Goal: Information Seeking & Learning: Learn about a topic

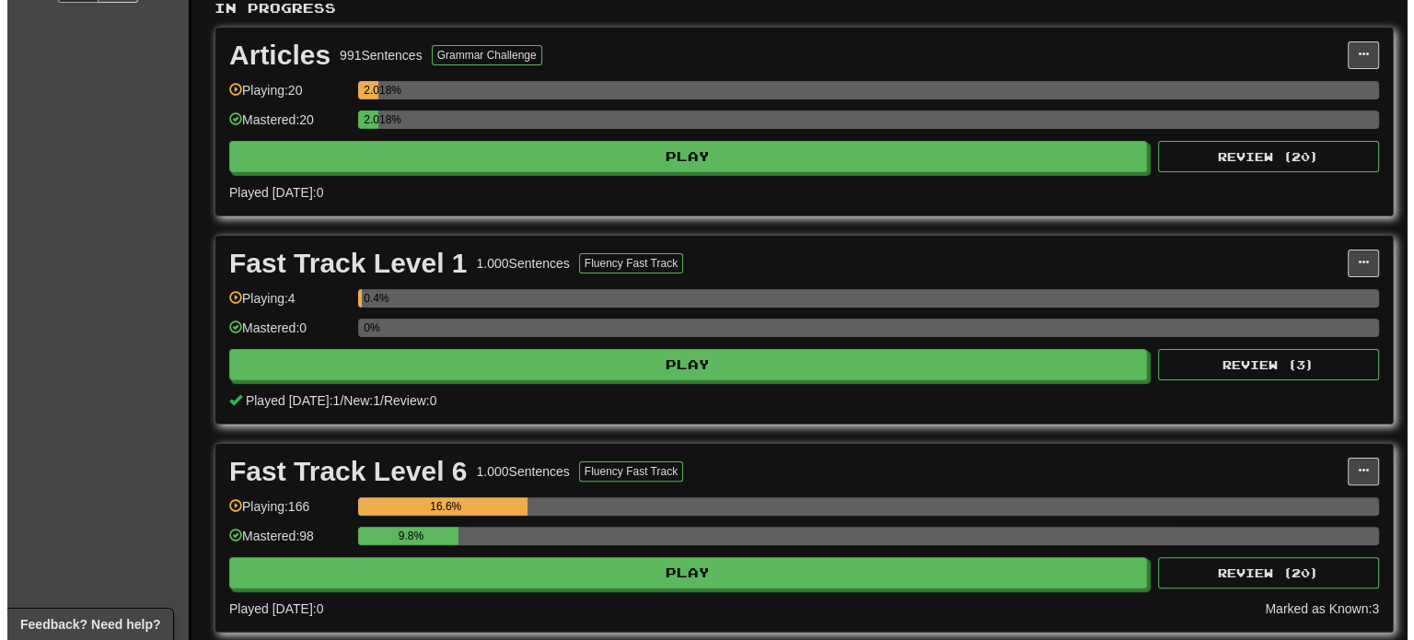
scroll to position [368, 0]
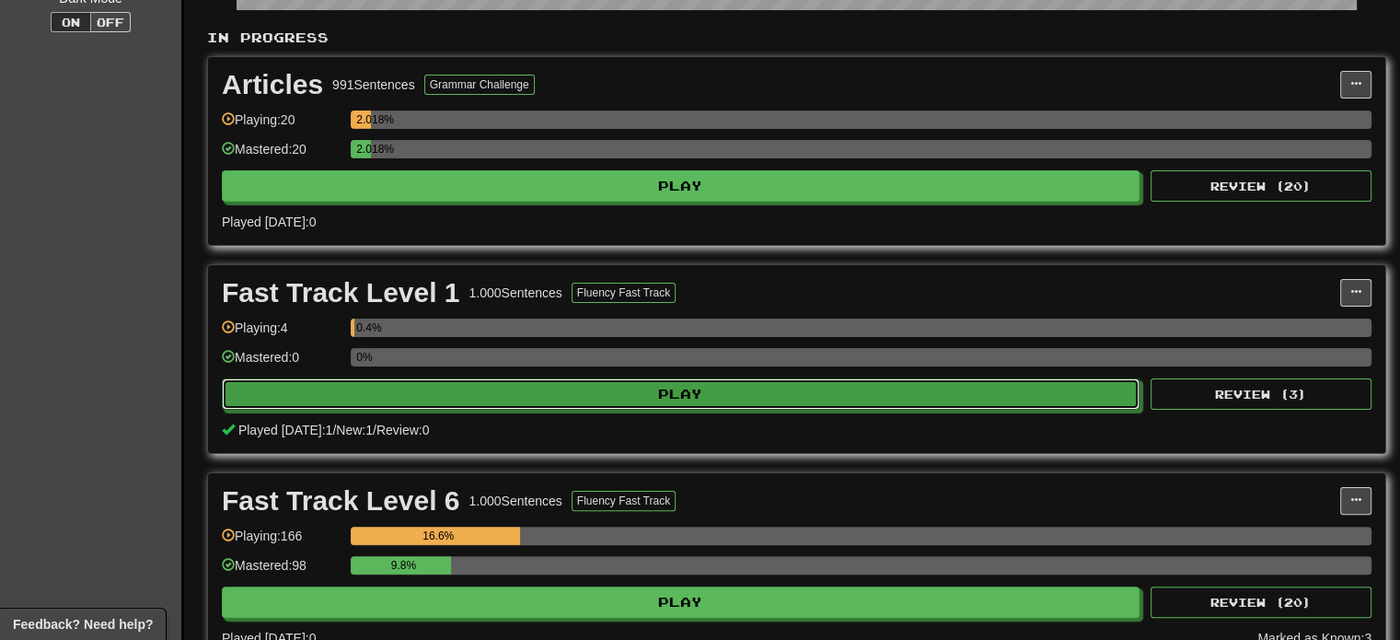
click at [556, 399] on button "Play" at bounding box center [680, 393] width 917 height 31
select select "**"
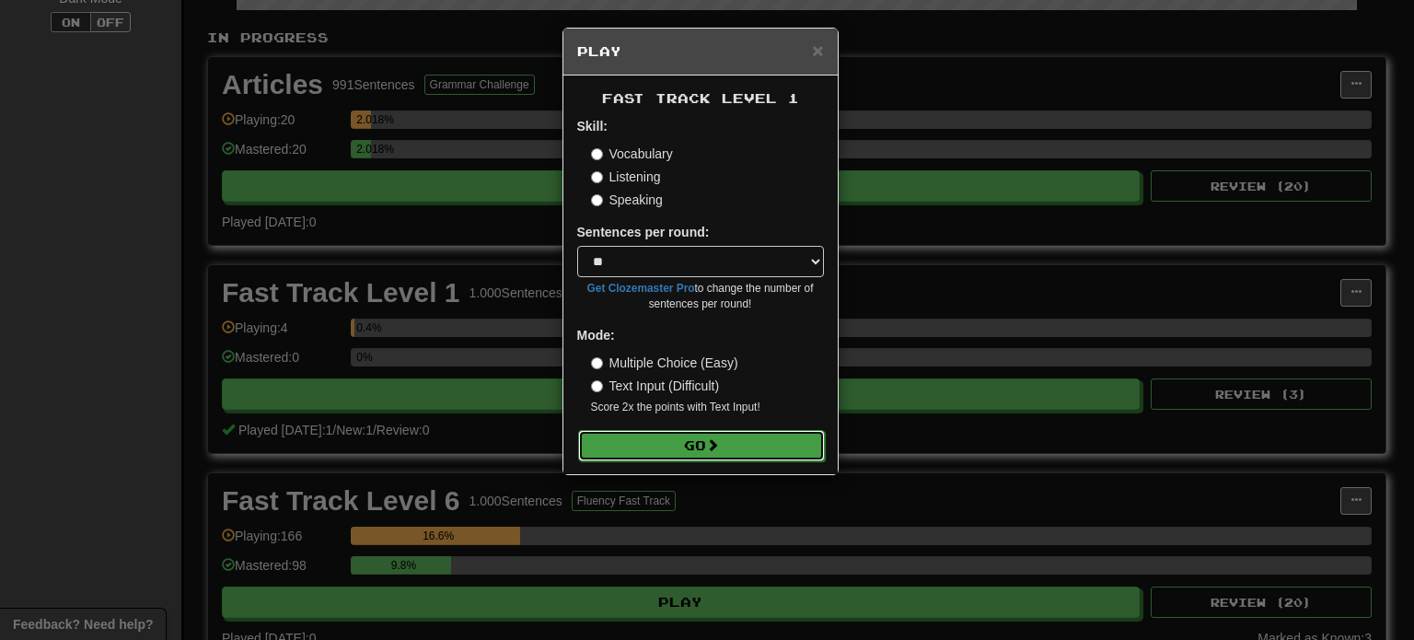
click at [678, 448] on button "Go" at bounding box center [701, 445] width 247 height 31
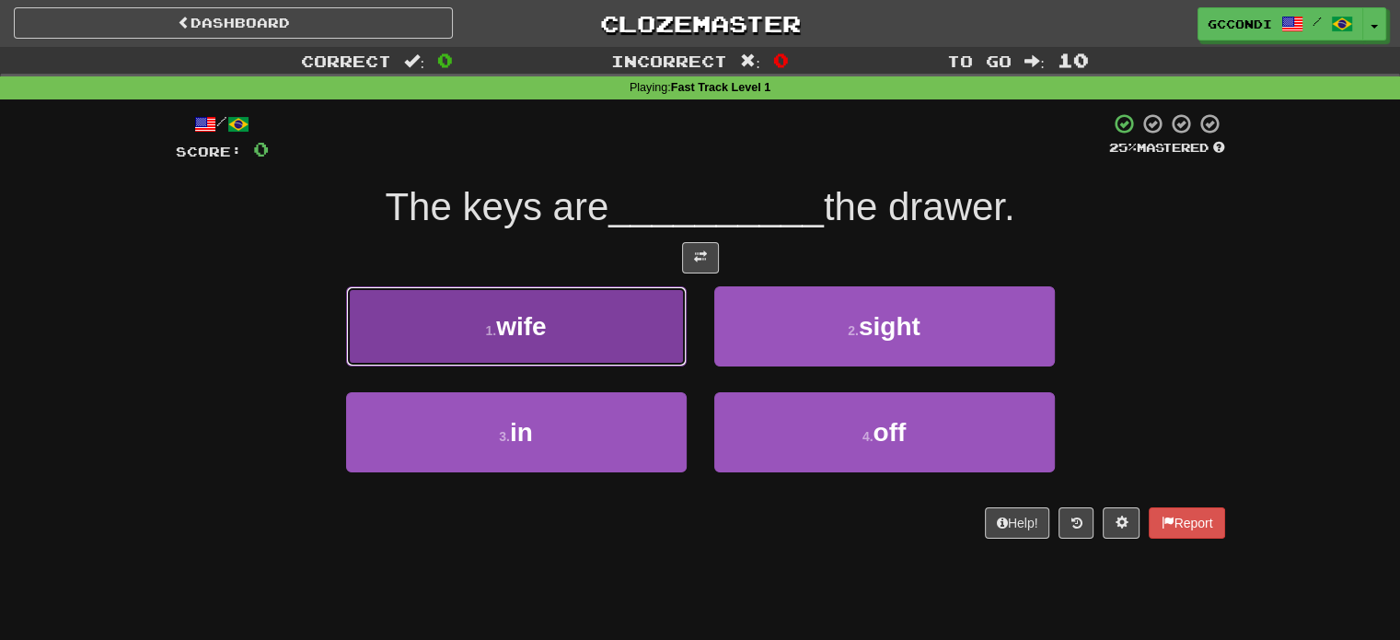
click at [515, 329] on span "wife" at bounding box center [521, 326] width 50 height 29
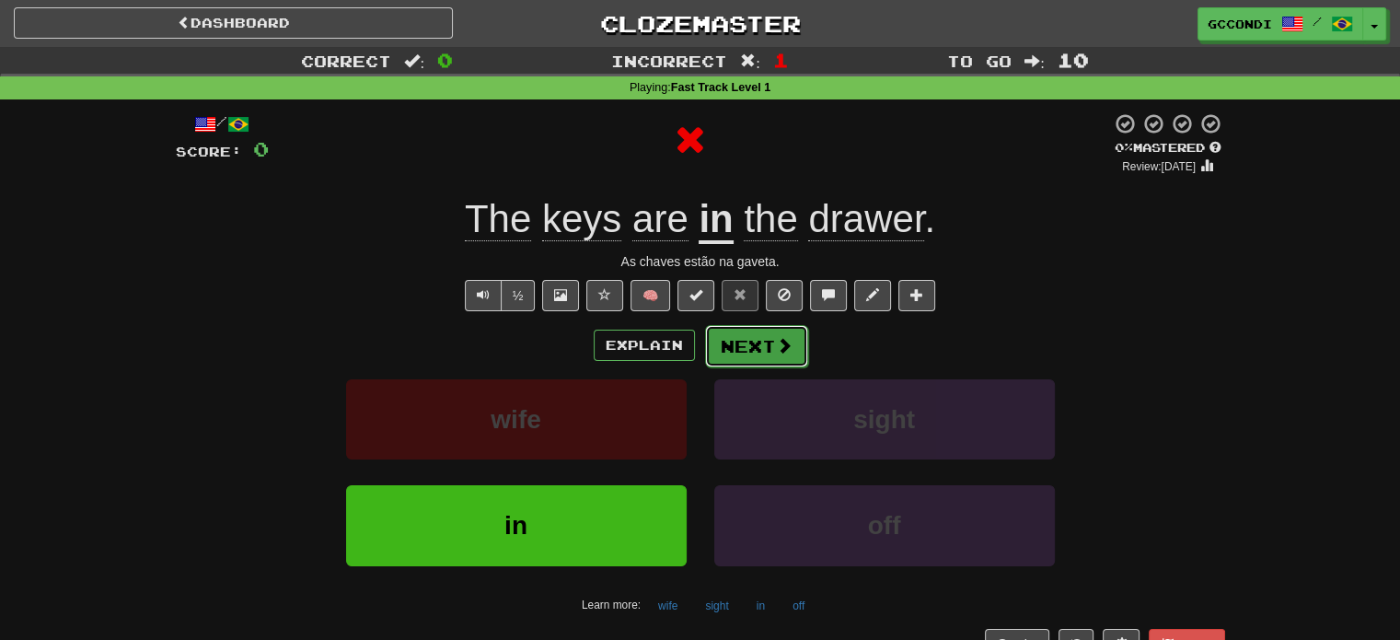
click at [751, 341] on button "Next" at bounding box center [756, 346] width 103 height 42
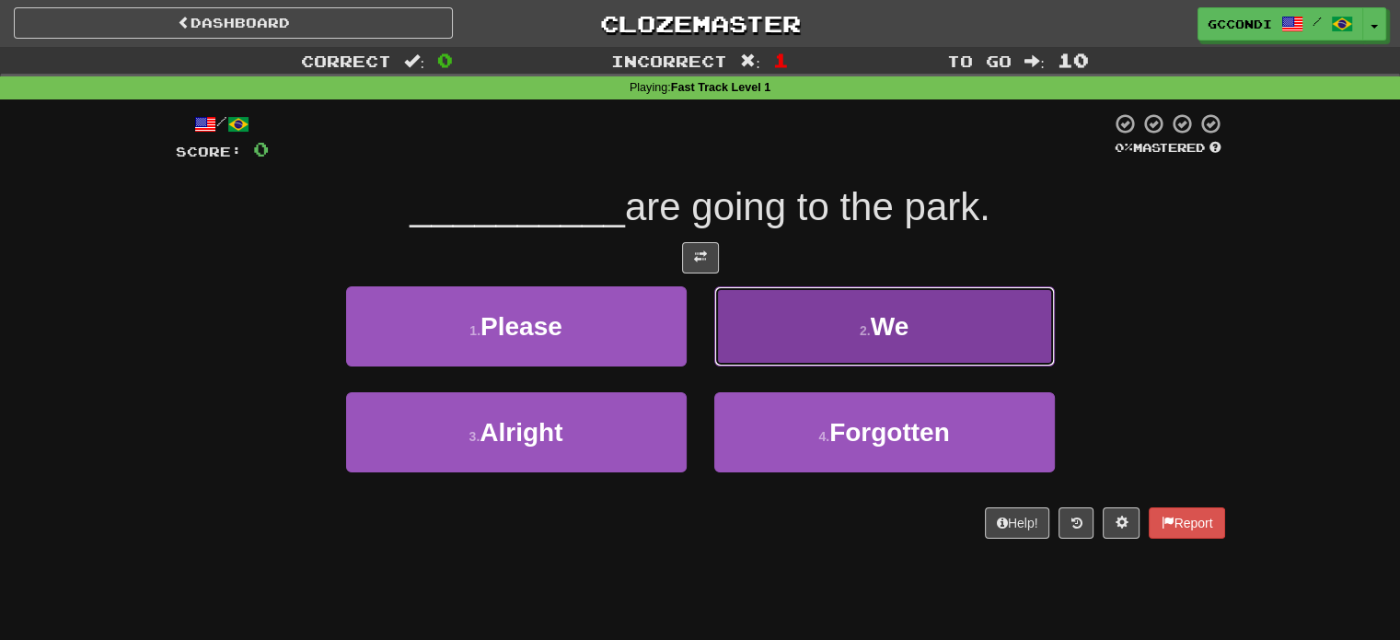
click at [914, 338] on button "2 . We" at bounding box center [884, 326] width 340 height 80
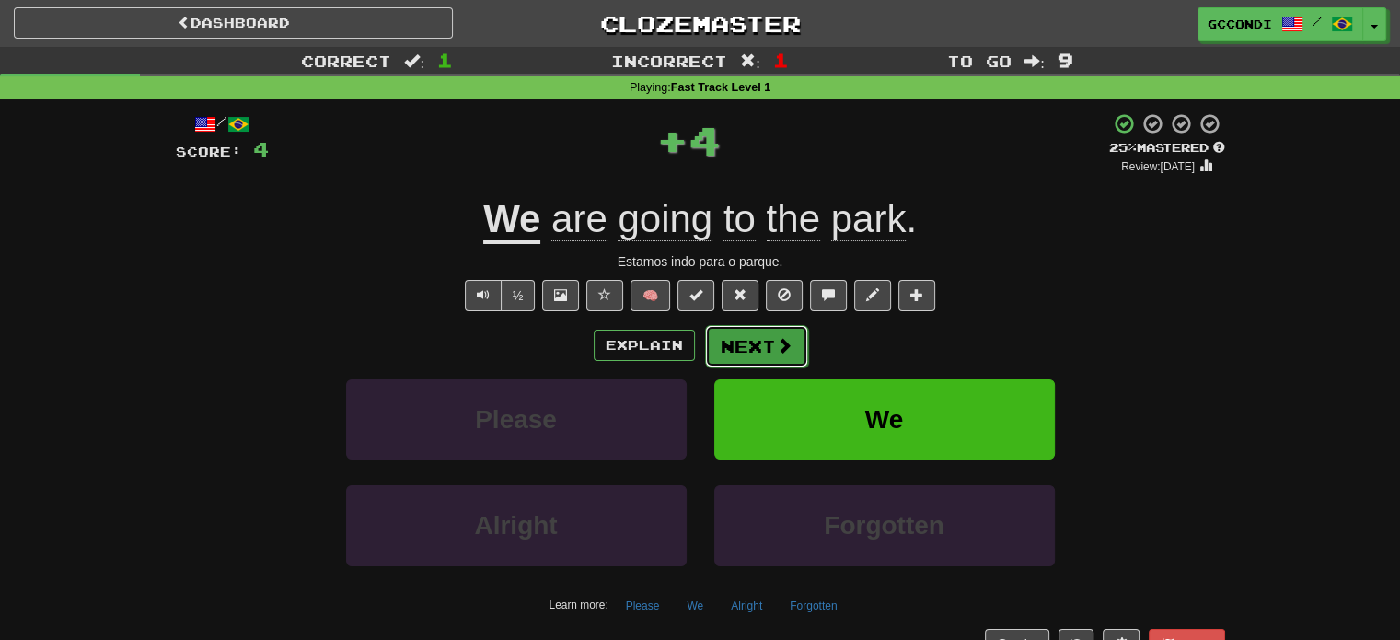
click at [728, 342] on button "Next" at bounding box center [756, 346] width 103 height 42
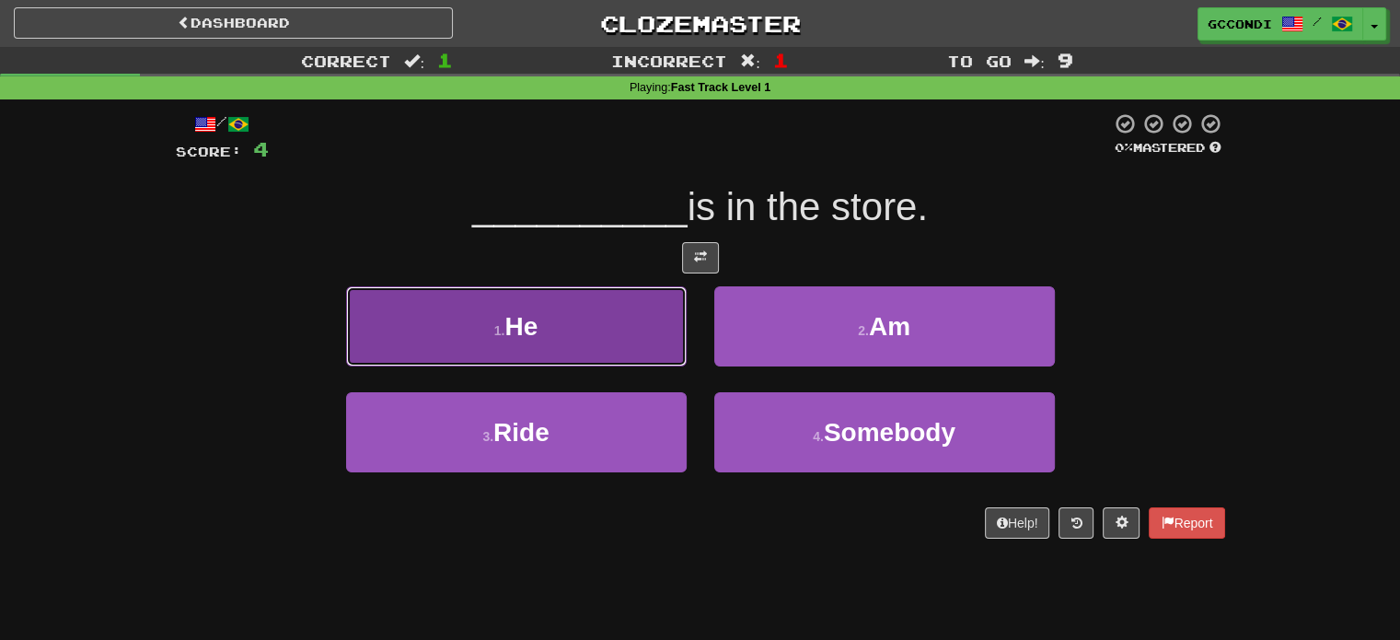
click at [532, 326] on span "He" at bounding box center [520, 326] width 33 height 29
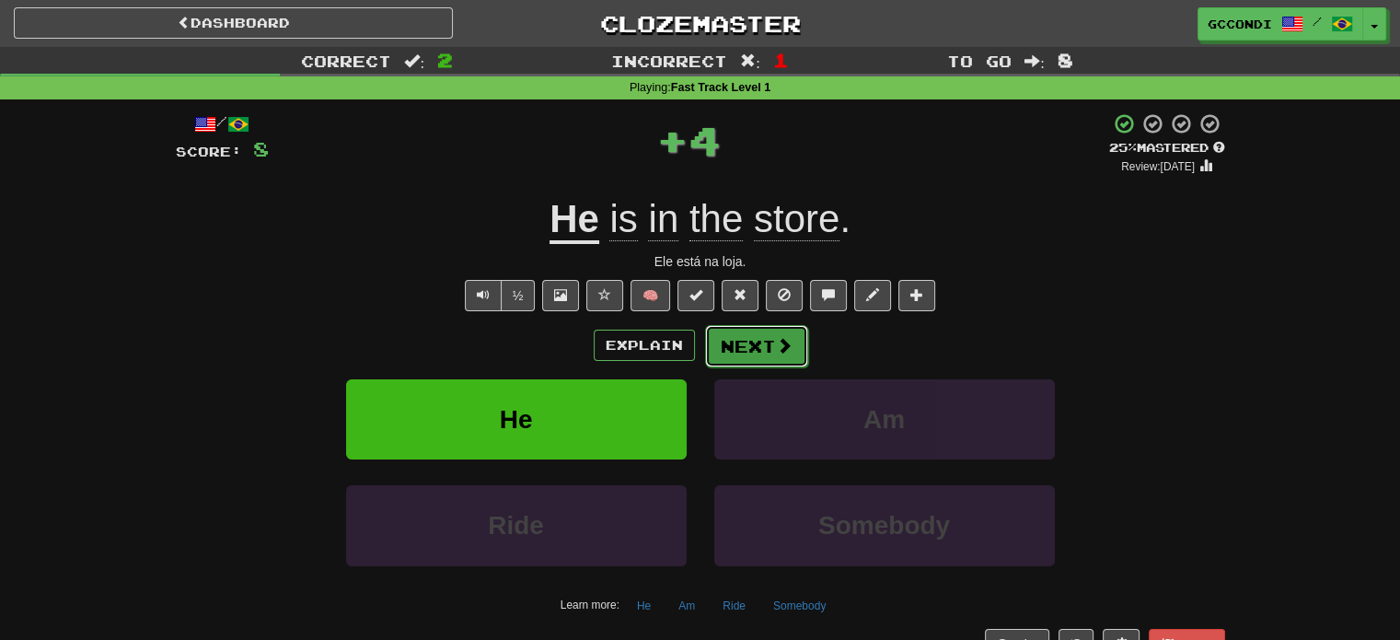
click at [757, 339] on button "Next" at bounding box center [756, 346] width 103 height 42
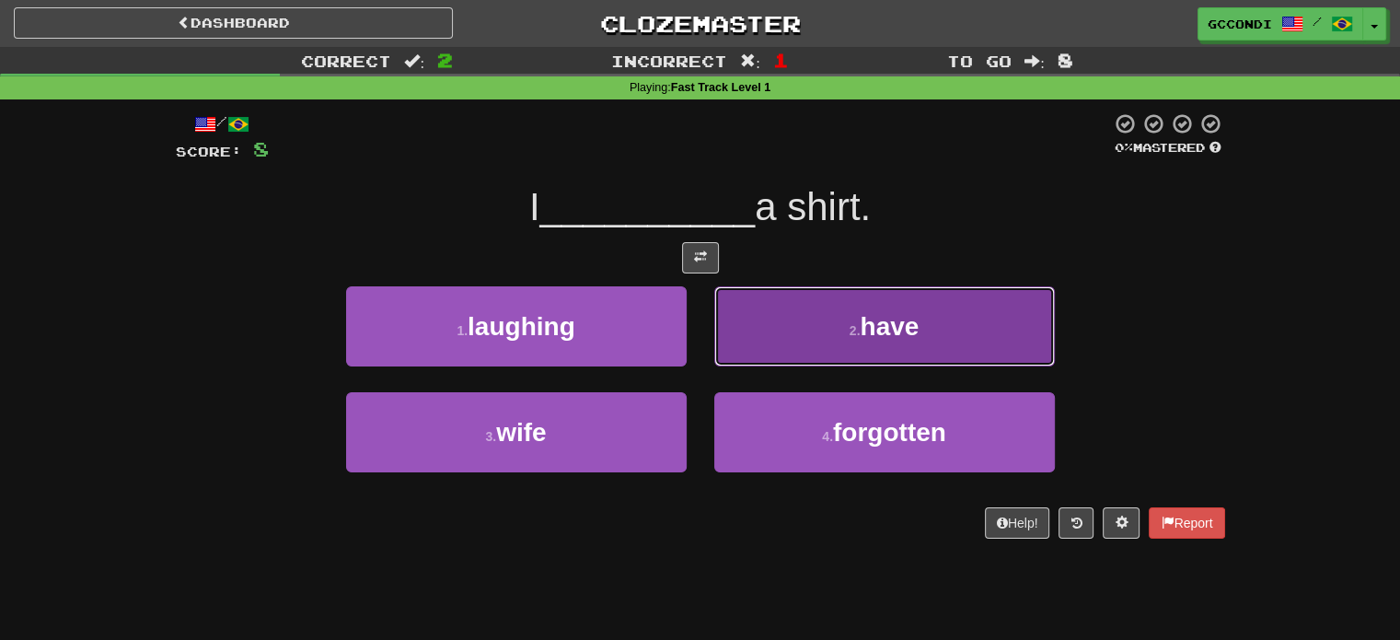
click at [793, 316] on button "2 . have" at bounding box center [884, 326] width 340 height 80
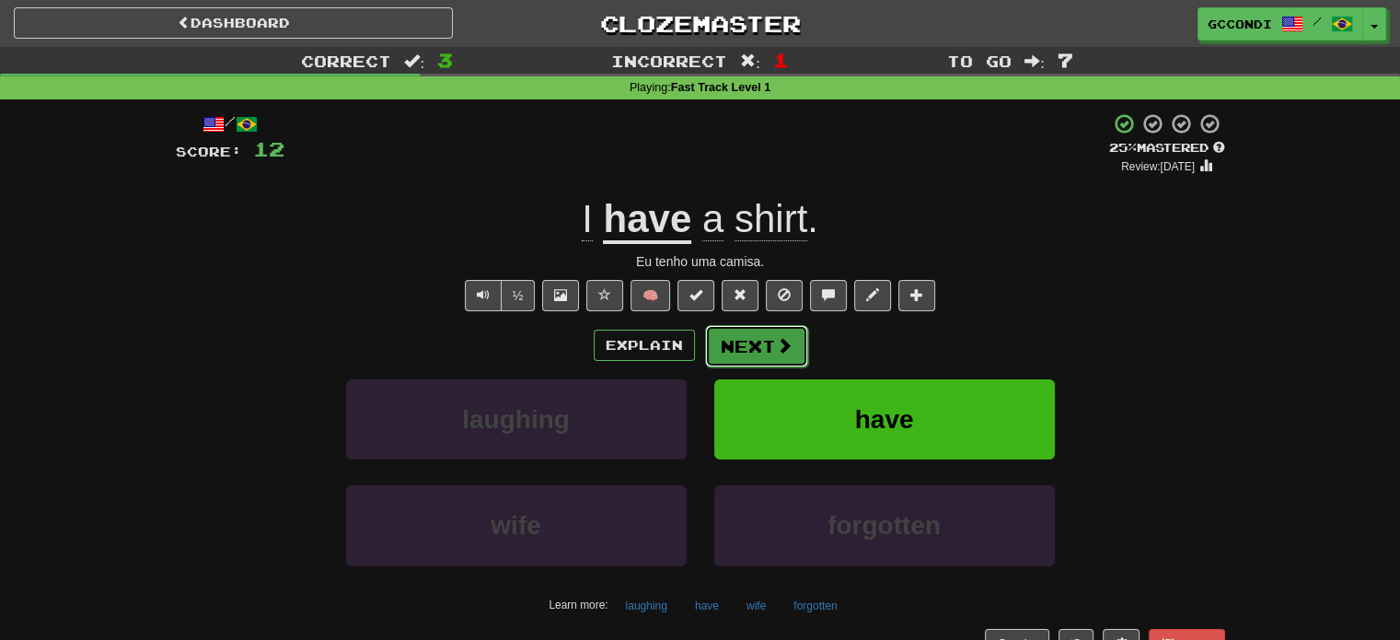
click at [744, 356] on button "Next" at bounding box center [756, 346] width 103 height 42
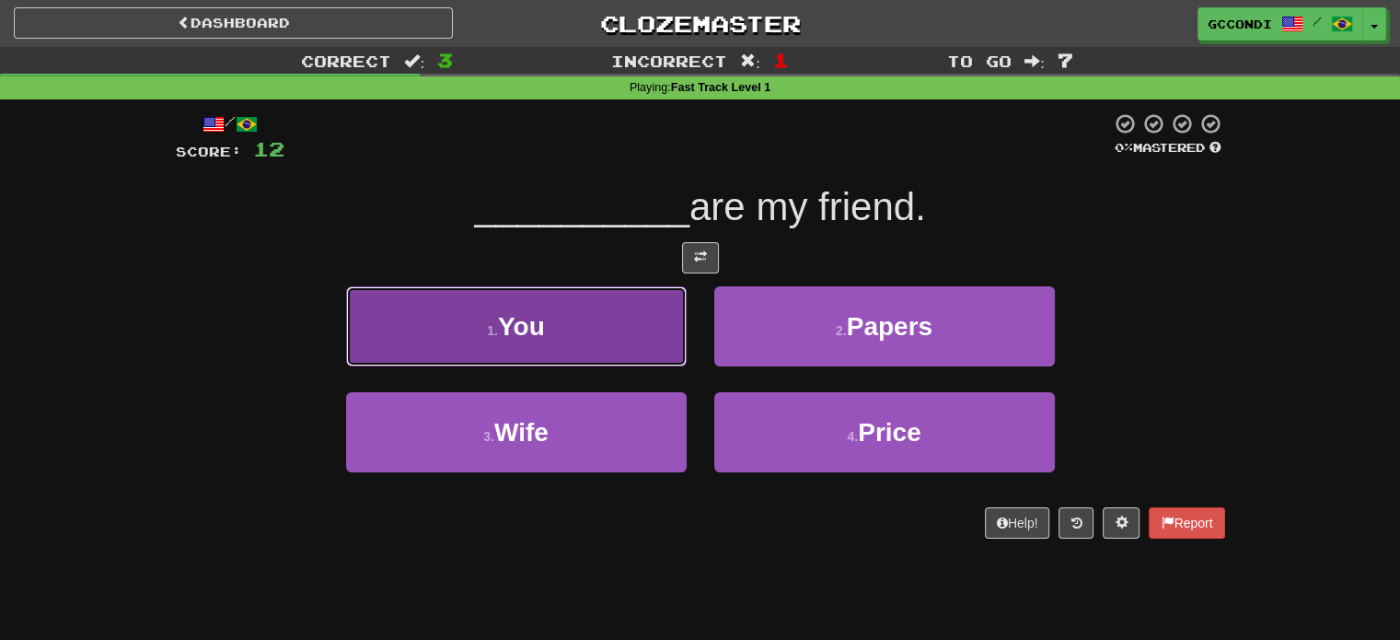
click at [549, 329] on button "1 . You" at bounding box center [516, 326] width 340 height 80
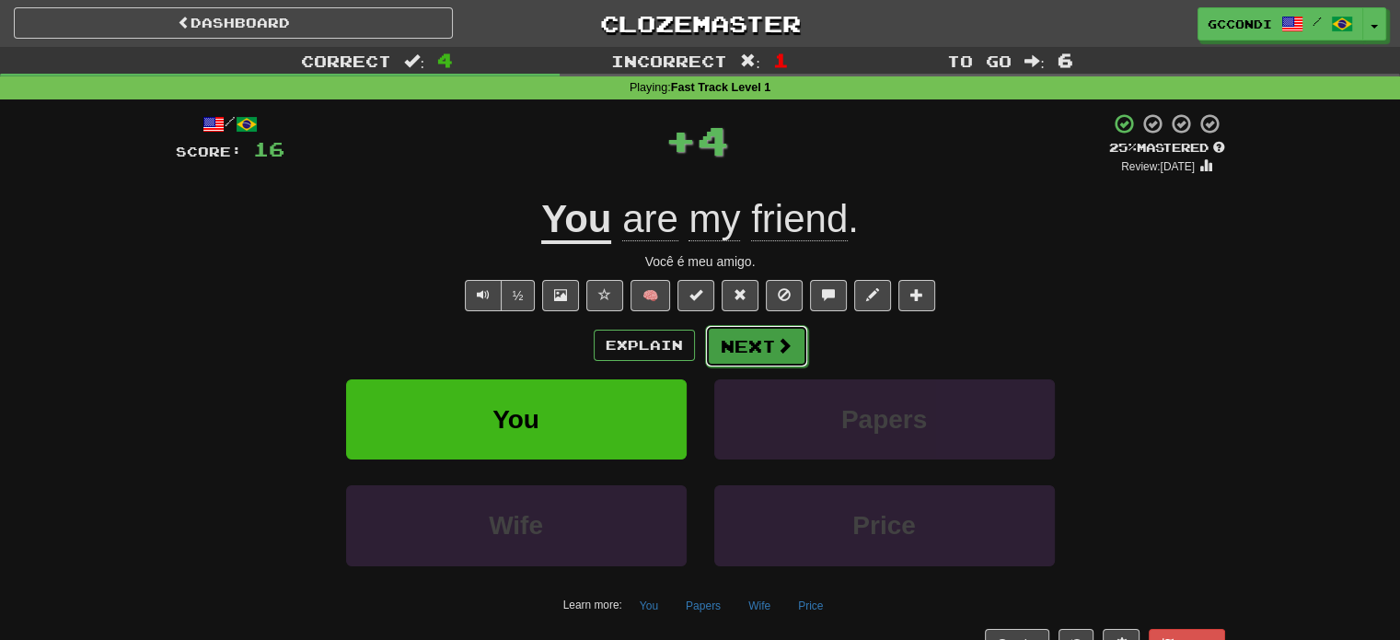
click at [744, 334] on button "Next" at bounding box center [756, 346] width 103 height 42
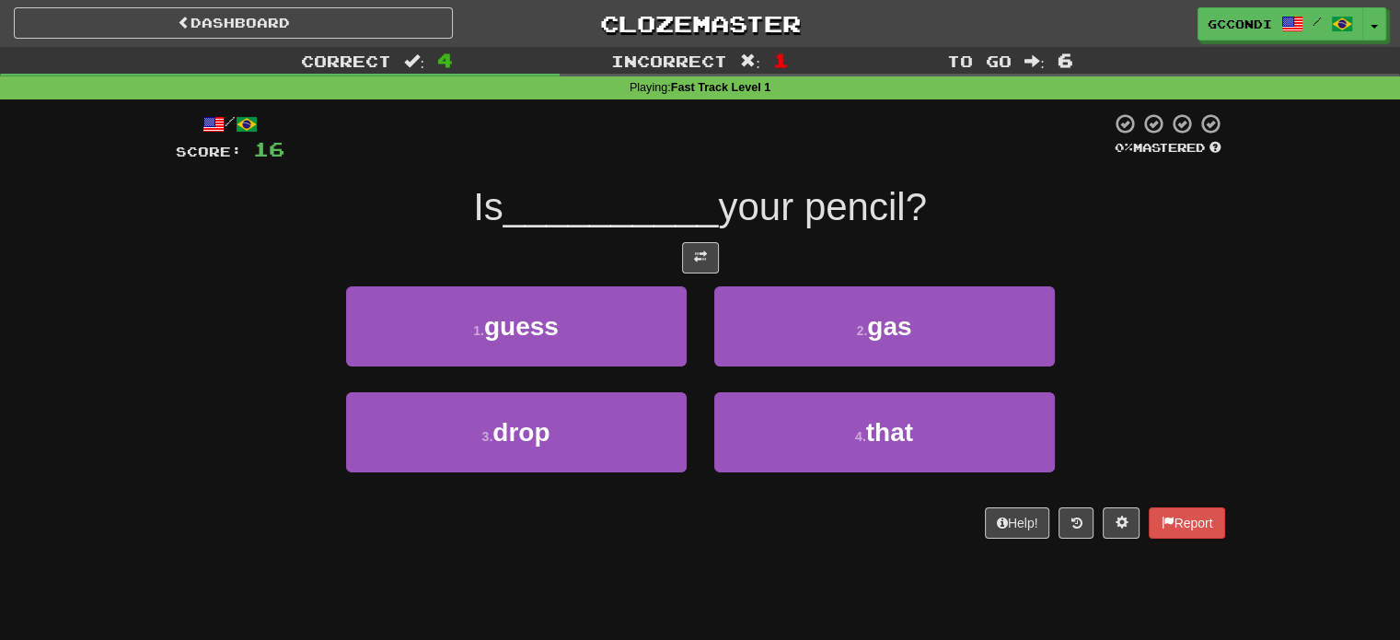
drag, startPoint x: 923, startPoint y: 203, endPoint x: 934, endPoint y: 201, distance: 11.4
click at [926, 201] on span "your pencil?" at bounding box center [822, 206] width 208 height 43
click at [479, 202] on span "Is" at bounding box center [488, 206] width 30 height 43
drag, startPoint x: 746, startPoint y: 210, endPoint x: 887, endPoint y: 192, distance: 141.9
click at [887, 192] on span "your pencil?" at bounding box center [822, 206] width 208 height 43
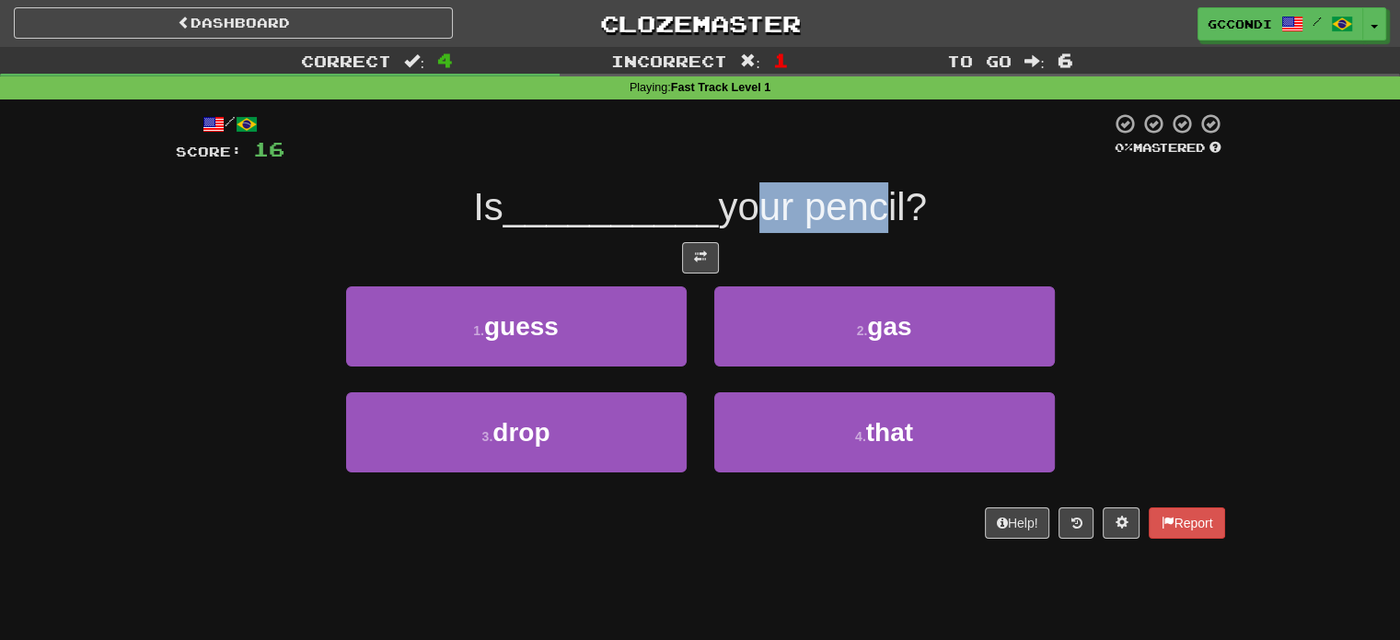
click at [848, 209] on span "your pencil?" at bounding box center [822, 206] width 208 height 43
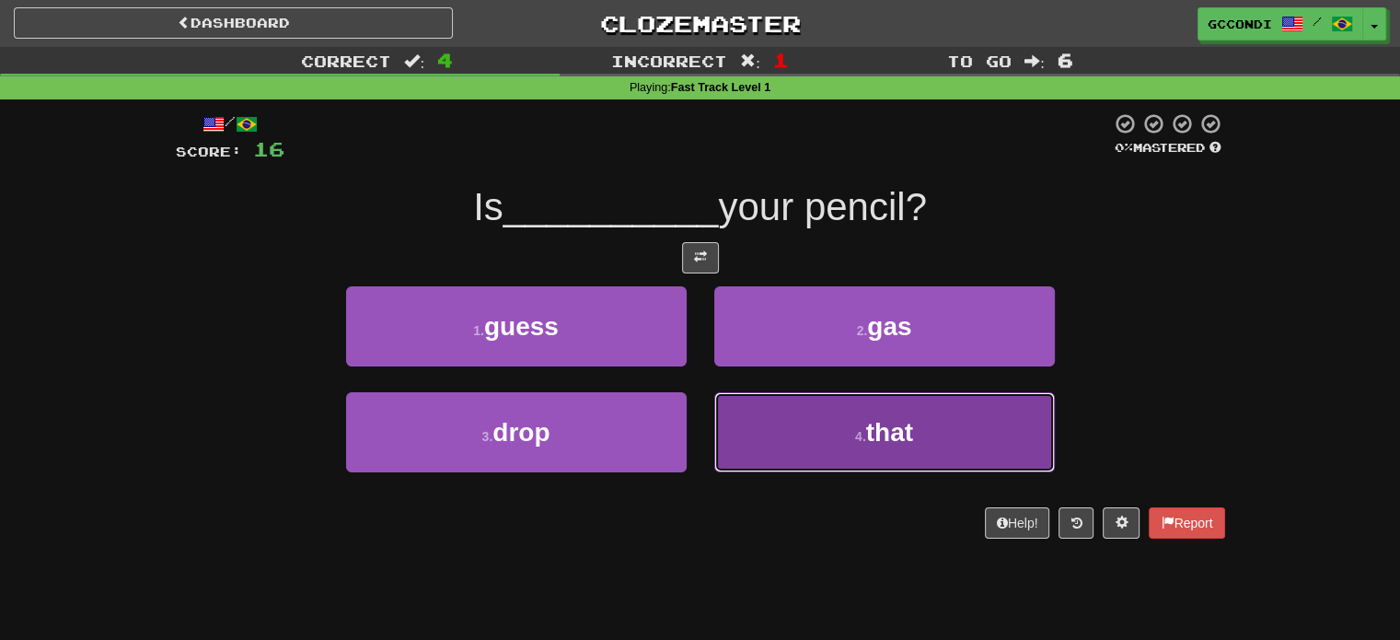
click at [892, 429] on span "that" at bounding box center [889, 432] width 47 height 29
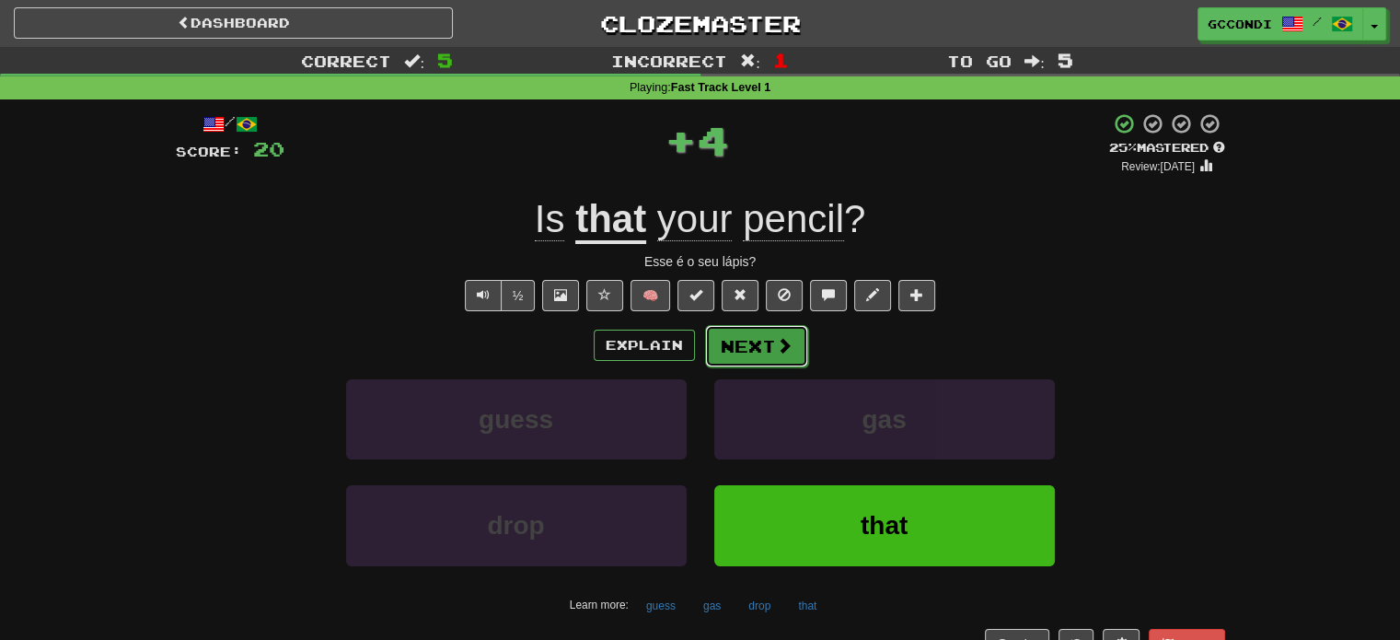
click at [766, 343] on button "Next" at bounding box center [756, 346] width 103 height 42
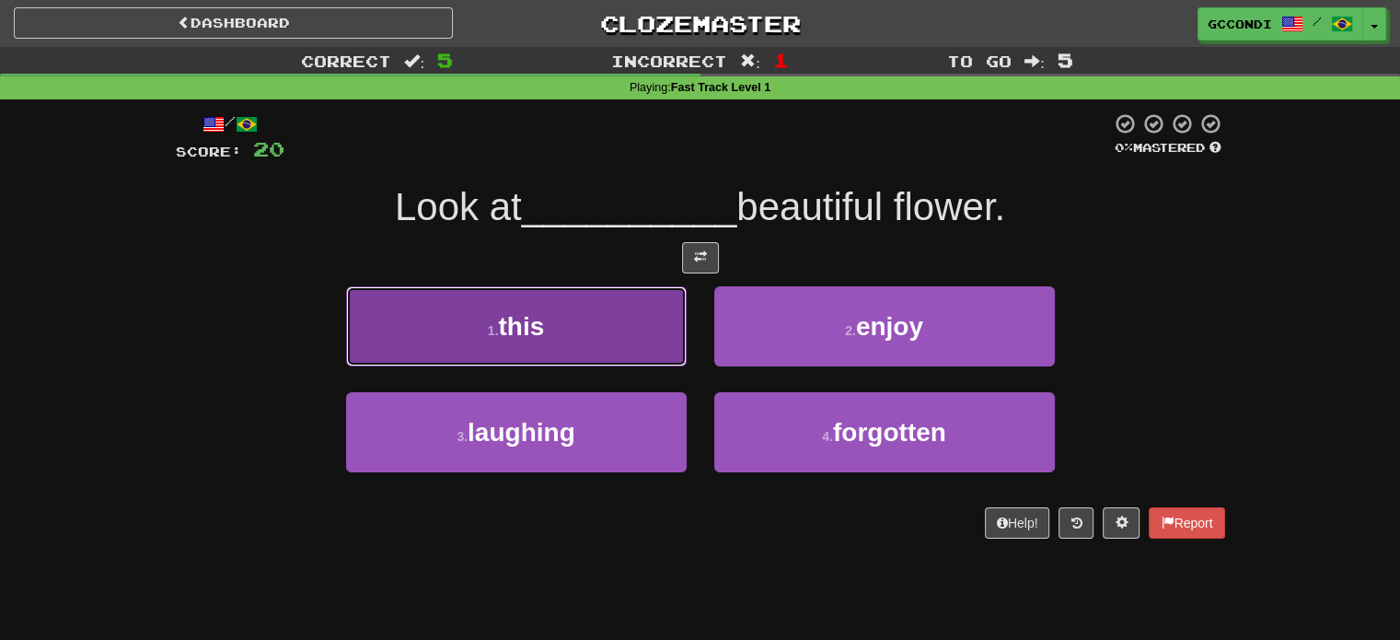
click at [548, 312] on button "1 . this" at bounding box center [516, 326] width 340 height 80
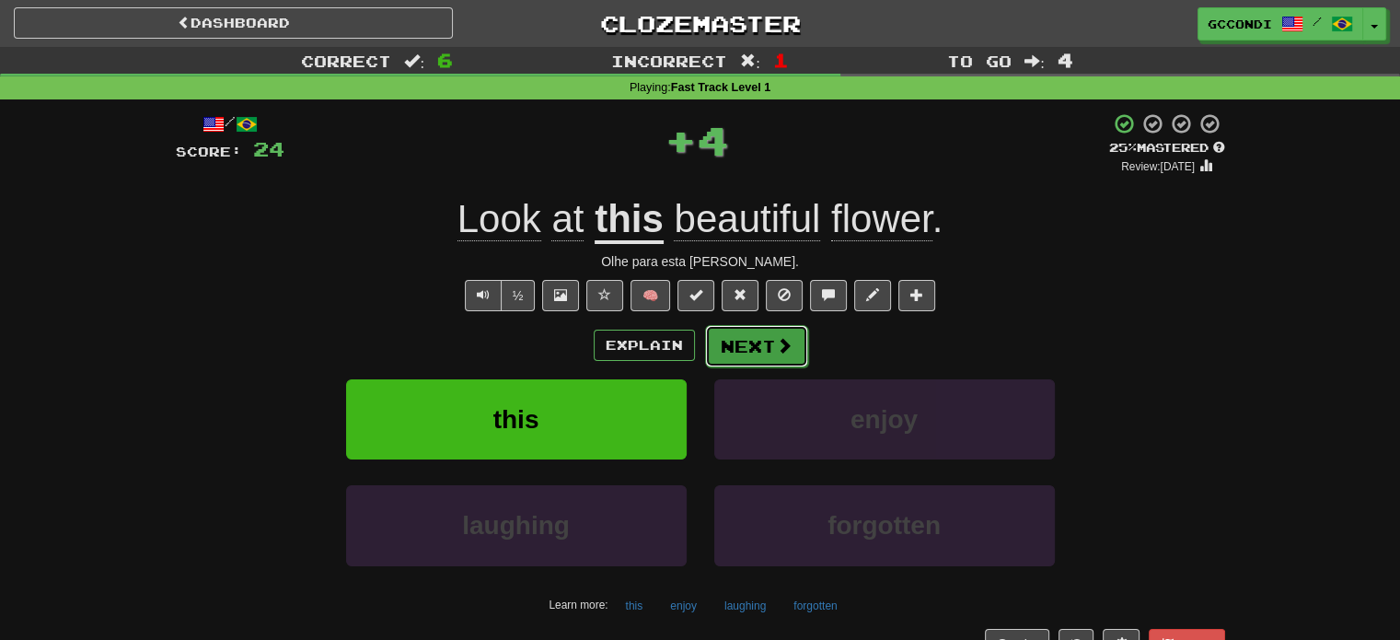
click at [748, 349] on button "Next" at bounding box center [756, 346] width 103 height 42
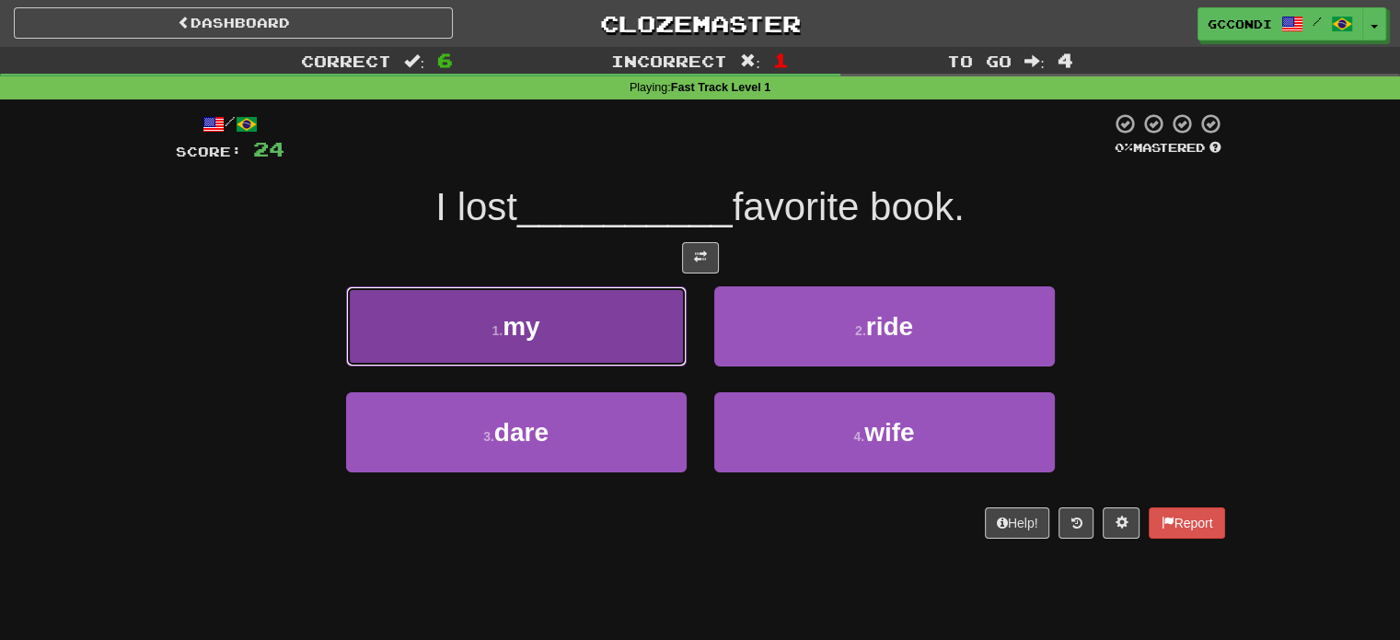
click at [582, 339] on button "1 . my" at bounding box center [516, 326] width 340 height 80
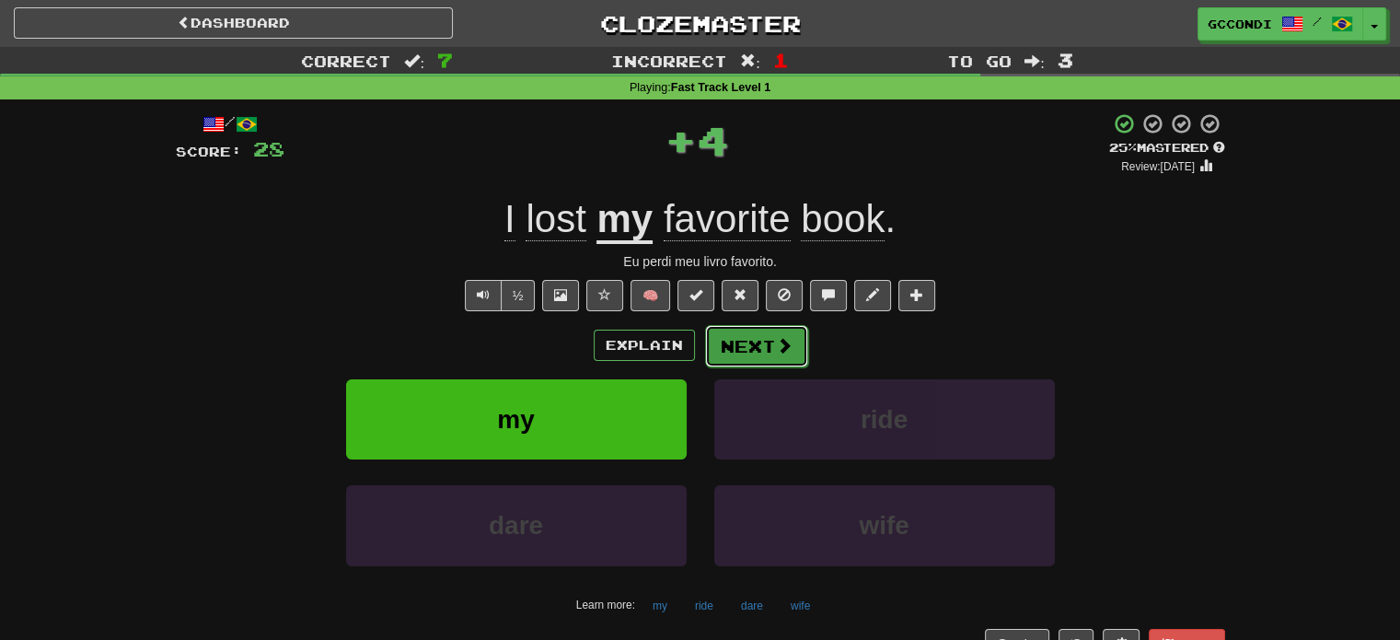
click at [744, 340] on button "Next" at bounding box center [756, 346] width 103 height 42
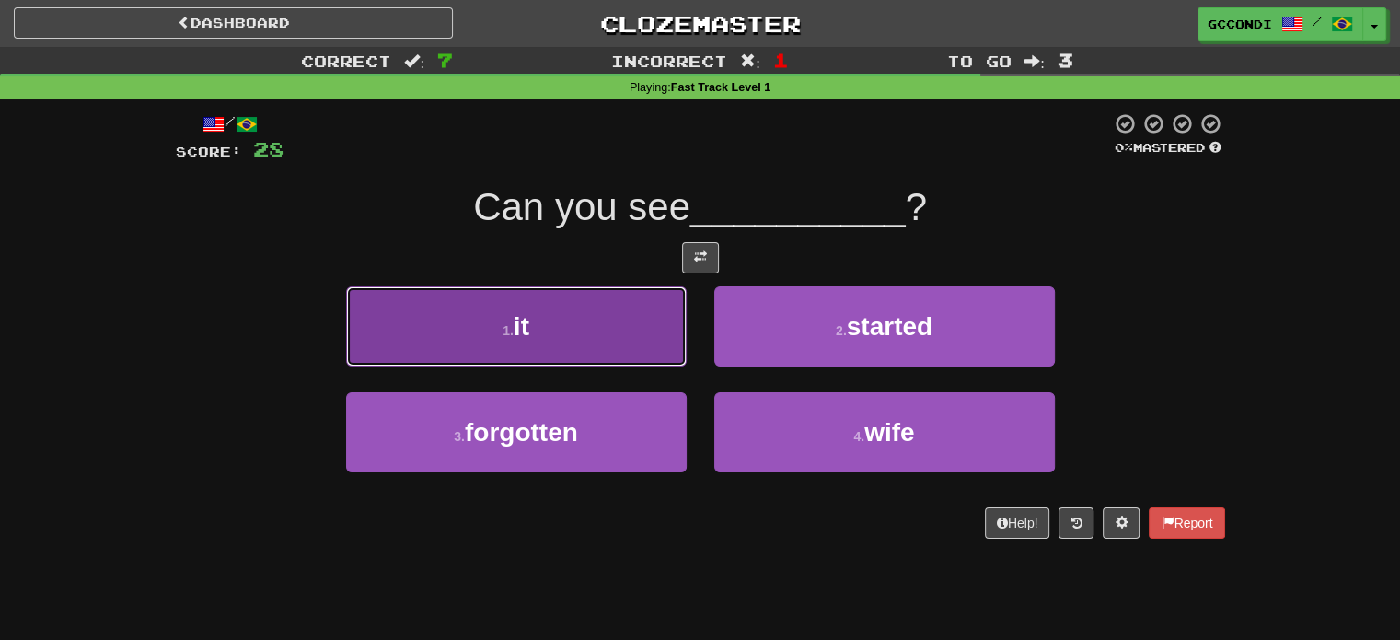
click at [583, 312] on button "1 . it" at bounding box center [516, 326] width 340 height 80
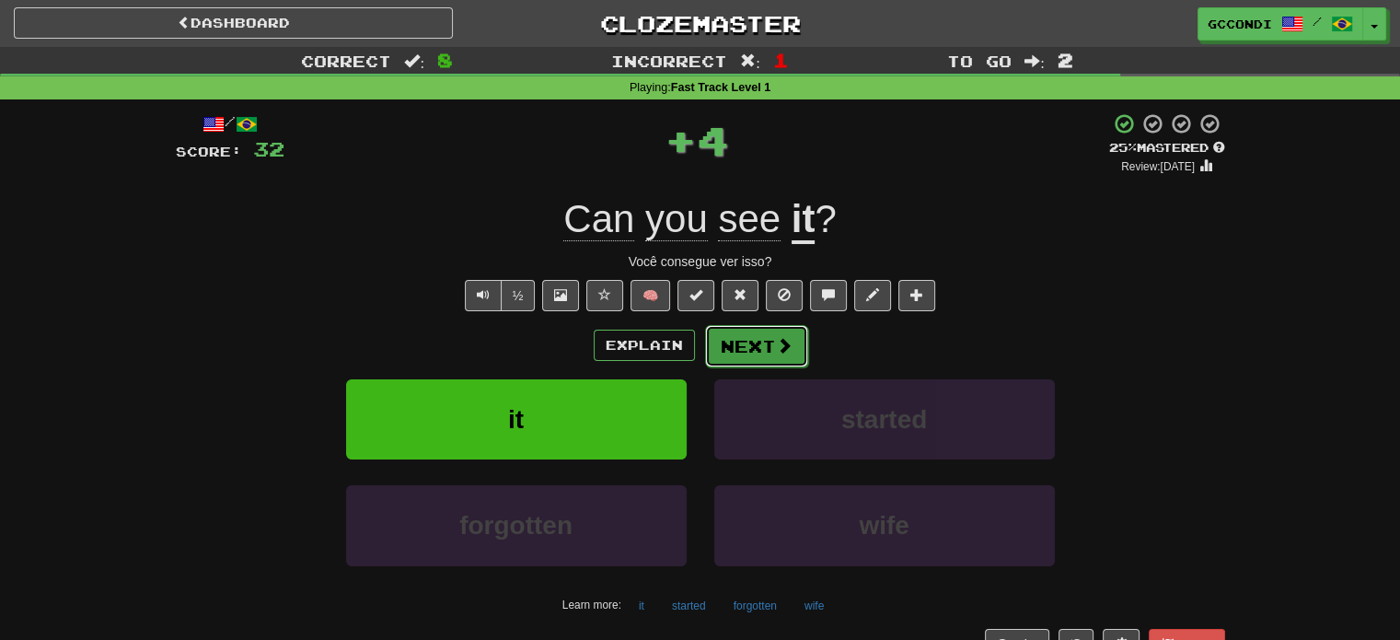
click at [763, 335] on button "Next" at bounding box center [756, 346] width 103 height 42
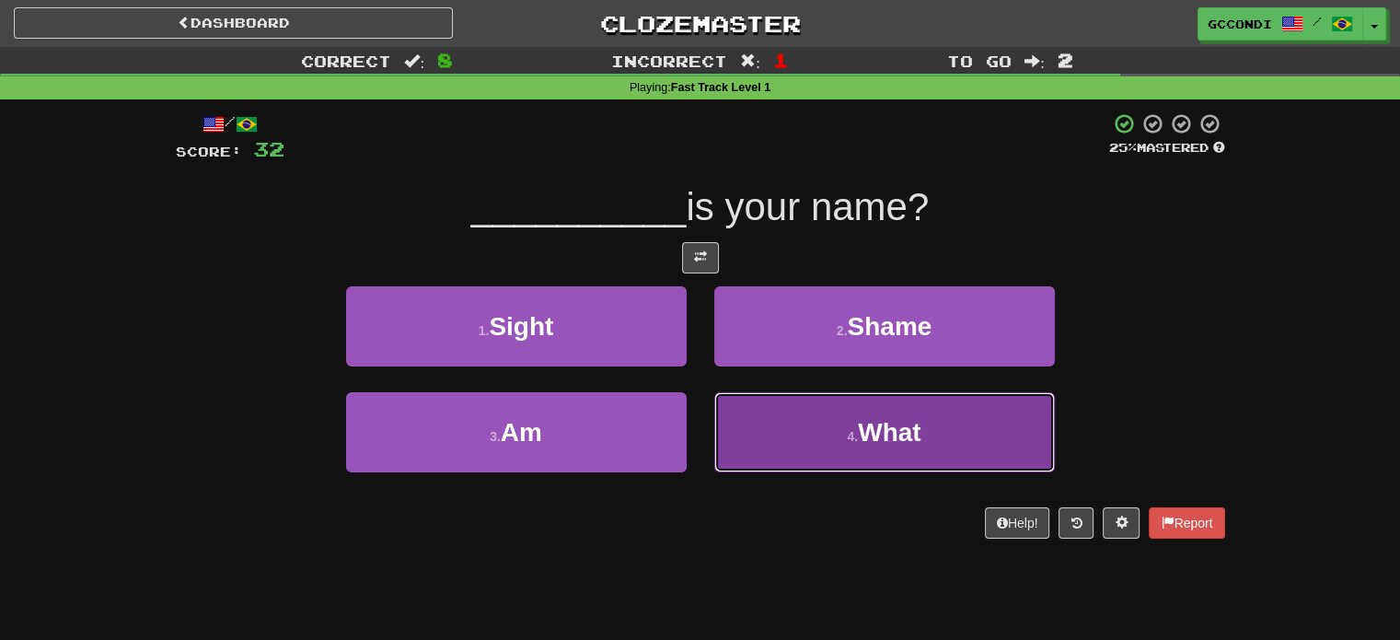
click at [860, 433] on span "What" at bounding box center [889, 432] width 63 height 29
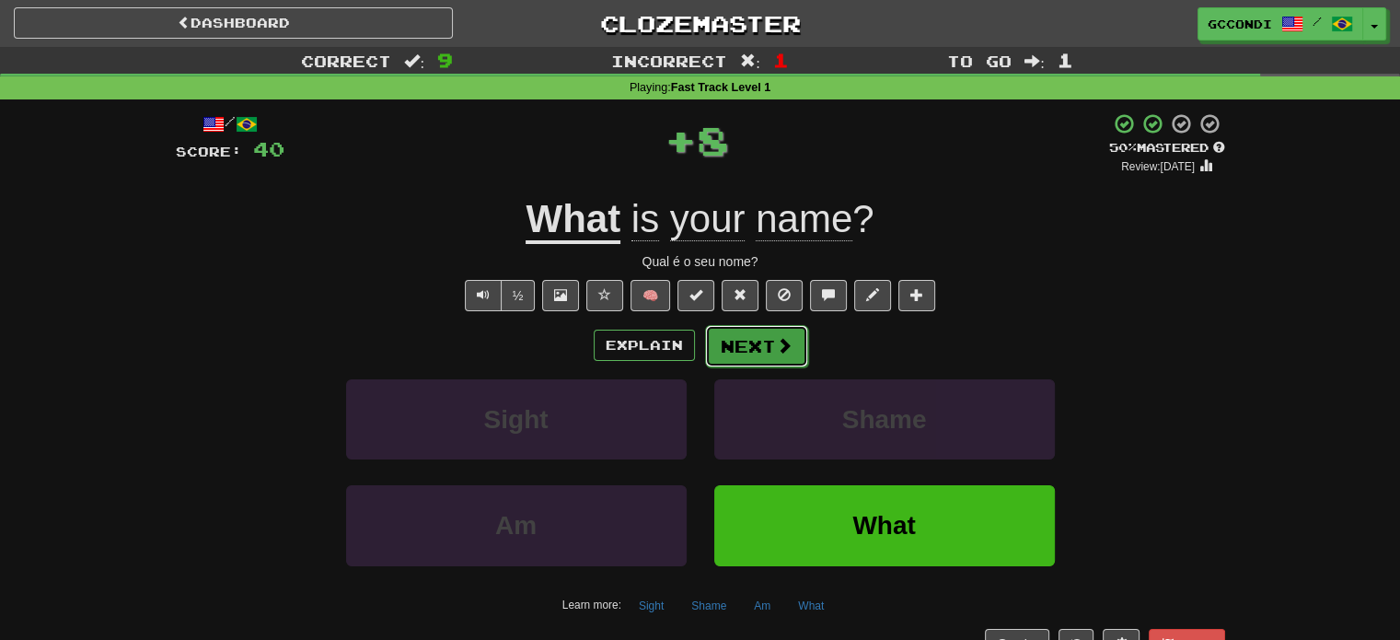
click at [765, 352] on button "Next" at bounding box center [756, 346] width 103 height 42
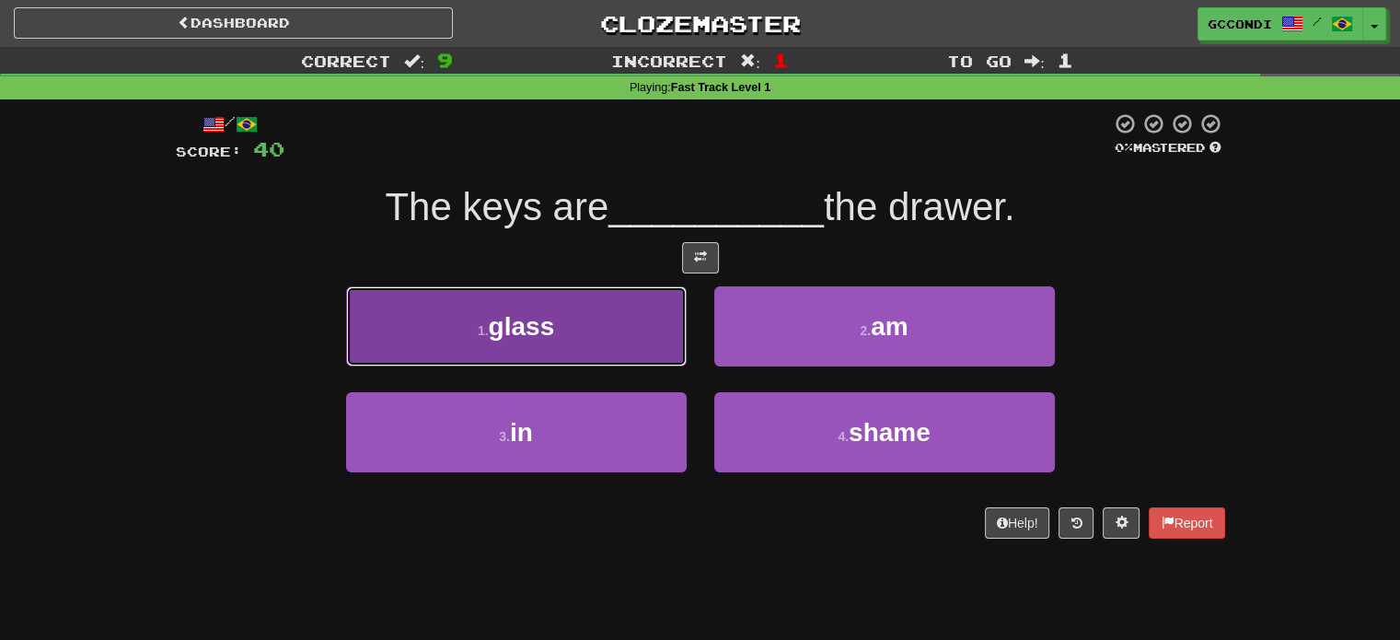
click at [539, 337] on span "glass" at bounding box center [522, 326] width 66 height 29
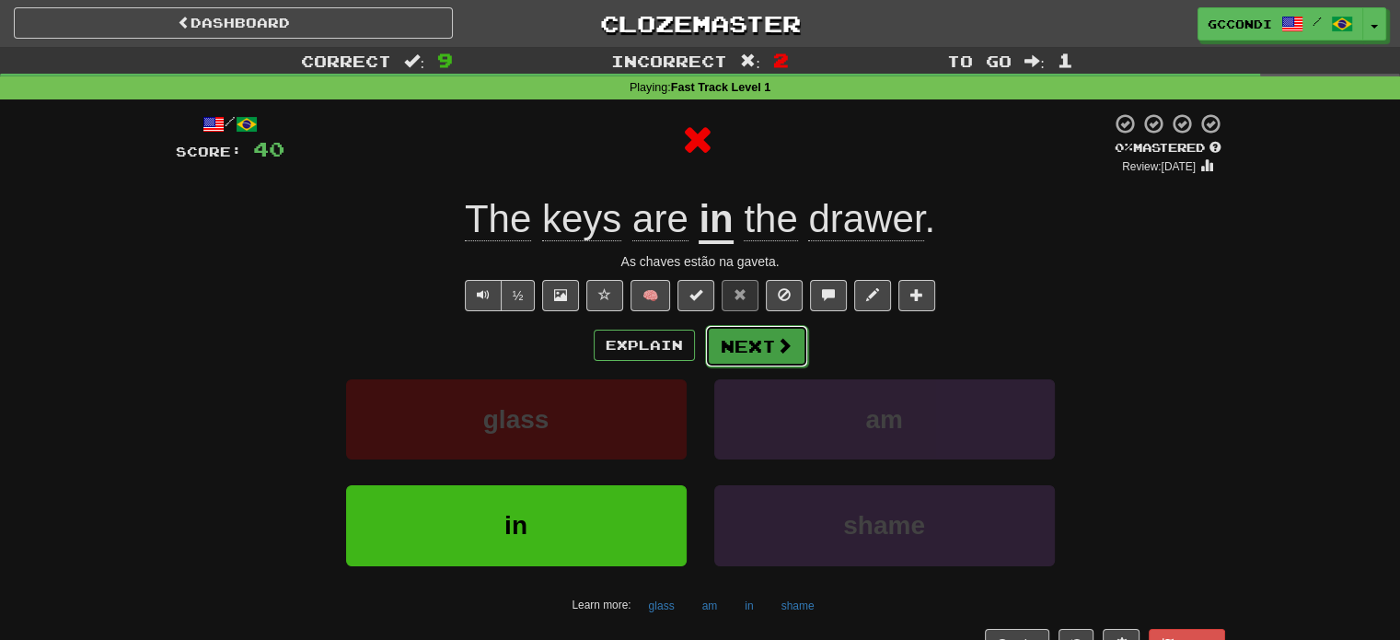
click at [770, 345] on button "Next" at bounding box center [756, 346] width 103 height 42
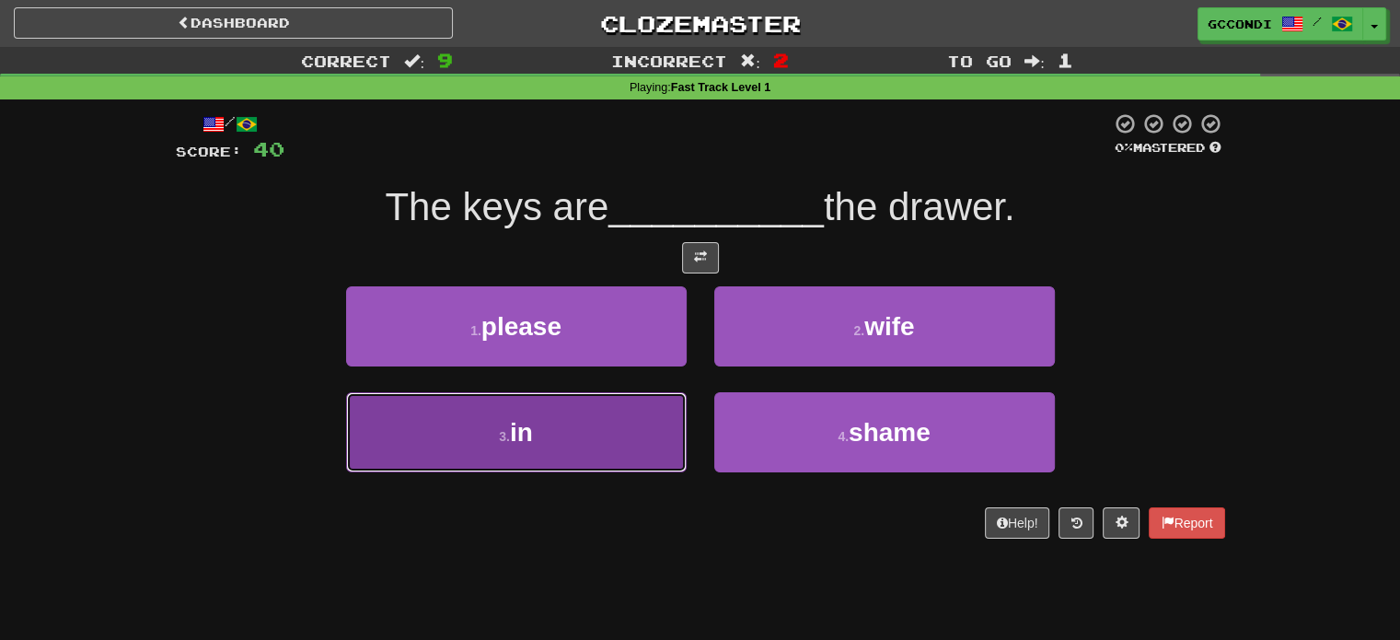
click at [571, 420] on button "3 . in" at bounding box center [516, 432] width 340 height 80
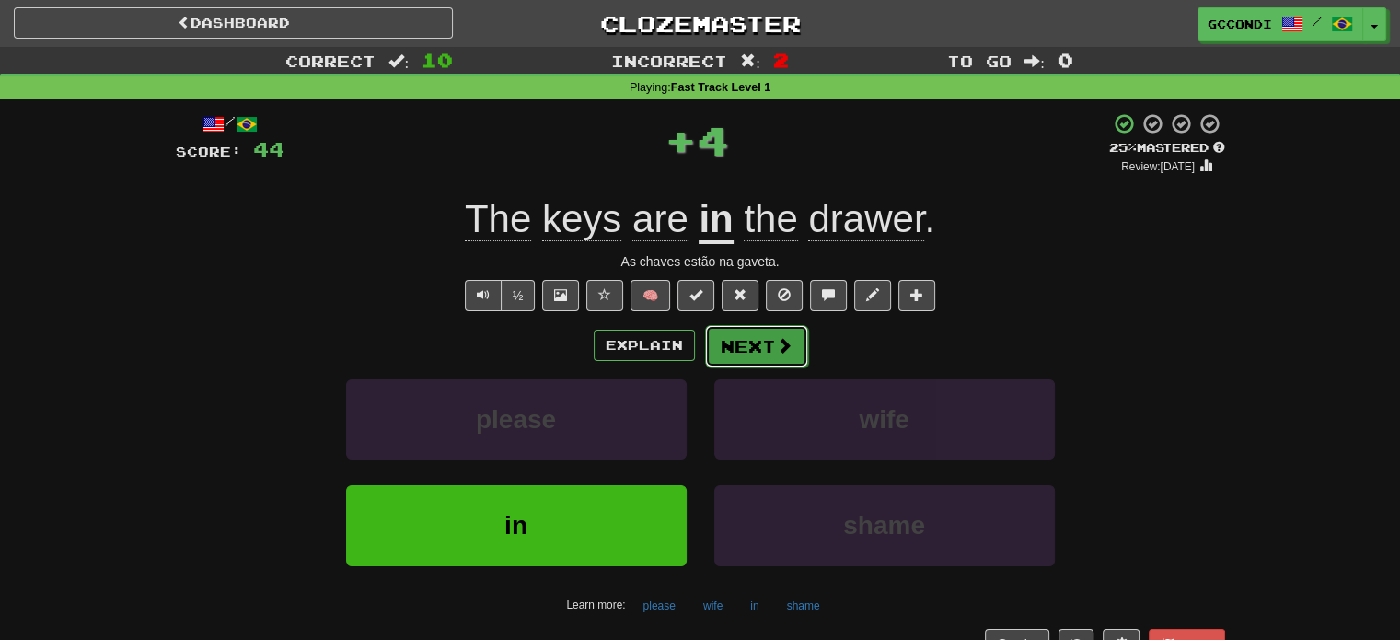
click at [749, 337] on button "Next" at bounding box center [756, 346] width 103 height 42
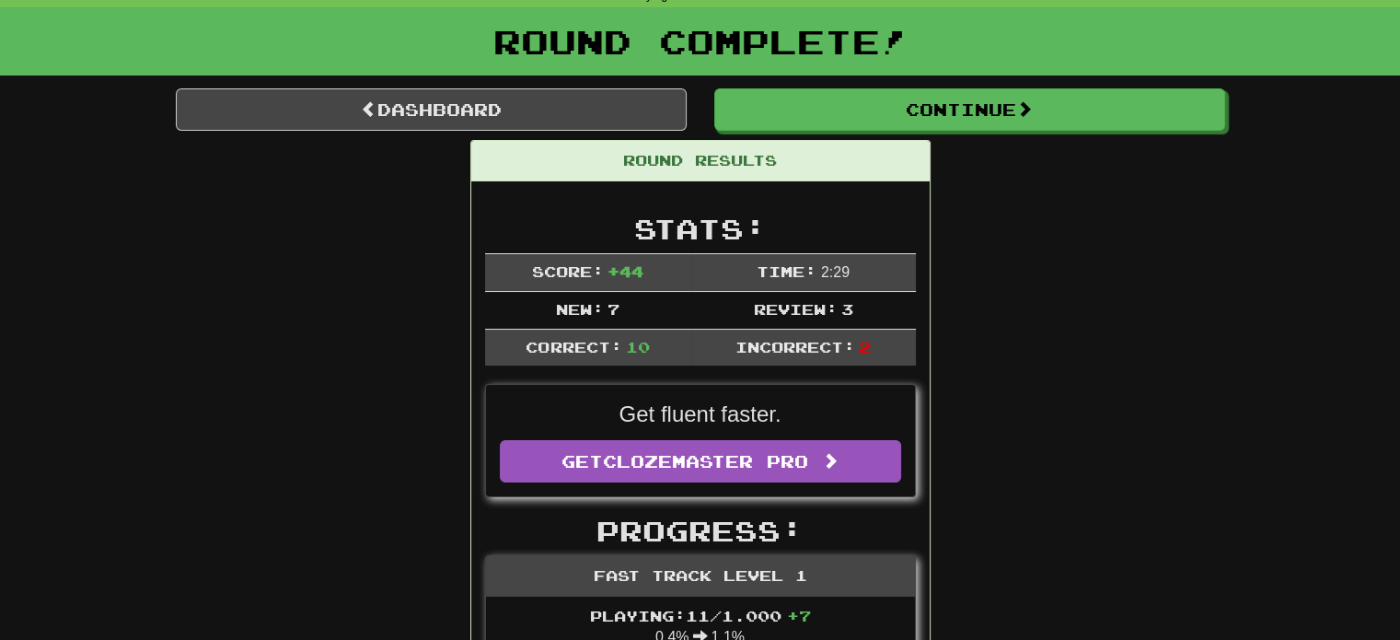
scroll to position [184, 0]
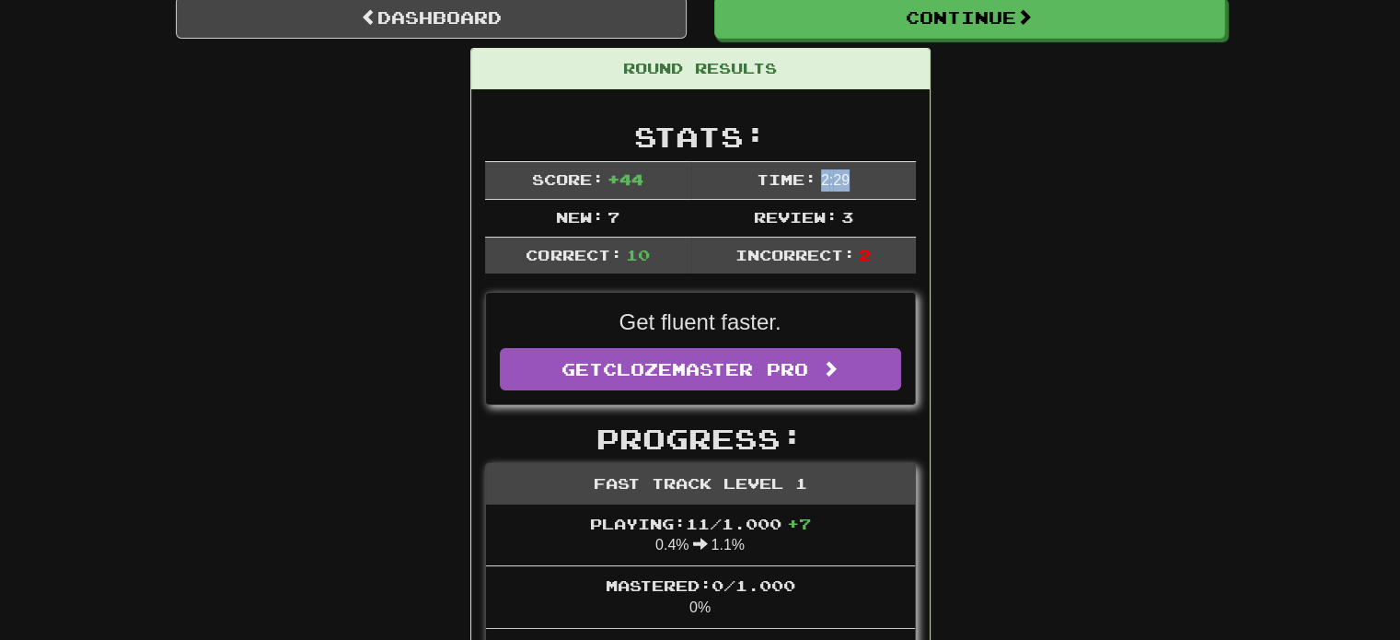
drag, startPoint x: 821, startPoint y: 180, endPoint x: 858, endPoint y: 177, distance: 37.0
click at [858, 177] on td "Time: 2 : 29" at bounding box center [803, 180] width 225 height 38
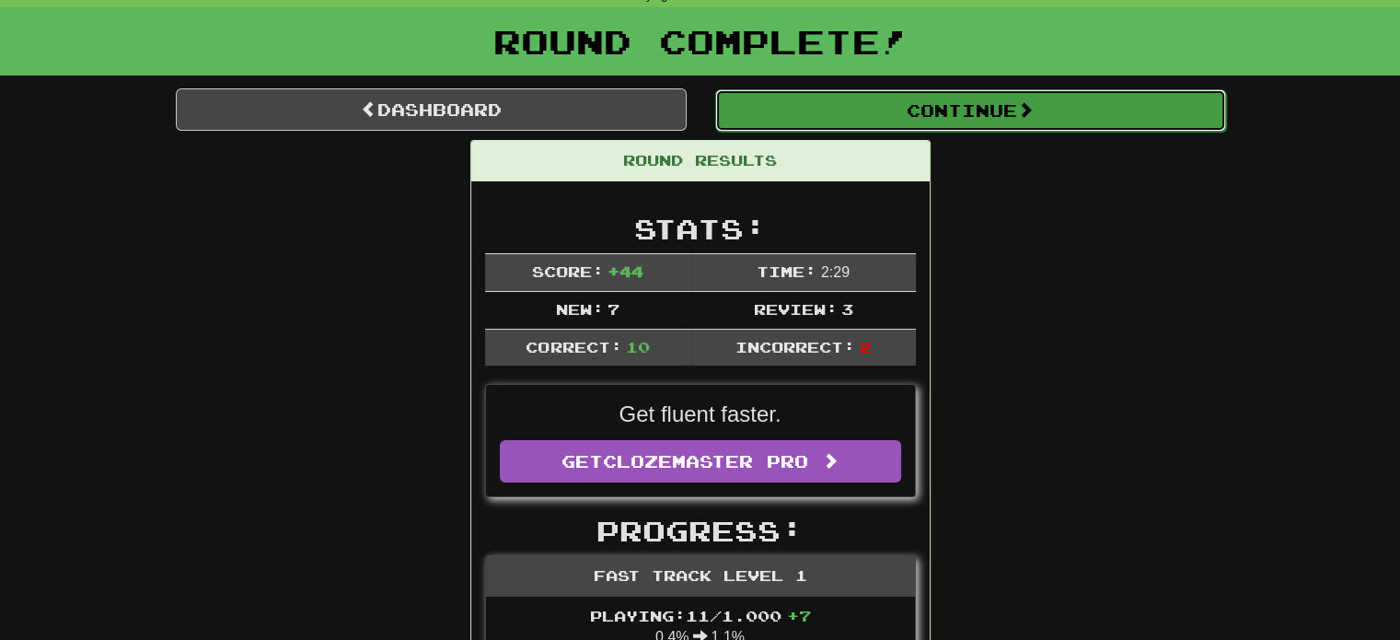
click at [825, 107] on button "Continue" at bounding box center [970, 110] width 511 height 42
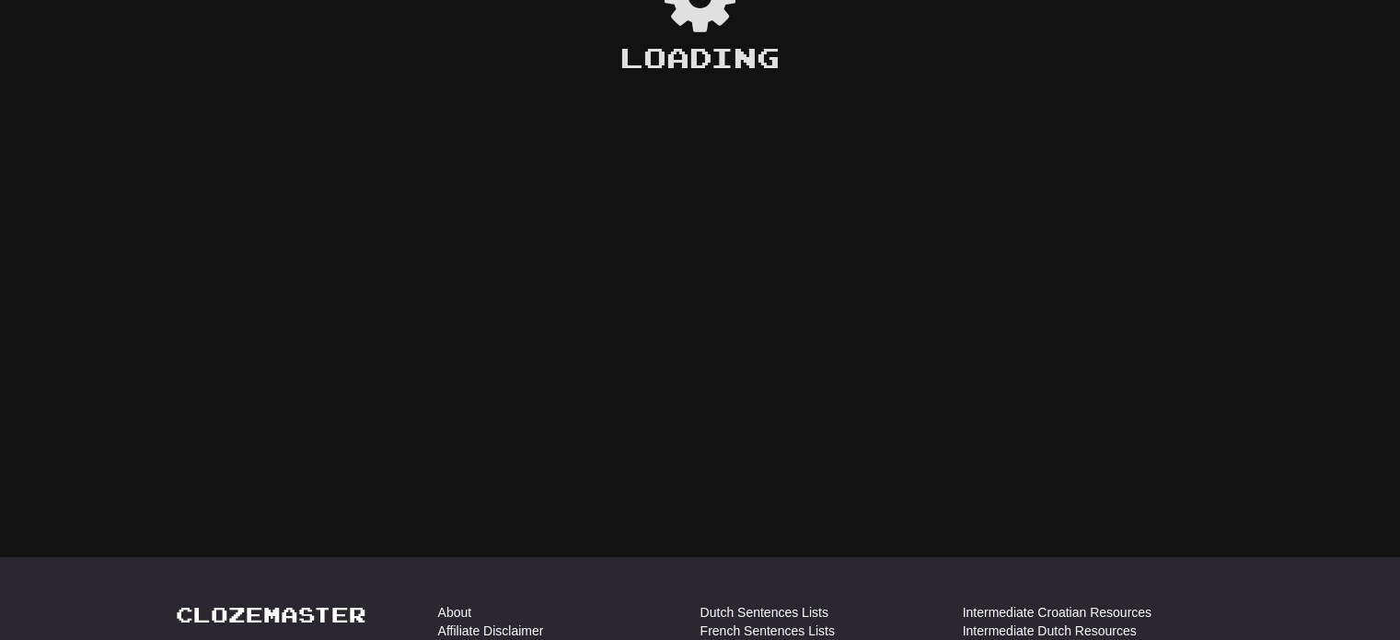
scroll to position [92, 0]
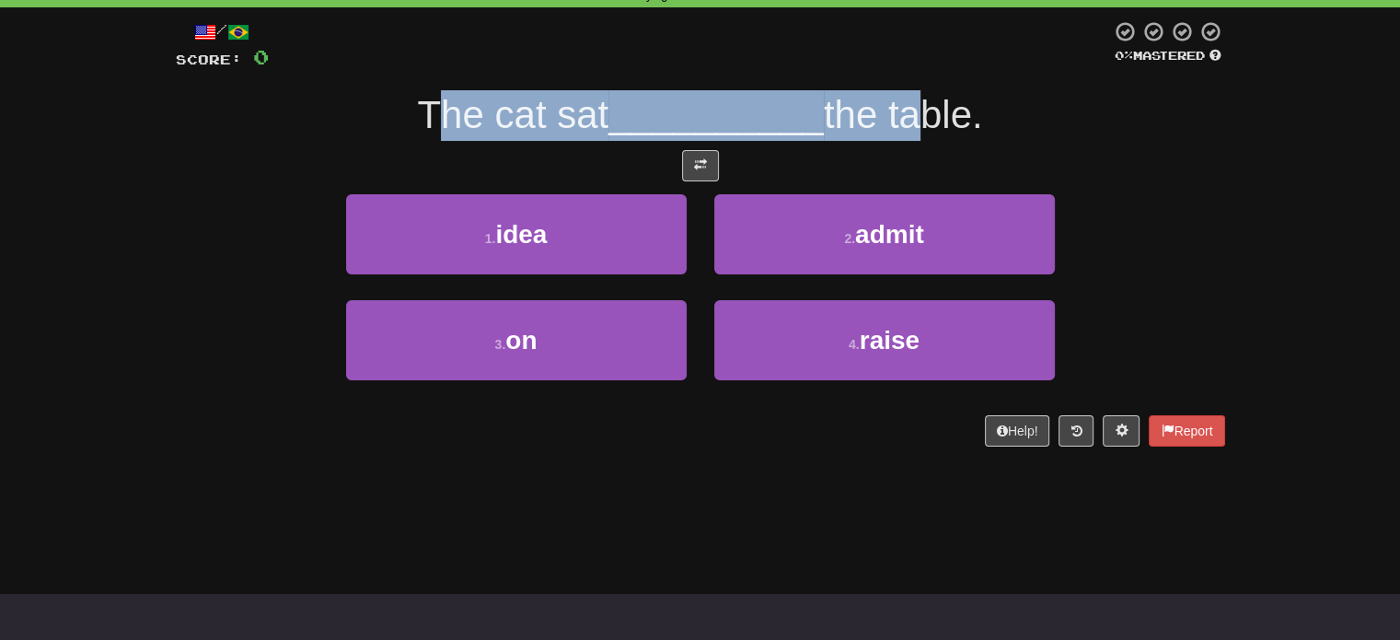
drag, startPoint x: 423, startPoint y: 110, endPoint x: 909, endPoint y: 109, distance: 485.9
click at [909, 109] on div "The cat sat __________ the table." at bounding box center [700, 115] width 1049 height 51
click at [909, 109] on span "the table." at bounding box center [903, 114] width 159 height 43
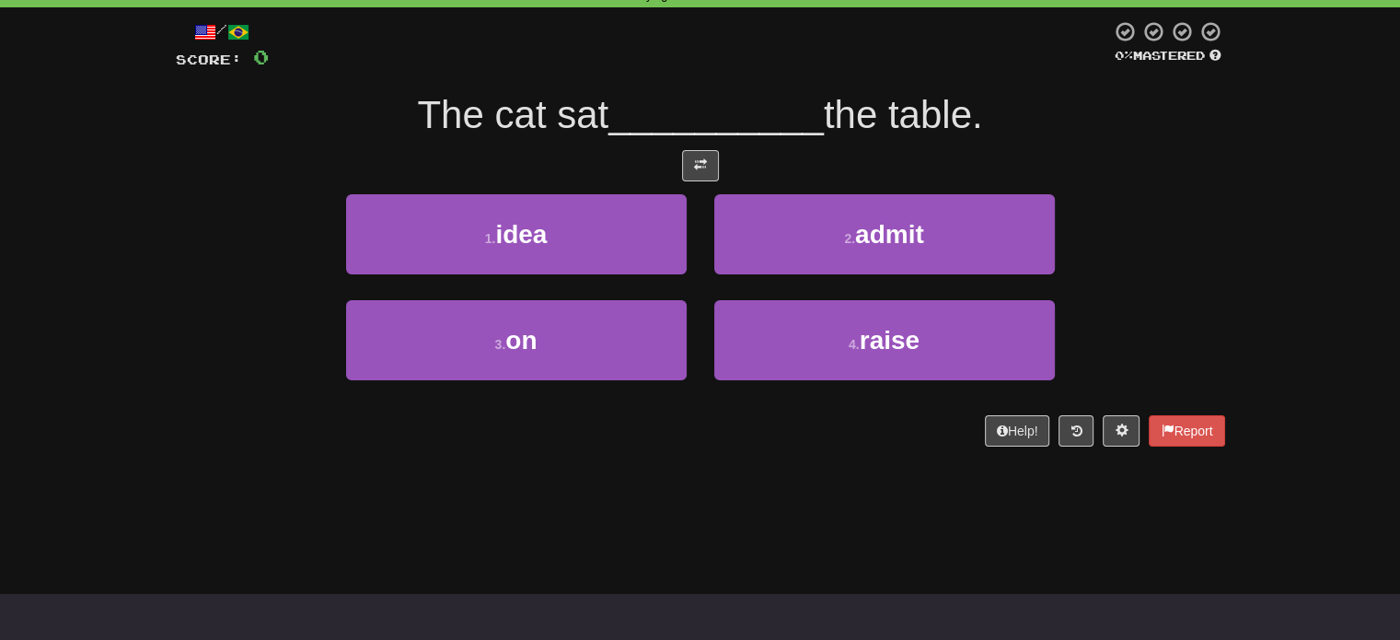
scroll to position [0, 0]
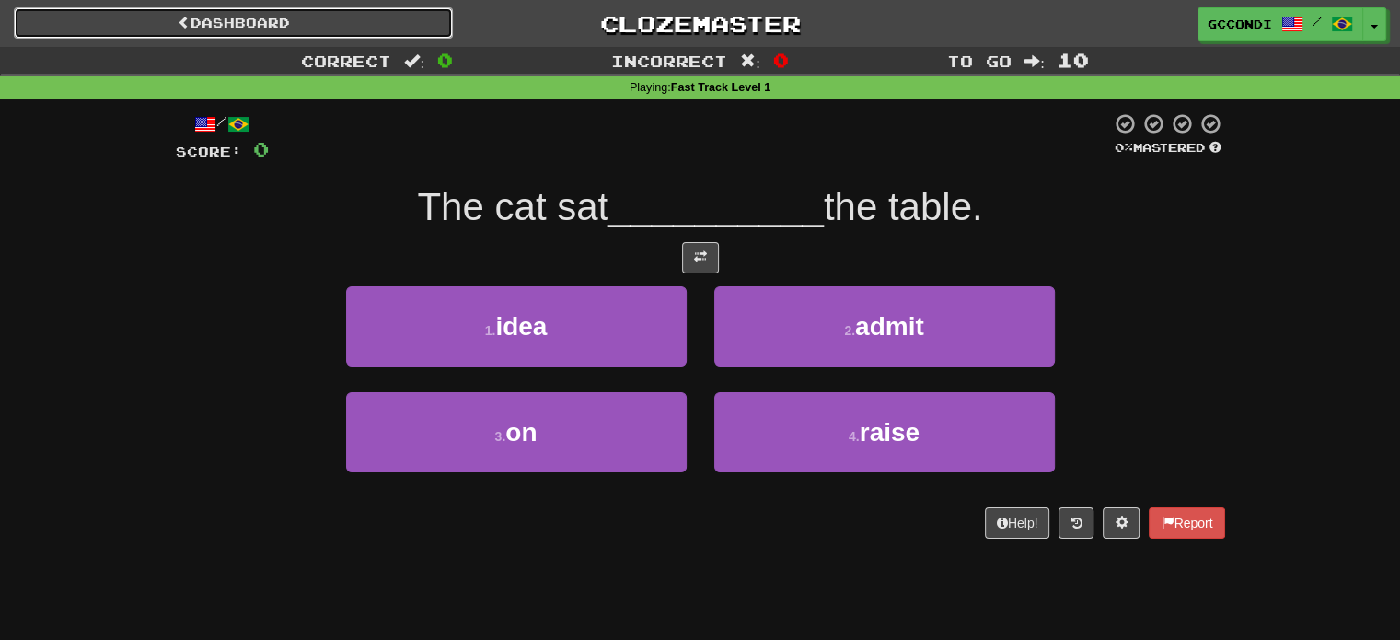
click at [206, 13] on link "Dashboard" at bounding box center [233, 22] width 439 height 31
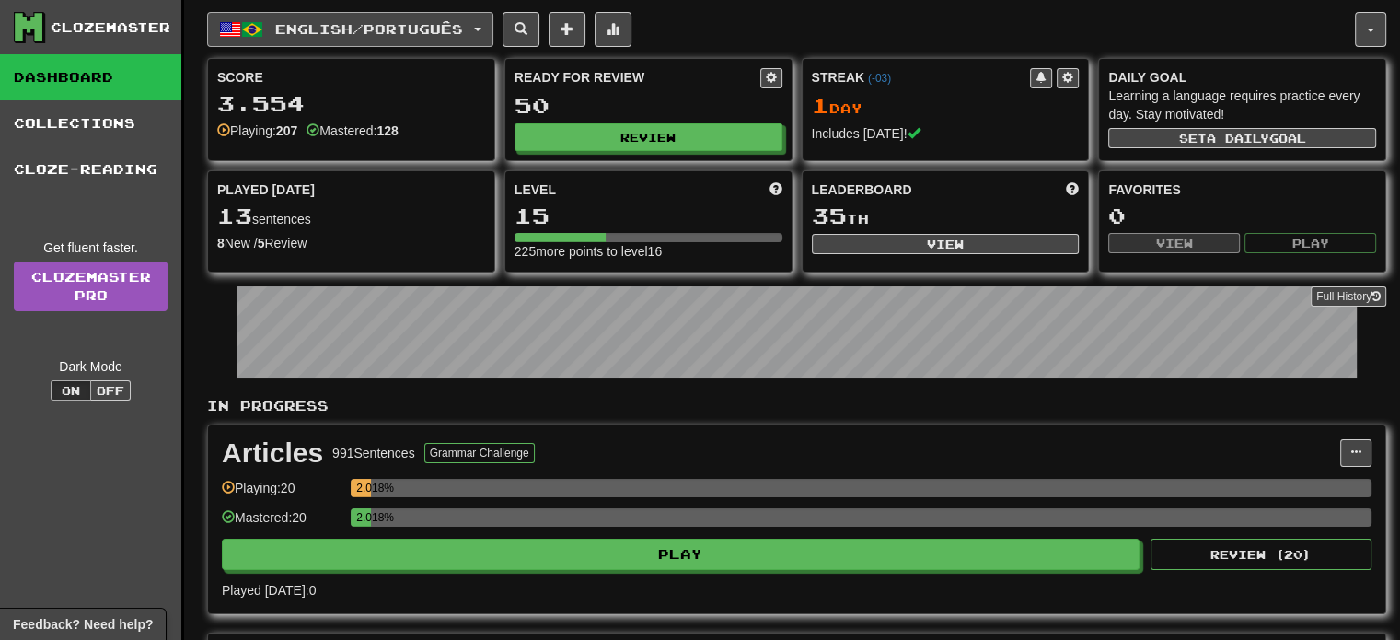
click at [477, 27] on button "English / Português" at bounding box center [350, 29] width 286 height 35
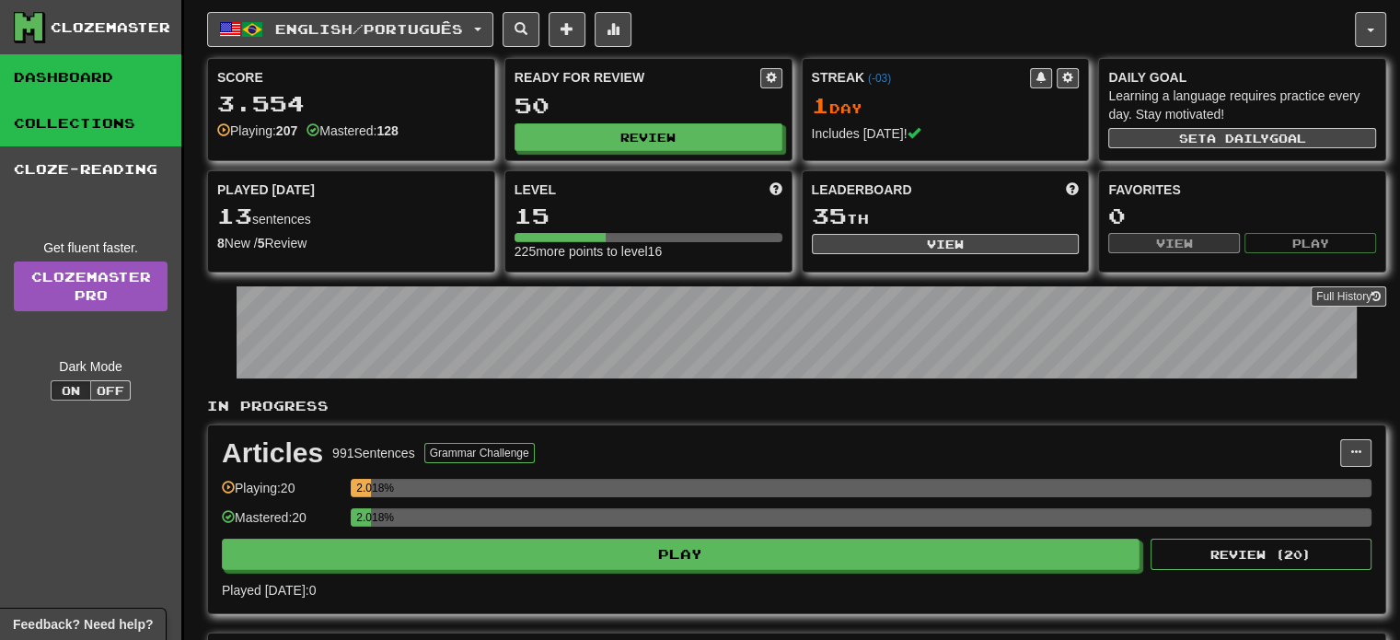
click at [96, 133] on link "Collections" at bounding box center [90, 123] width 181 height 46
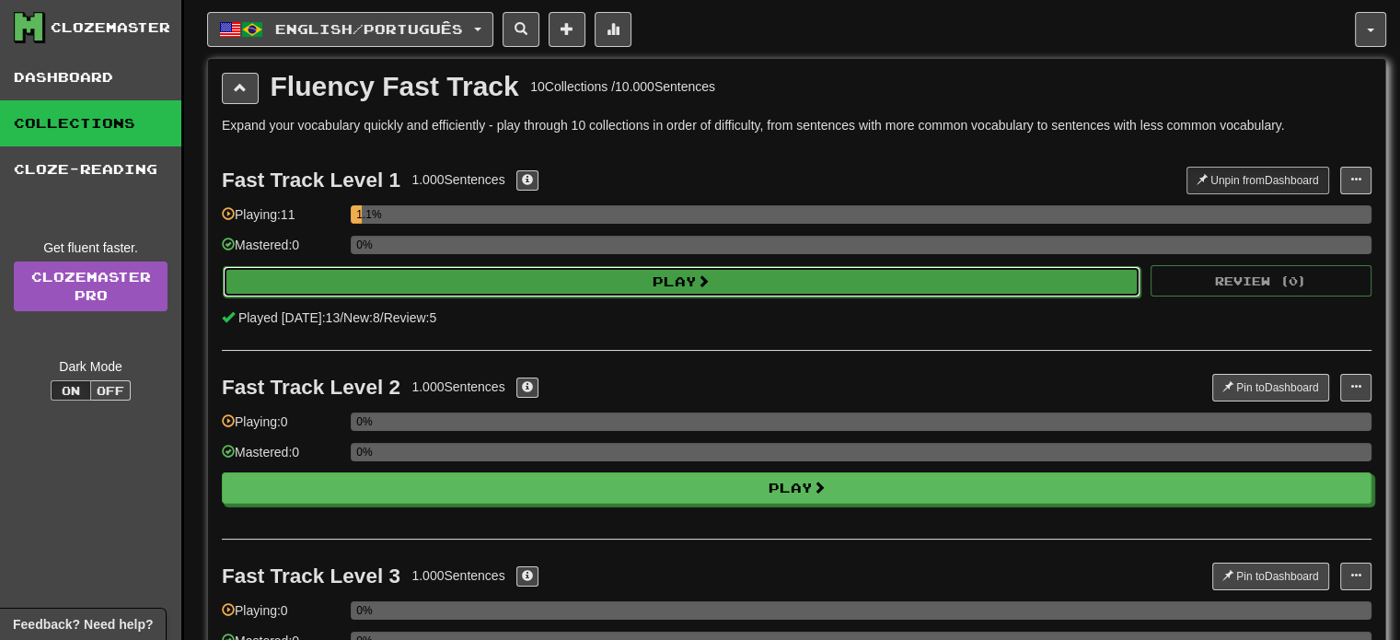
click at [452, 283] on button "Play" at bounding box center [681, 281] width 917 height 31
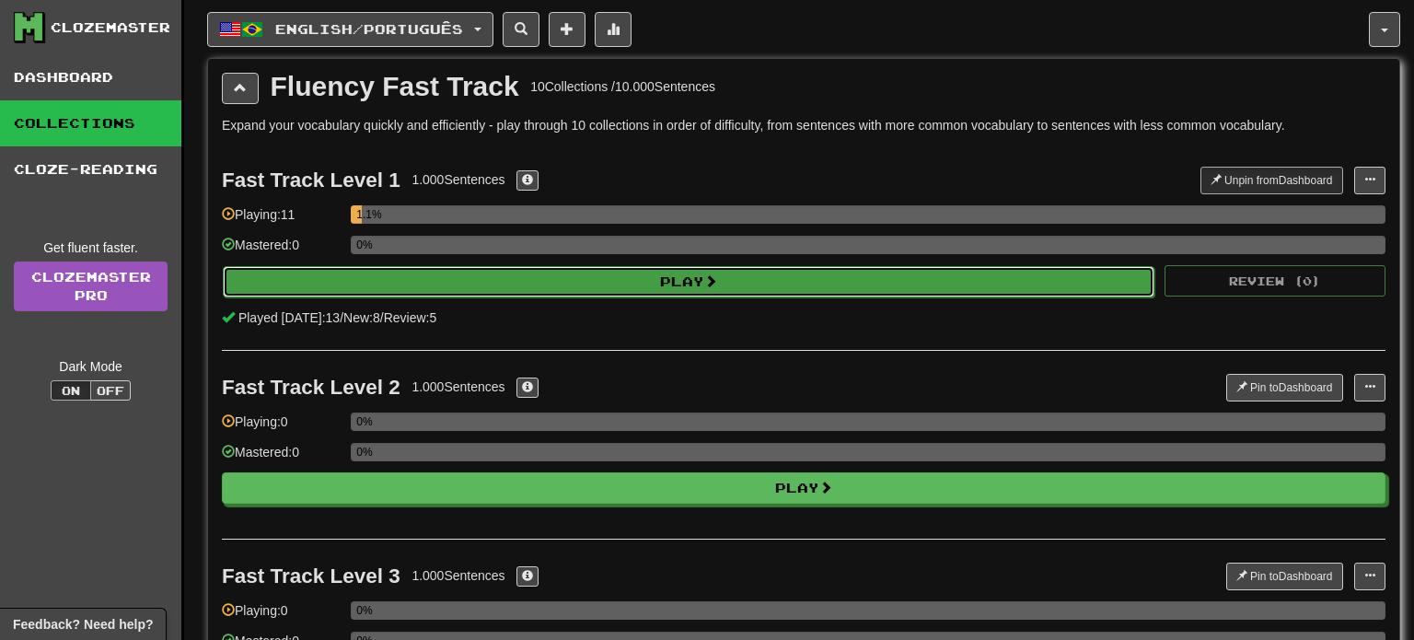
select select "**"
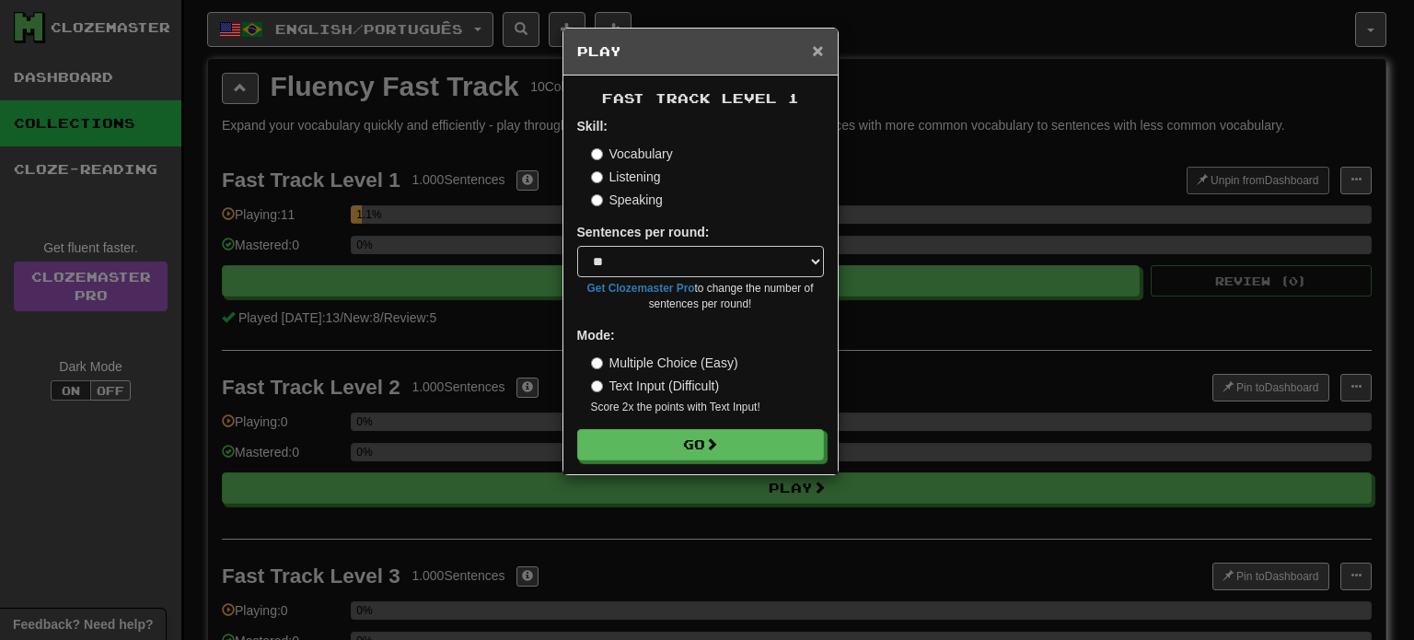
click at [812, 49] on span "×" at bounding box center [817, 50] width 11 height 21
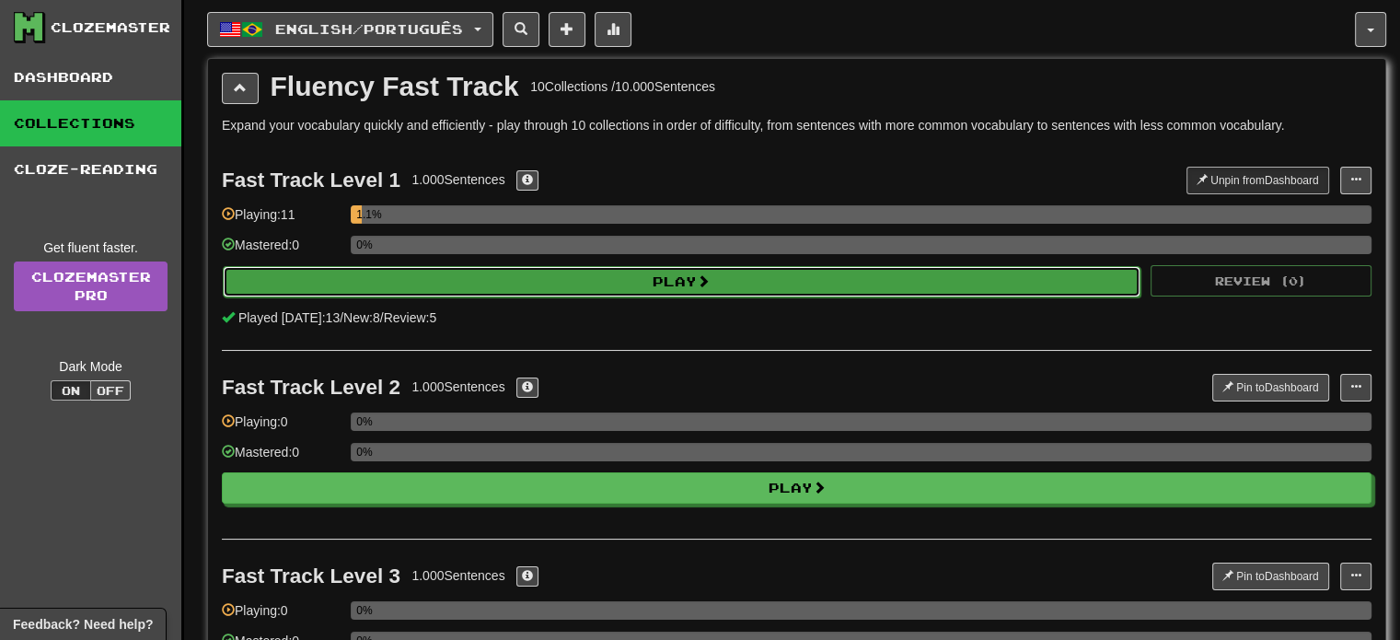
click at [681, 273] on button "Play" at bounding box center [681, 281] width 917 height 31
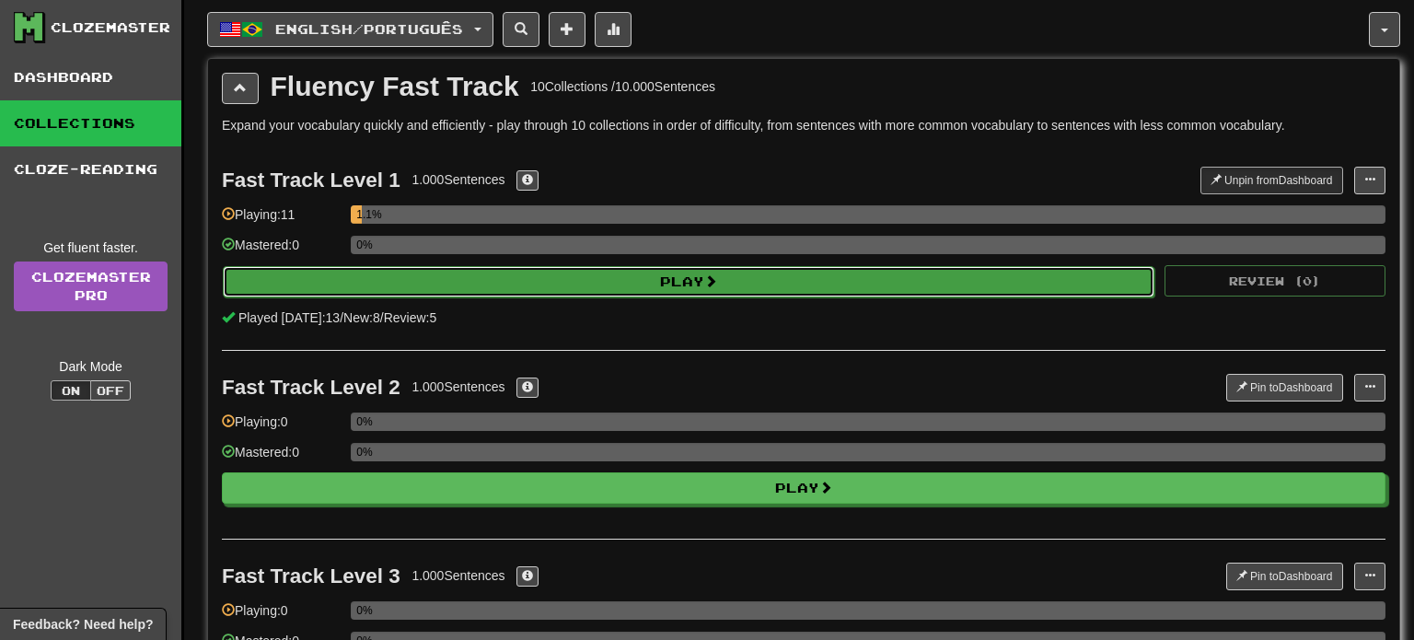
select select "**"
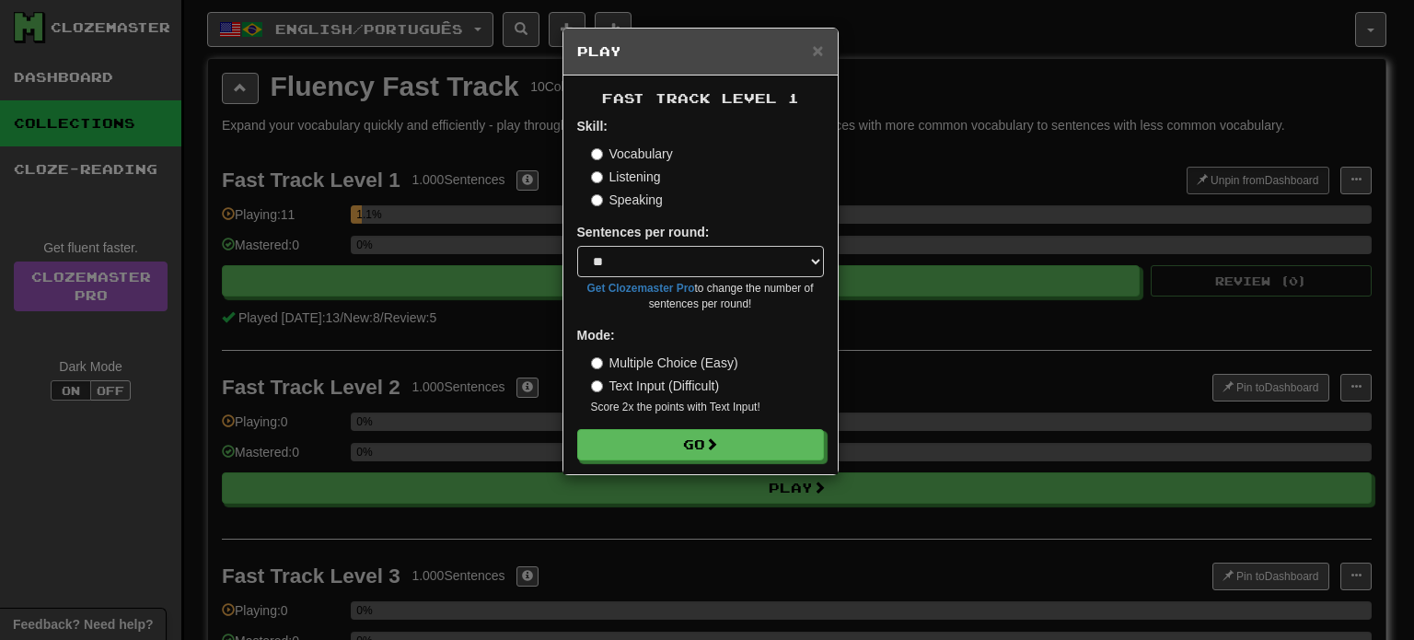
click at [627, 362] on label "Multiple Choice (Easy)" at bounding box center [664, 362] width 147 height 18
click at [647, 153] on label "Vocabulary" at bounding box center [632, 153] width 82 height 18
click at [623, 364] on label "Multiple Choice (Easy)" at bounding box center [664, 362] width 147 height 18
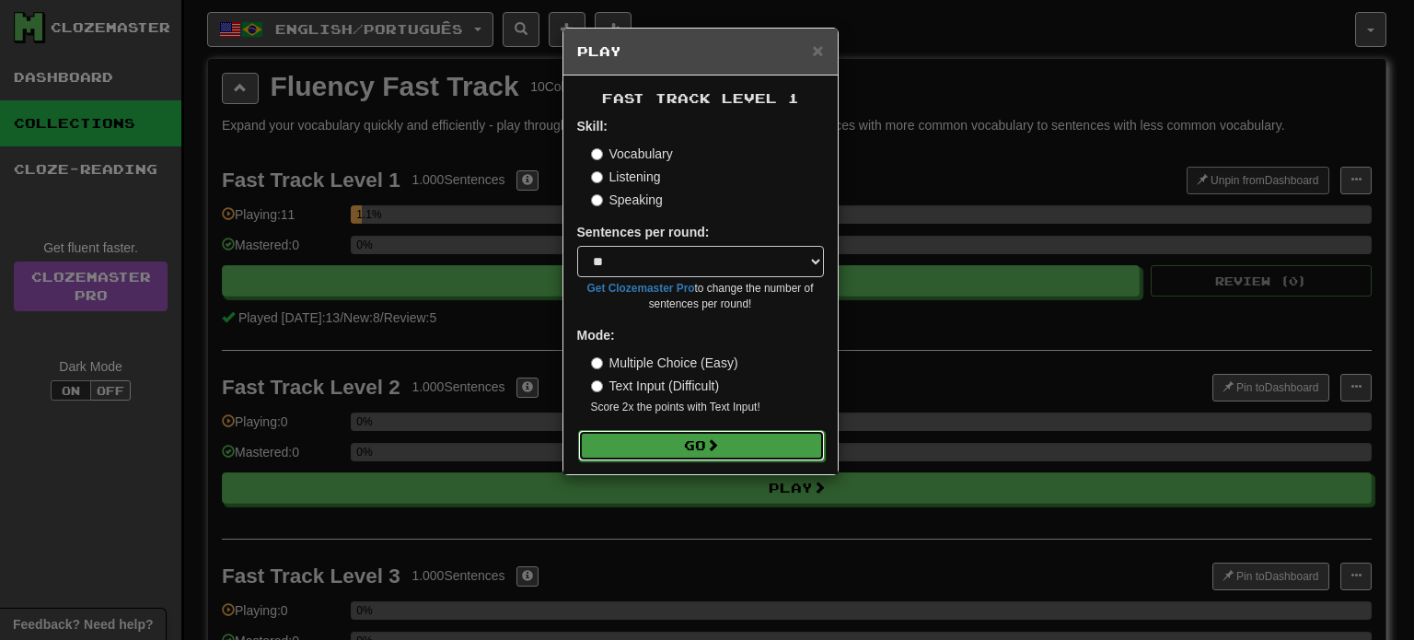
click at [681, 452] on button "Go" at bounding box center [701, 445] width 247 height 31
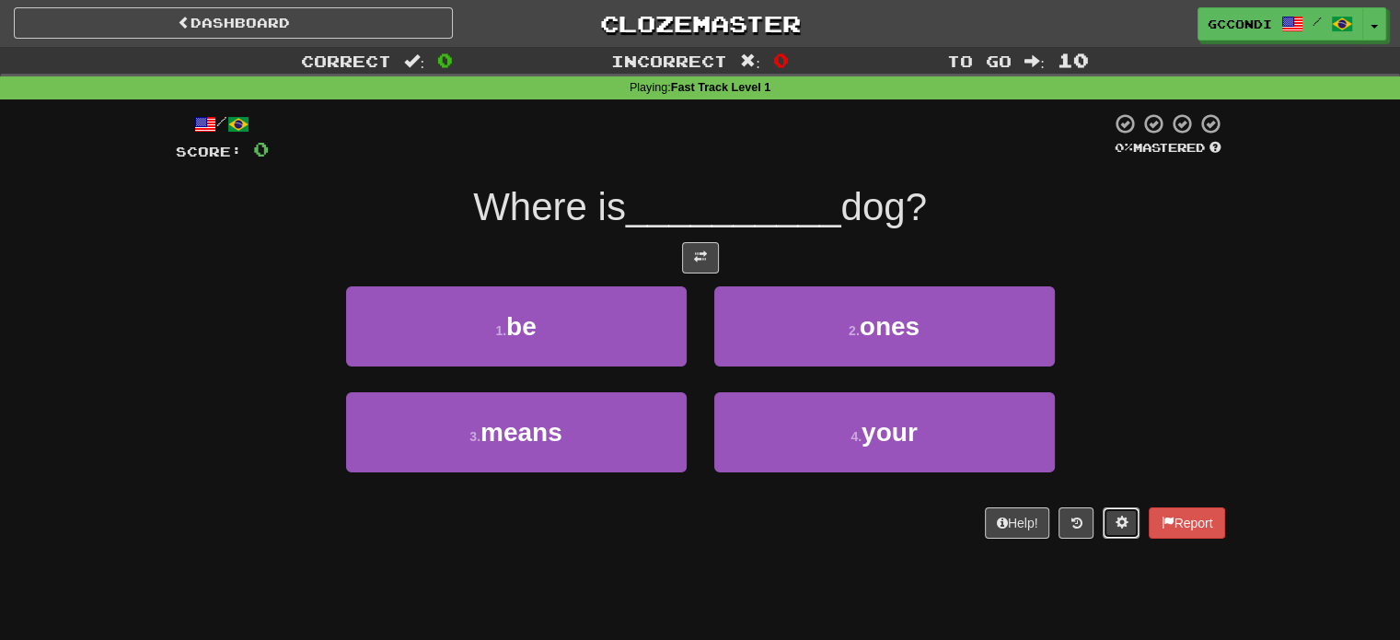
click at [1114, 518] on span at bounding box center [1120, 521] width 13 height 13
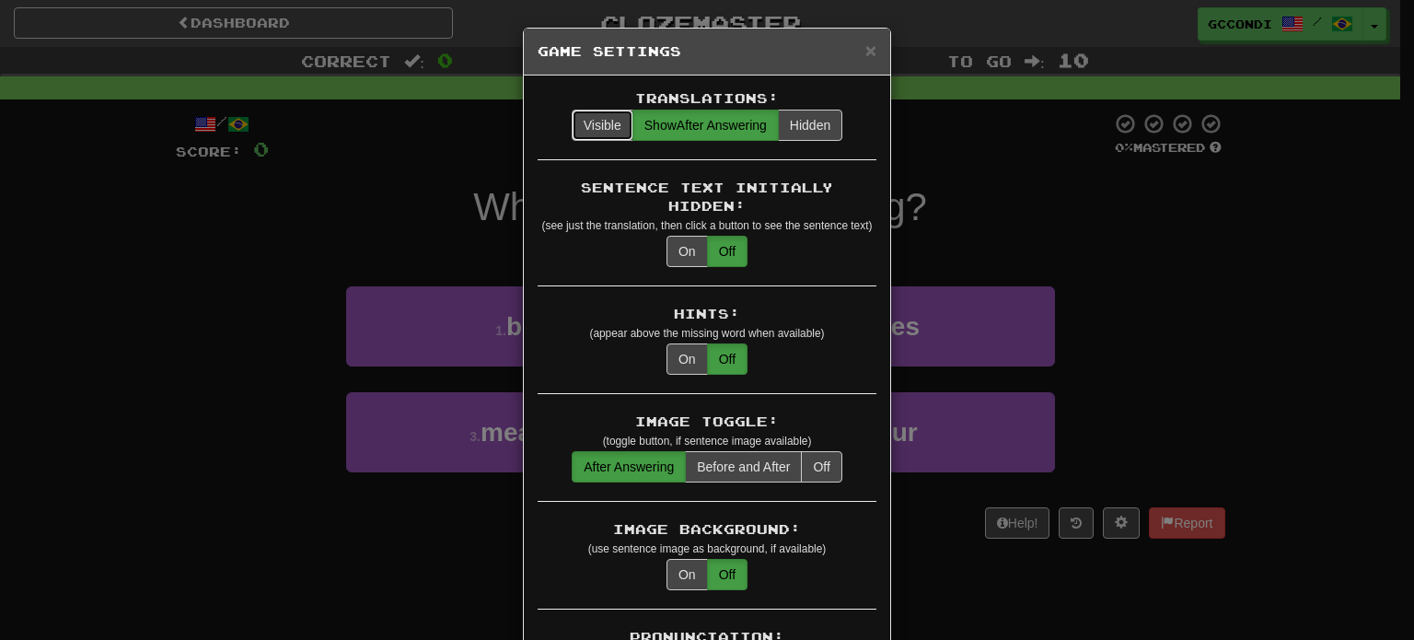
click at [599, 124] on button "Visible" at bounding box center [602, 125] width 62 height 31
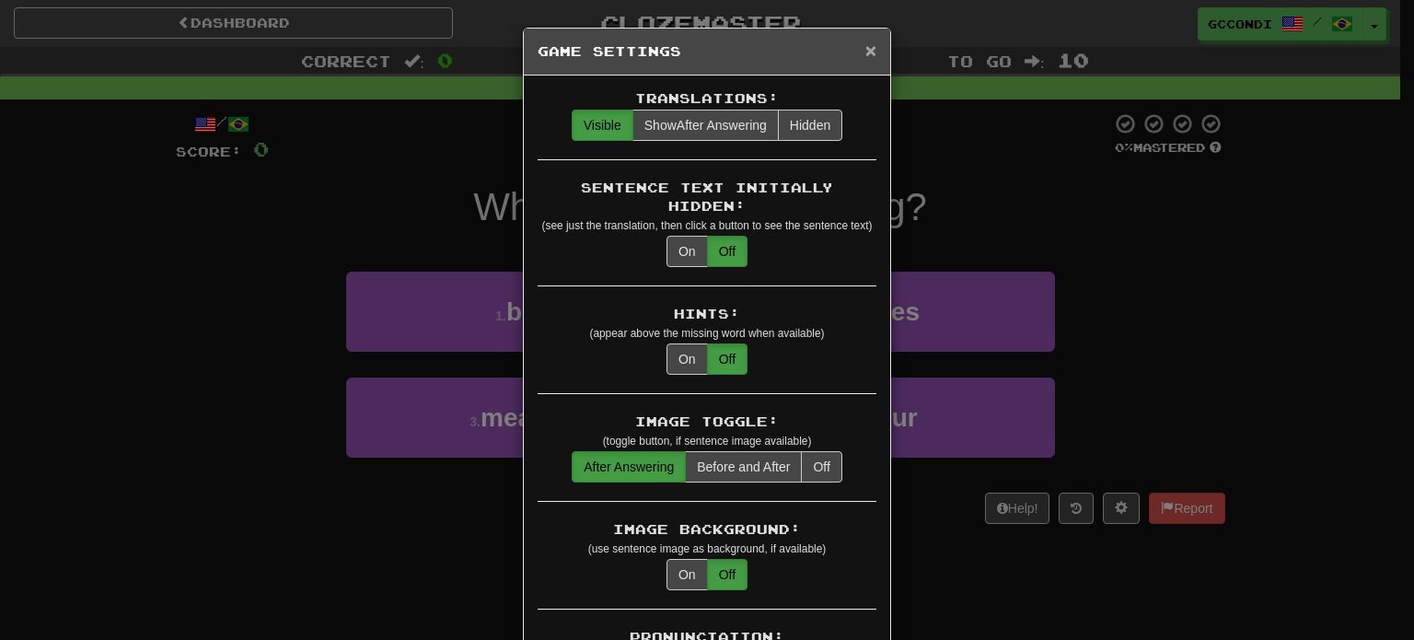
click at [865, 52] on span "×" at bounding box center [870, 50] width 11 height 21
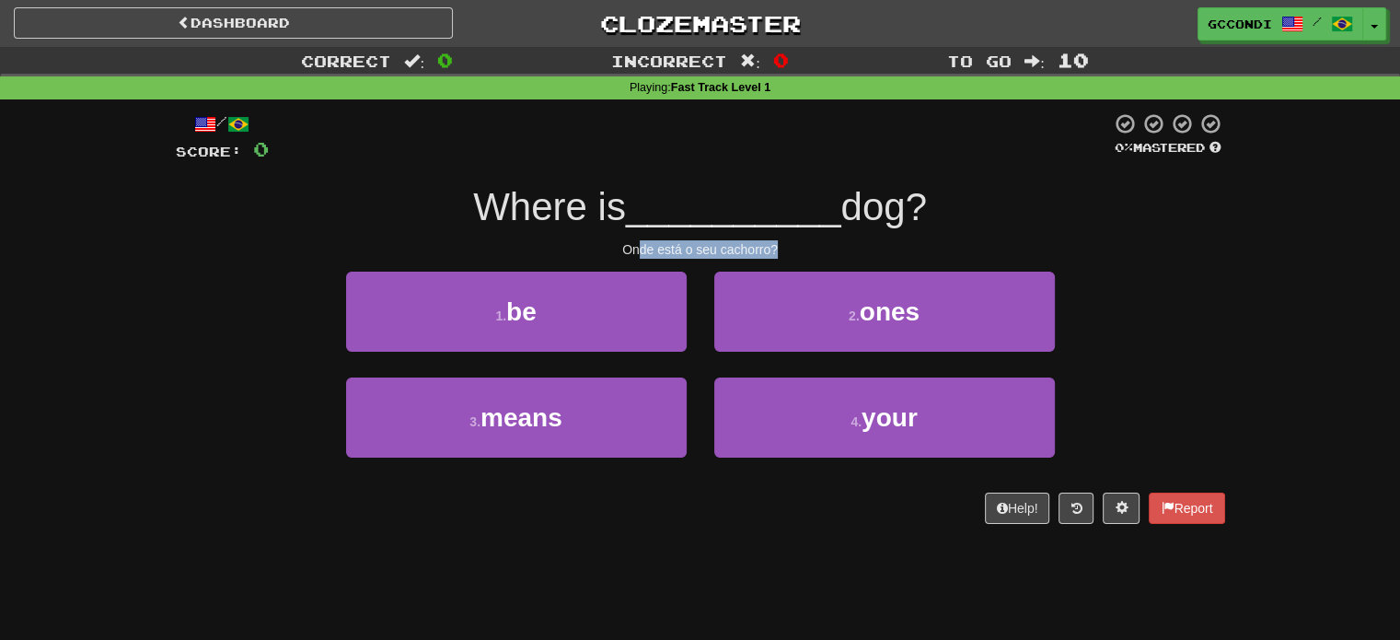
drag, startPoint x: 636, startPoint y: 253, endPoint x: 776, endPoint y: 242, distance: 140.3
click at [776, 242] on div "Onde está o seu cachorro?" at bounding box center [700, 249] width 1049 height 18
click at [1123, 510] on span at bounding box center [1120, 507] width 13 height 13
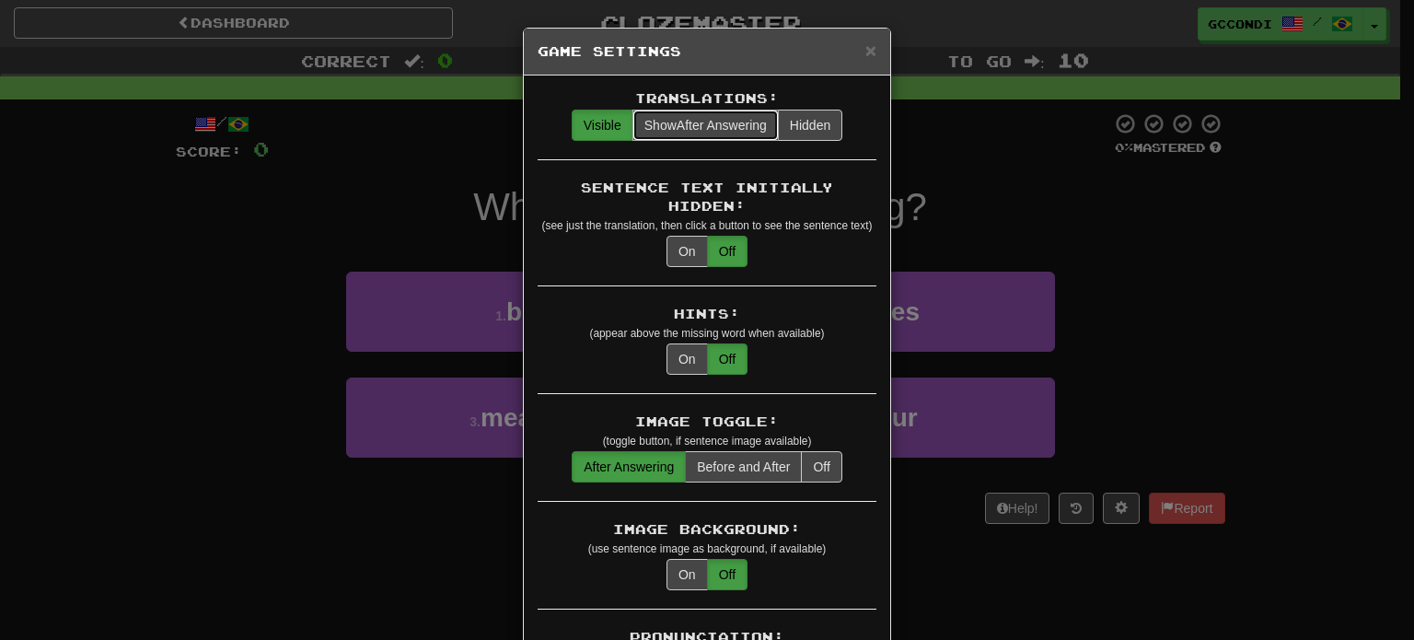
click at [691, 128] on span "Show After Answering" at bounding box center [705, 125] width 122 height 15
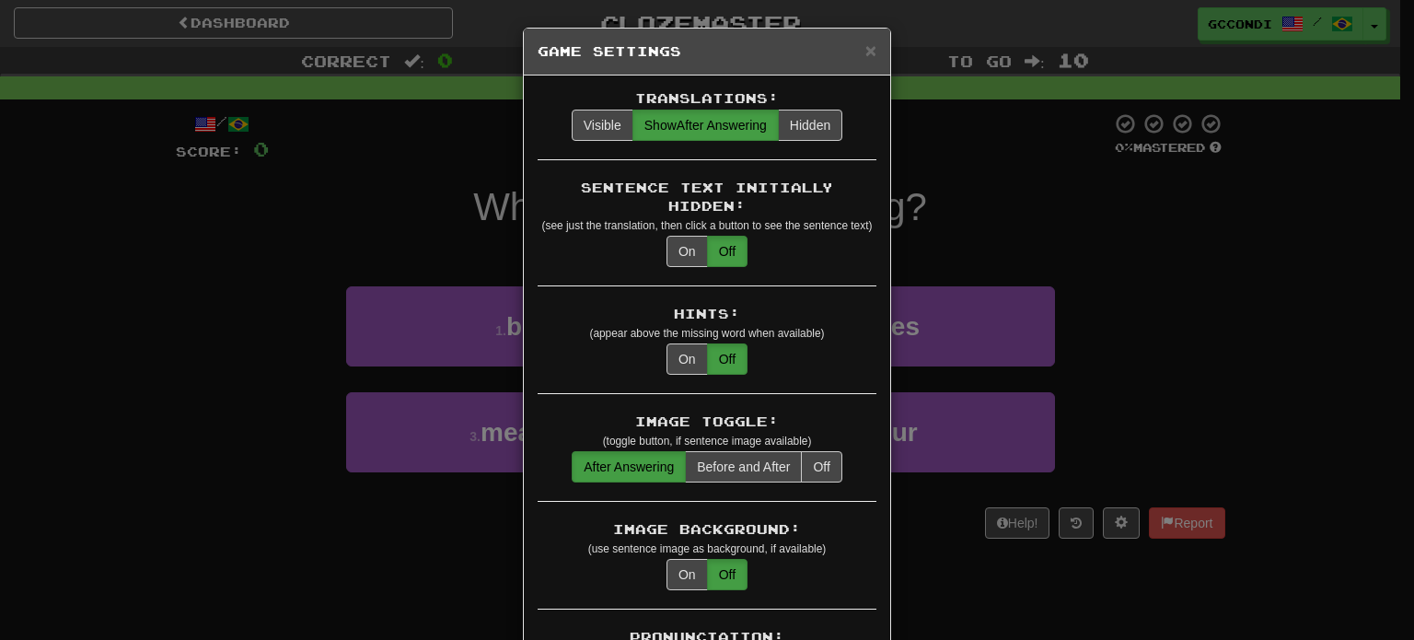
click at [857, 44] on h5 "Game Settings" at bounding box center [706, 51] width 339 height 18
click at [865, 45] on span "×" at bounding box center [870, 50] width 11 height 21
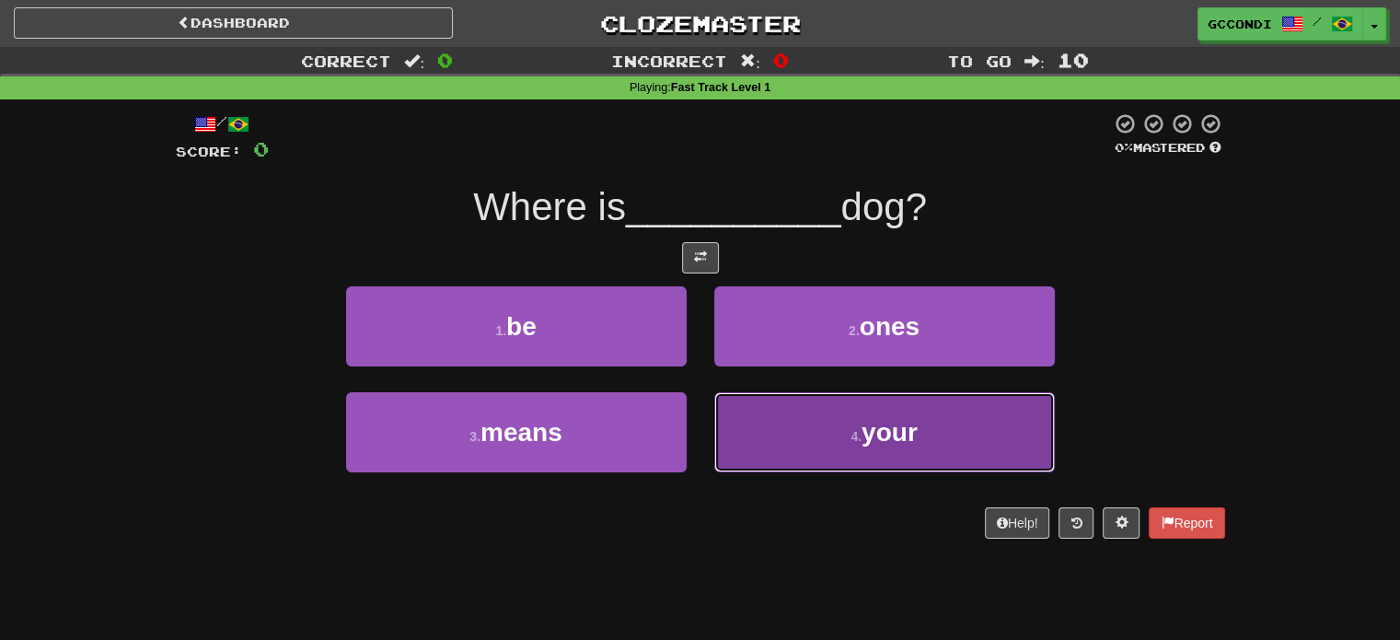
click at [870, 430] on span "your" at bounding box center [889, 432] width 56 height 29
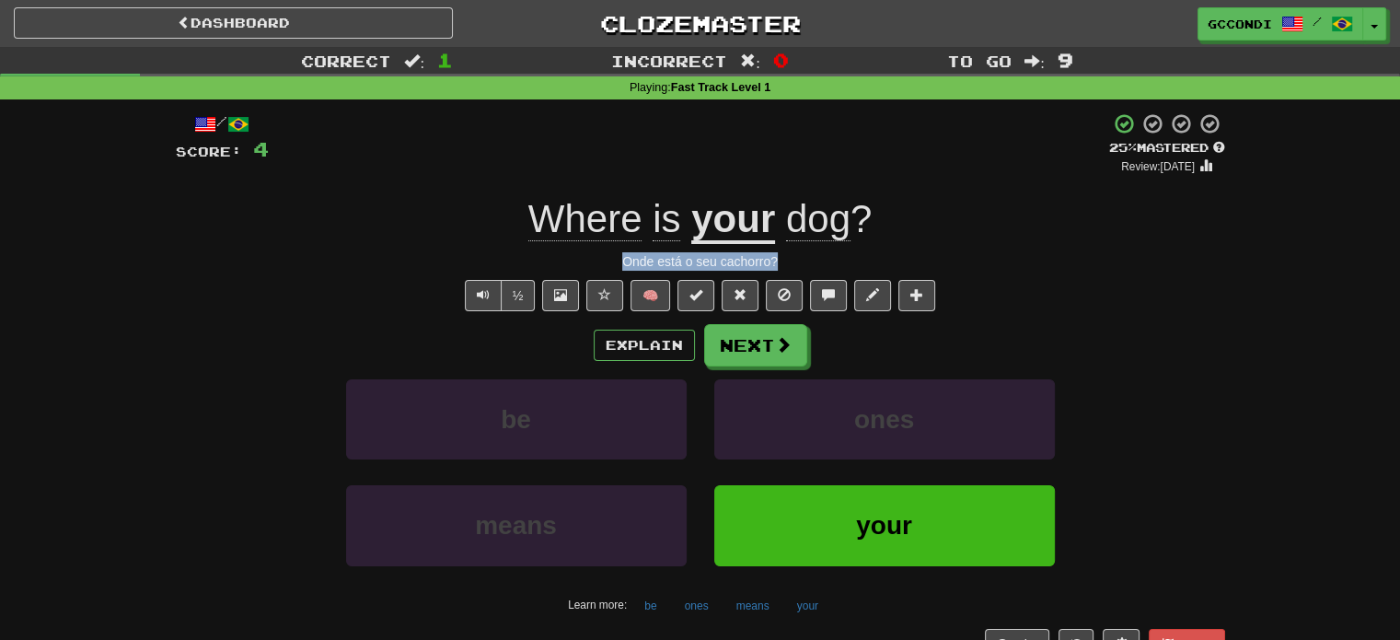
drag, startPoint x: 622, startPoint y: 262, endPoint x: 777, endPoint y: 258, distance: 154.7
click at [777, 258] on div "Onde está o seu cachorro?" at bounding box center [700, 261] width 1049 height 18
click at [644, 255] on div "Onde está o seu cachorro?" at bounding box center [700, 261] width 1049 height 18
click at [652, 220] on span "Where" at bounding box center [666, 219] width 28 height 44
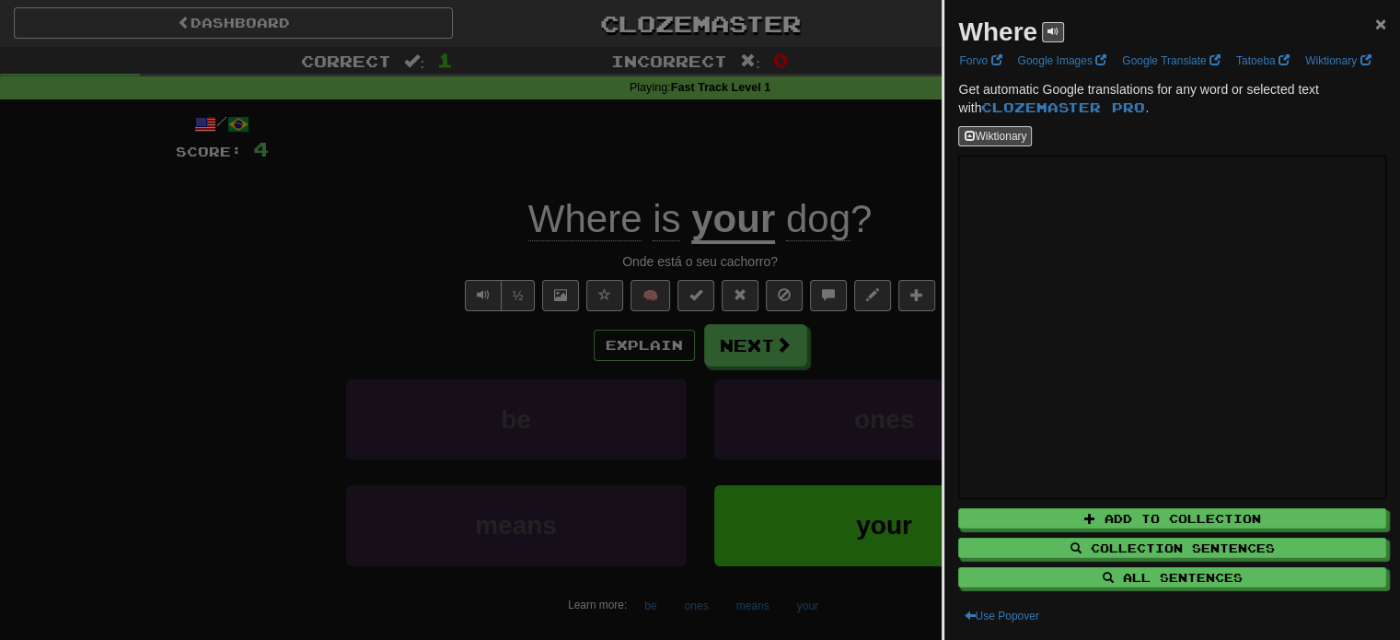
click at [1375, 21] on span "×" at bounding box center [1380, 23] width 11 height 21
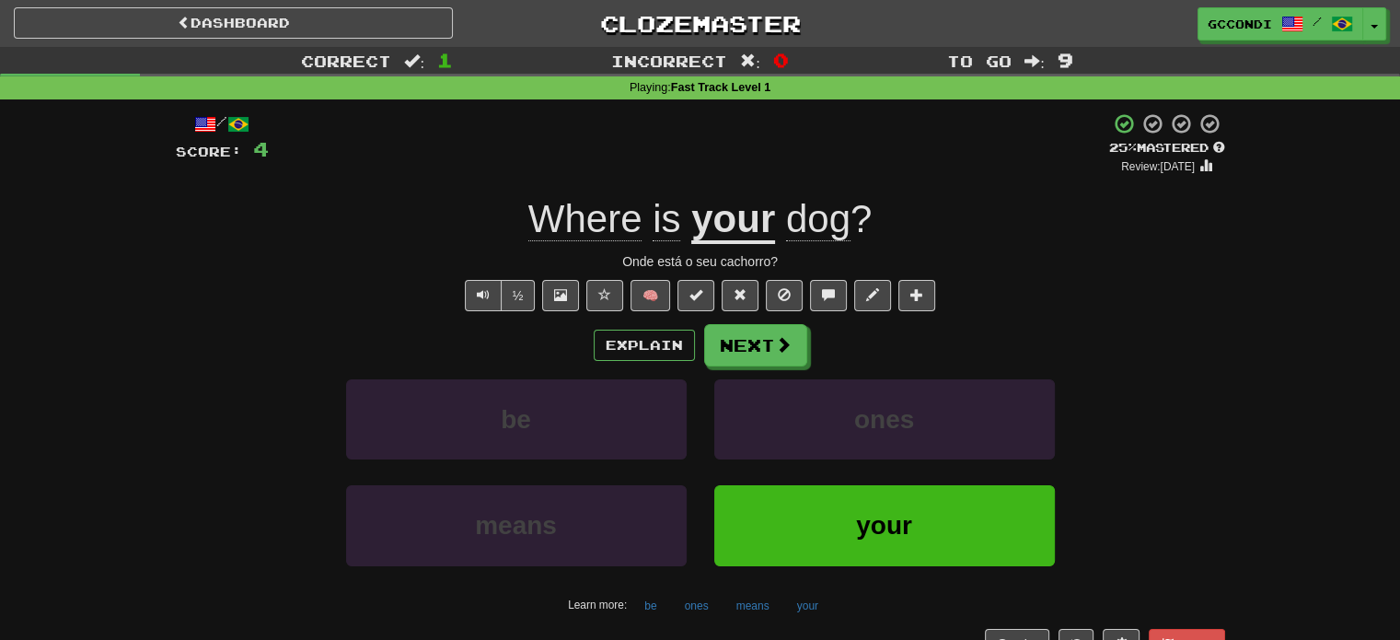
click at [819, 224] on span "dog" at bounding box center [818, 219] width 64 height 44
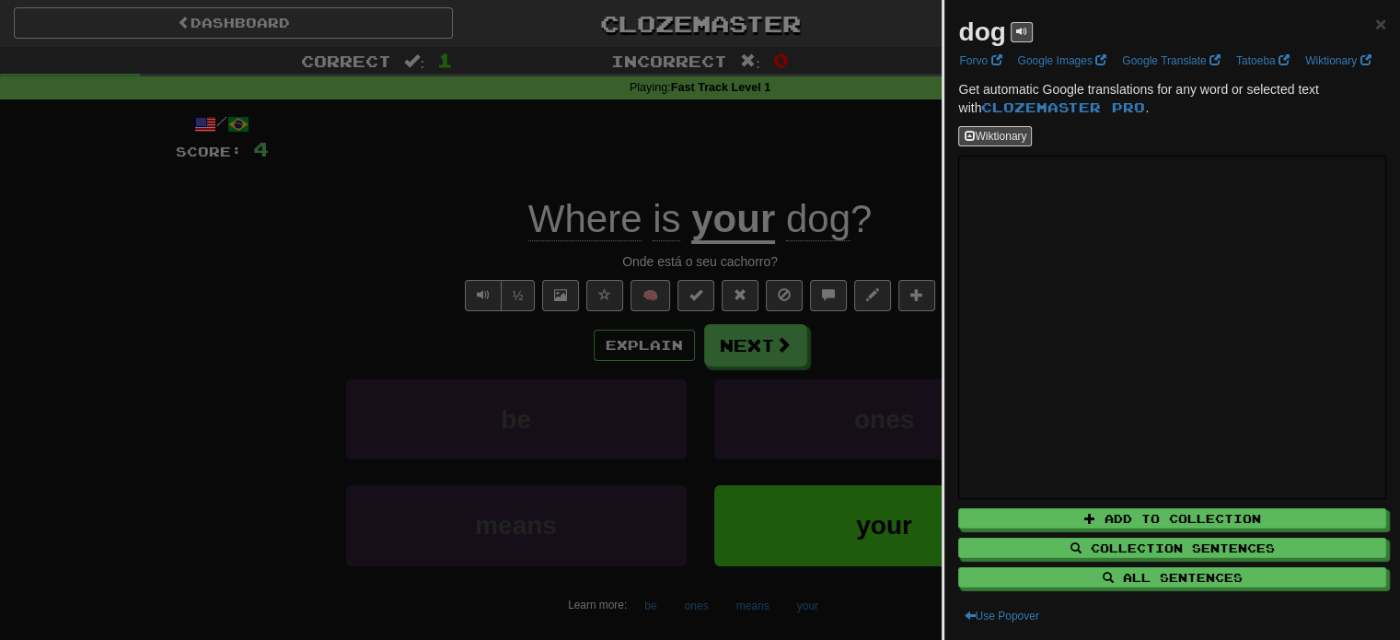
click at [375, 285] on div at bounding box center [700, 320] width 1400 height 640
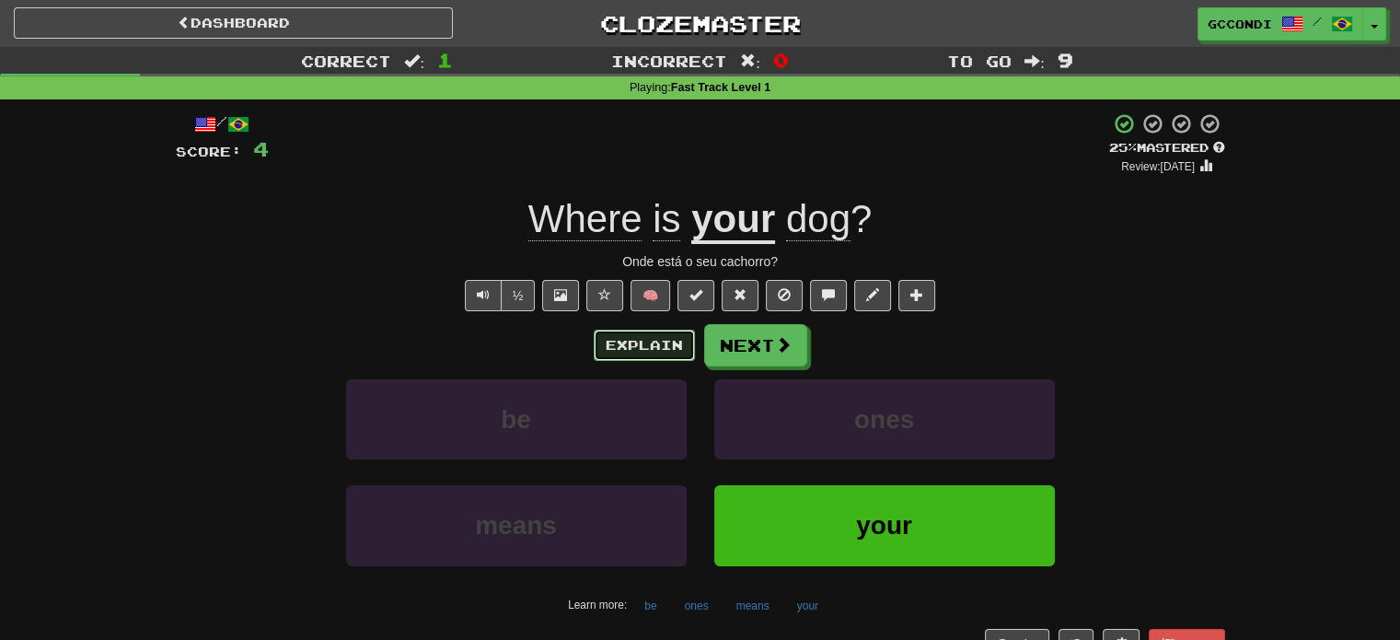
click at [641, 341] on button "Explain" at bounding box center [644, 344] width 101 height 31
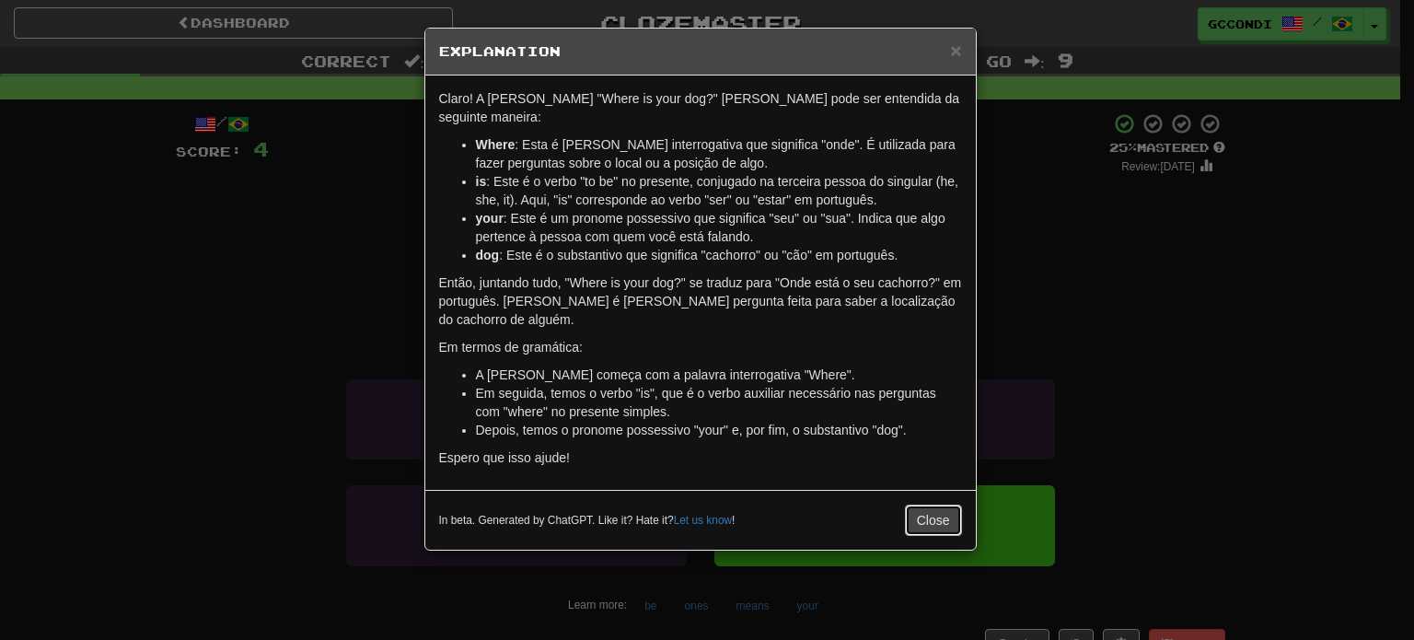
click at [929, 504] on button "Close" at bounding box center [933, 519] width 57 height 31
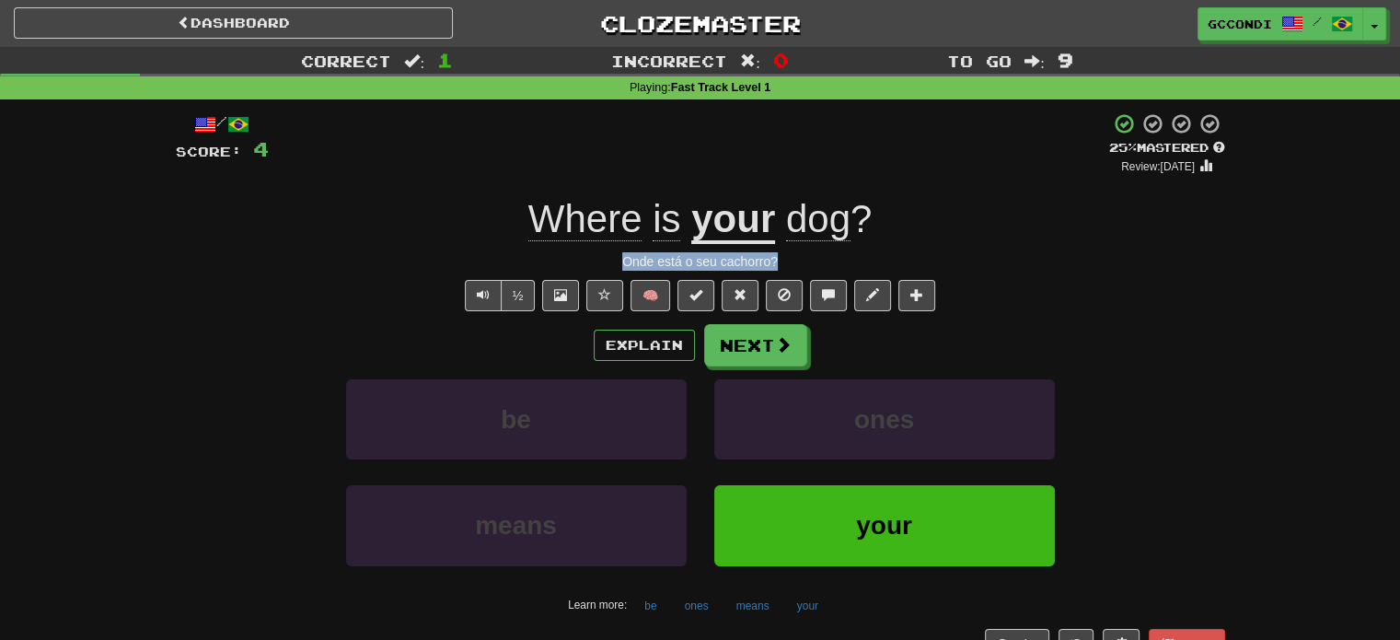
drag, startPoint x: 624, startPoint y: 260, endPoint x: 779, endPoint y: 257, distance: 154.6
click at [779, 257] on div "Onde está o seu cachorro?" at bounding box center [700, 261] width 1049 height 18
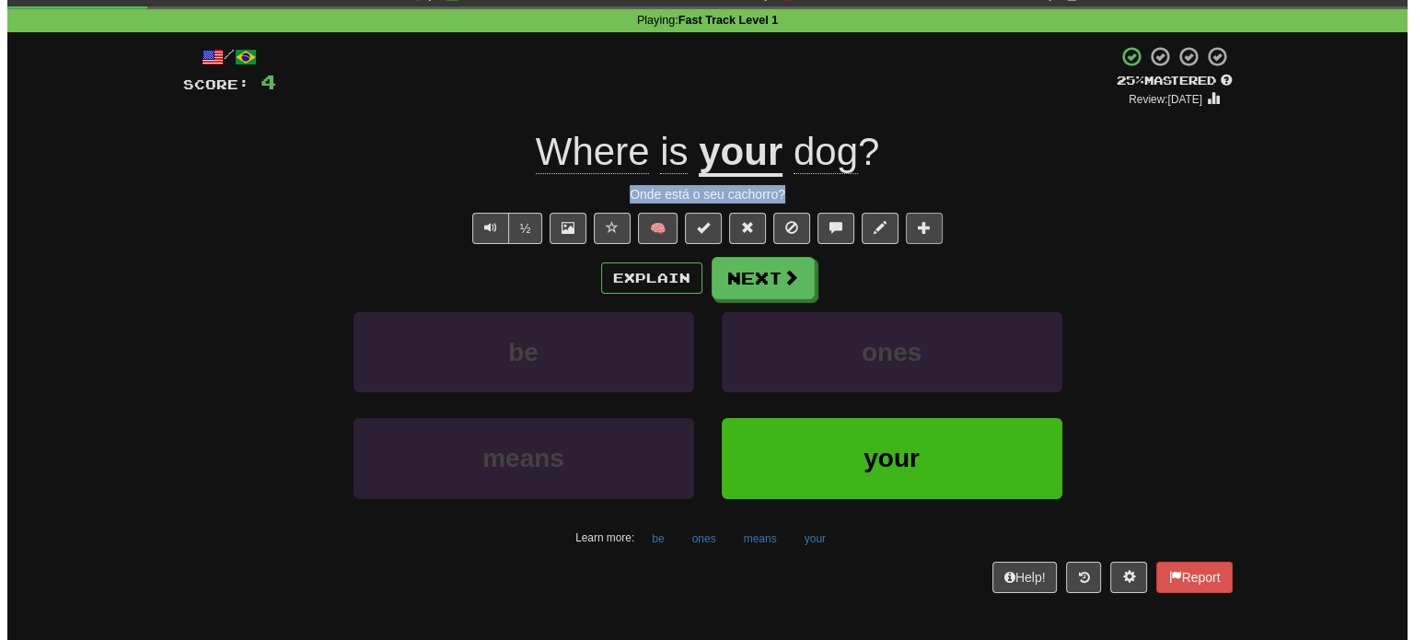
scroll to position [92, 0]
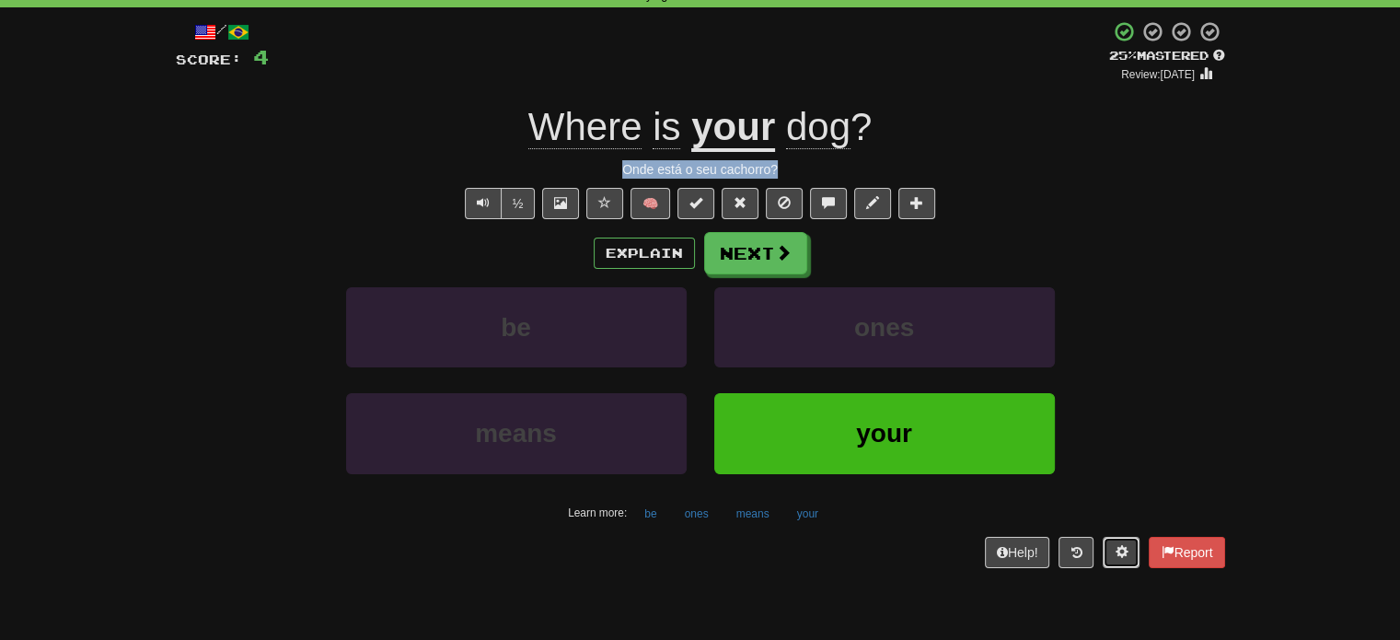
click at [1117, 550] on span at bounding box center [1120, 551] width 13 height 13
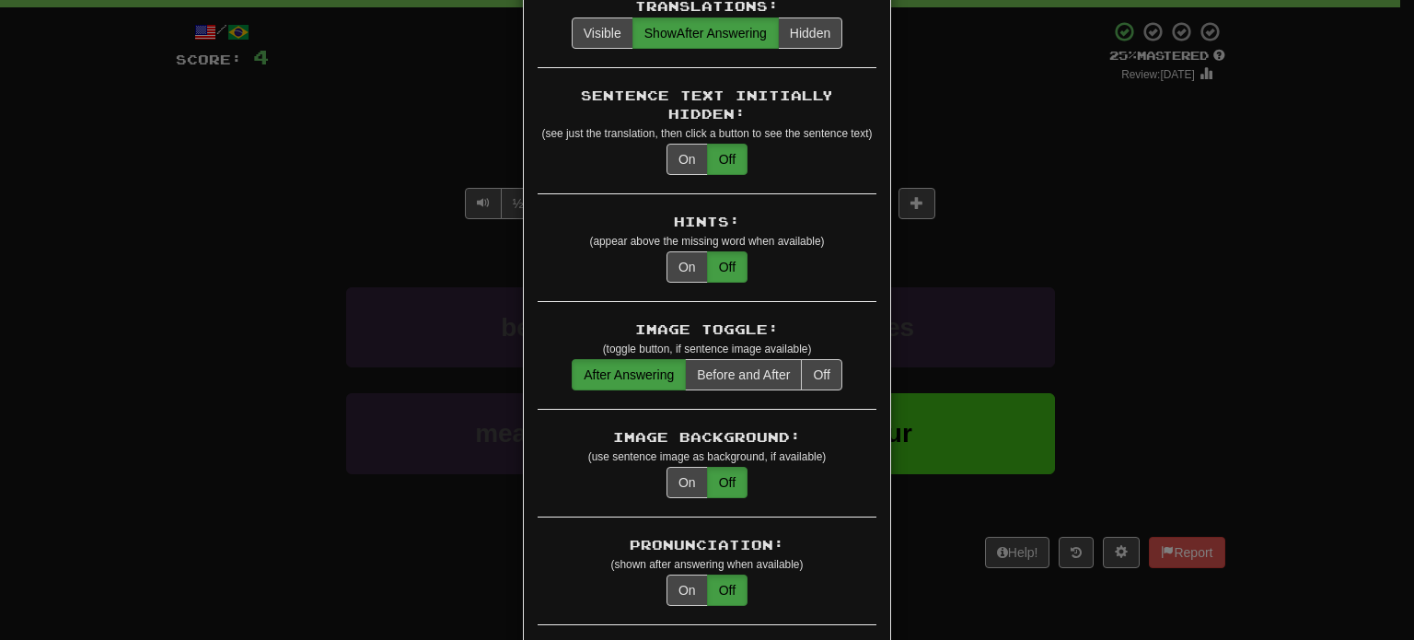
scroll to position [0, 0]
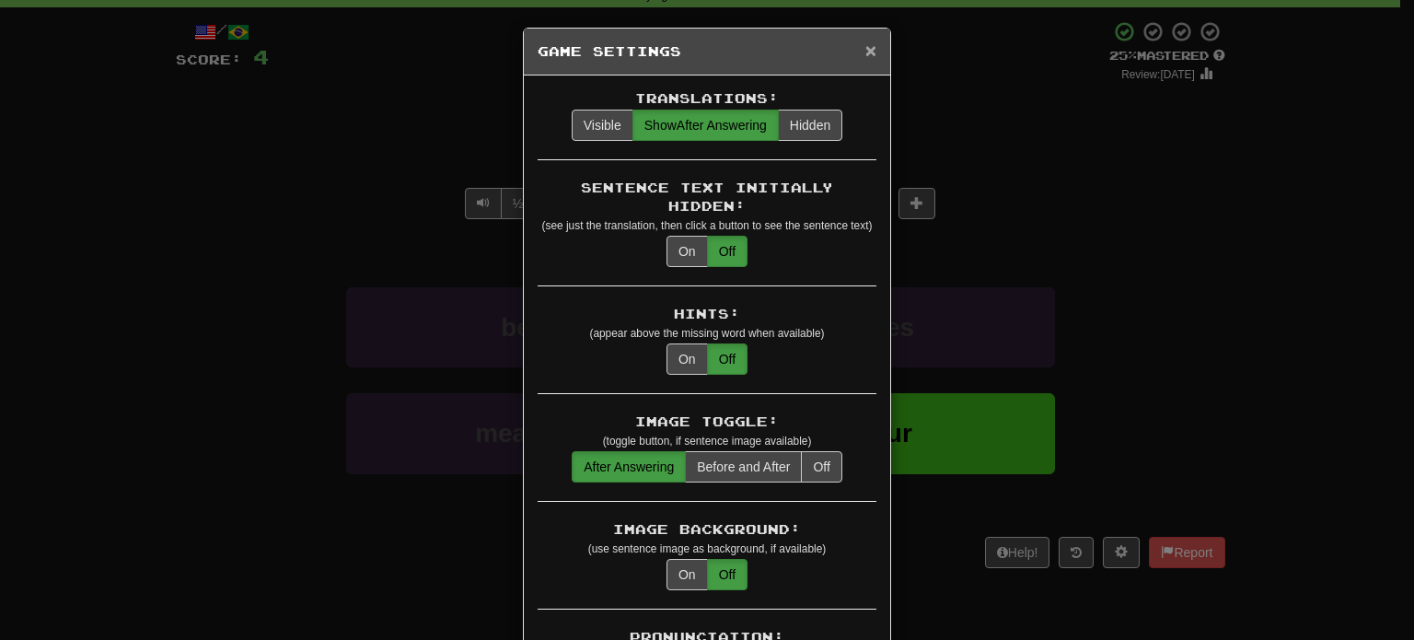
click at [865, 49] on span "×" at bounding box center [870, 50] width 11 height 21
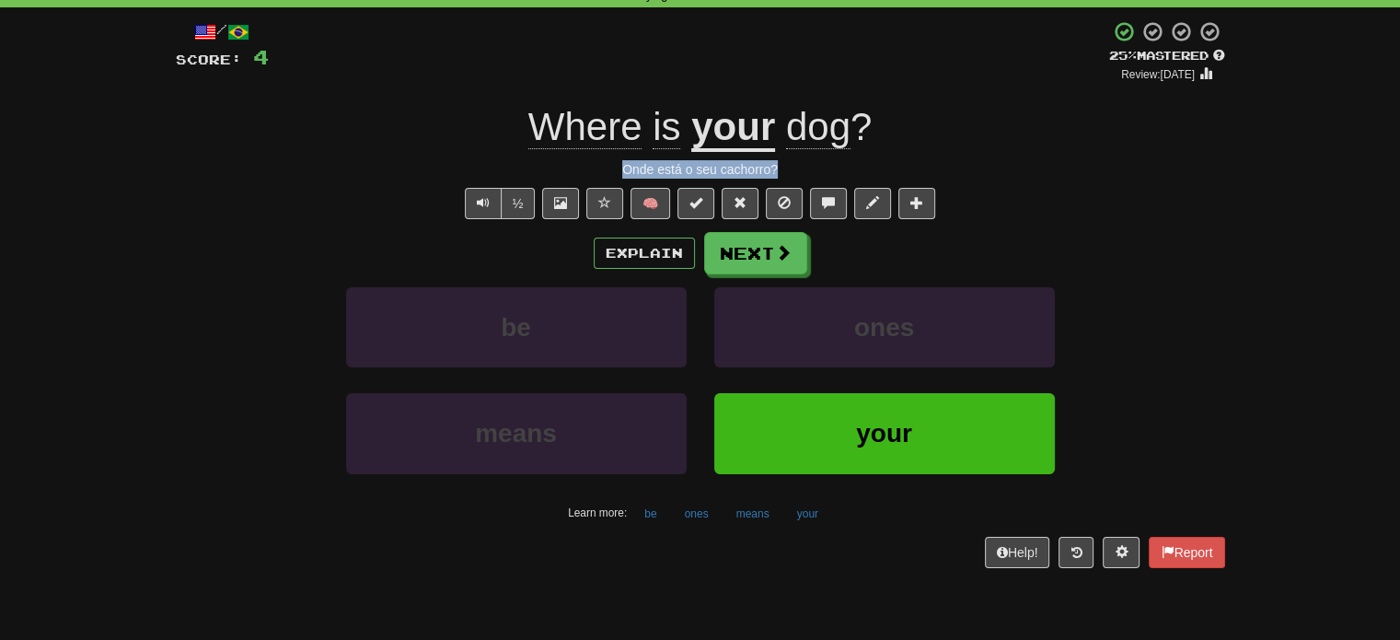
click at [655, 169] on div "Onde está o seu cachorro?" at bounding box center [700, 169] width 1049 height 18
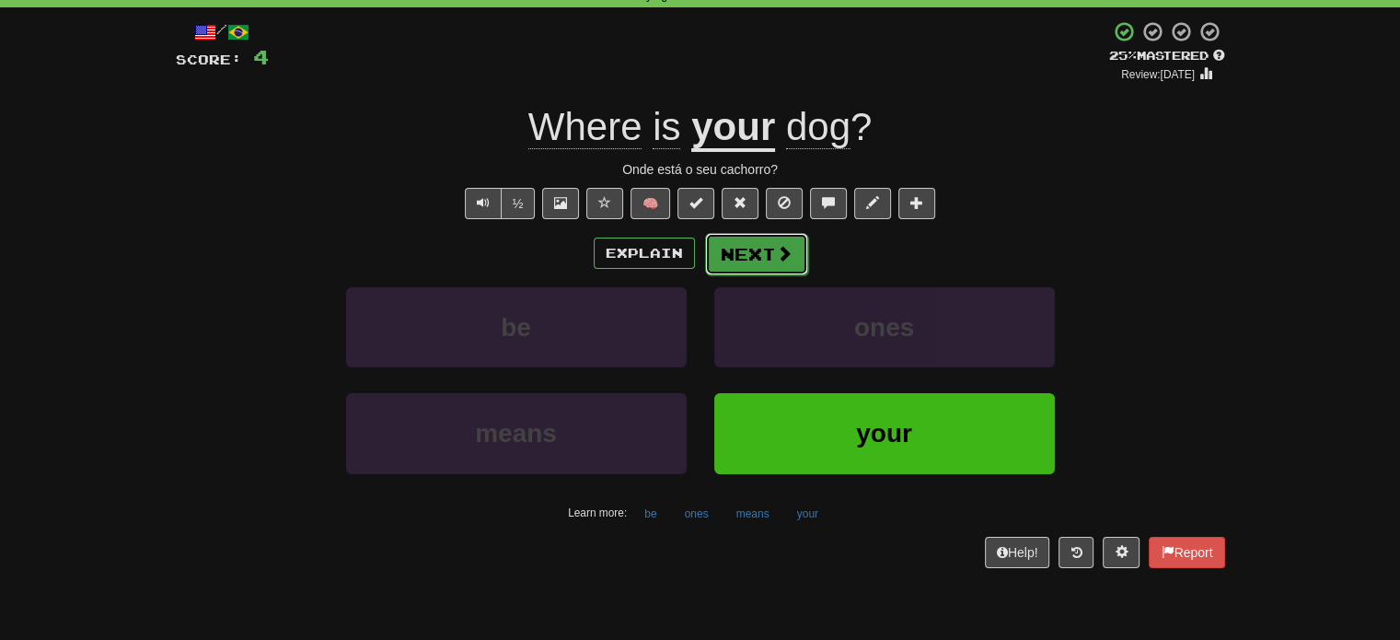
click at [720, 261] on button "Next" at bounding box center [756, 254] width 103 height 42
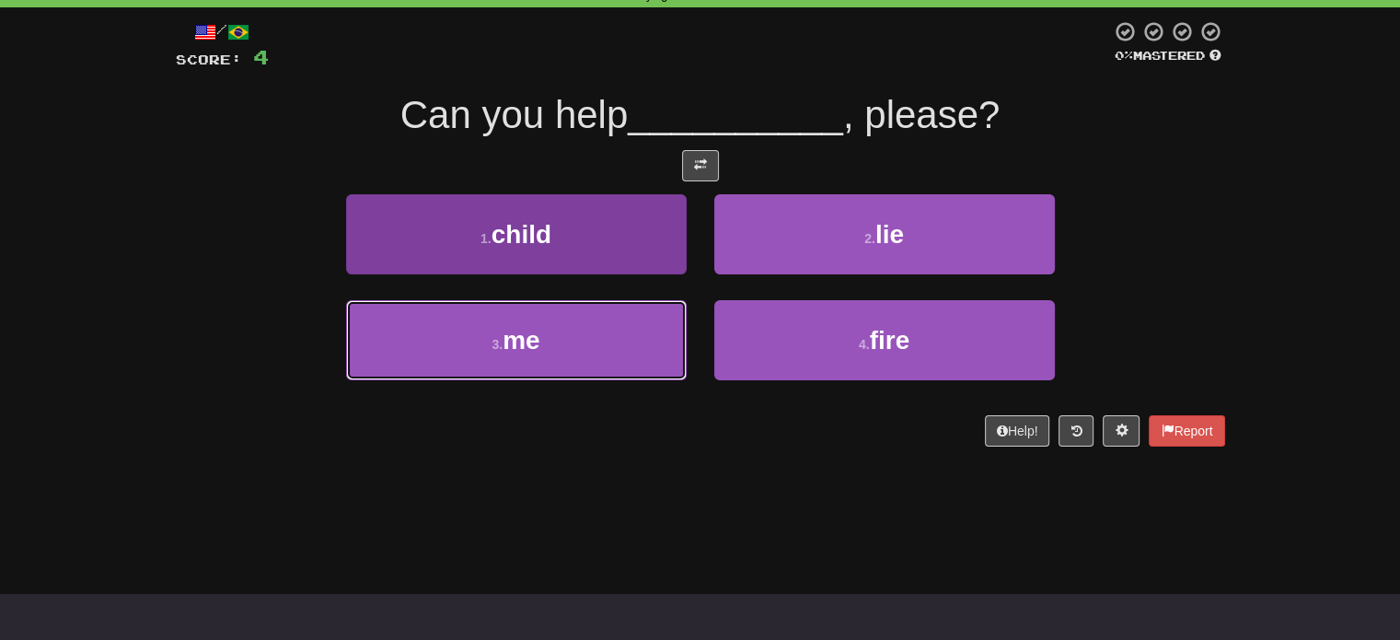
click at [552, 352] on button "3 . me" at bounding box center [516, 340] width 340 height 80
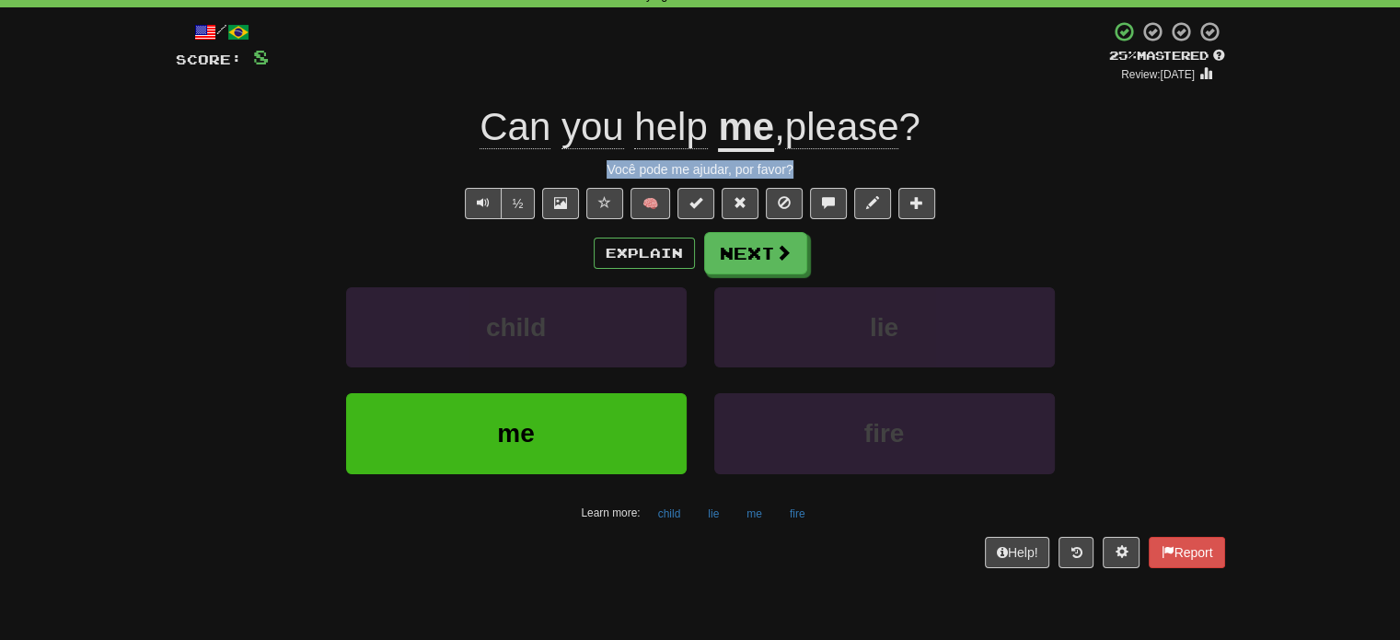
drag, startPoint x: 609, startPoint y: 167, endPoint x: 802, endPoint y: 159, distance: 192.5
click at [802, 160] on div "Você pode me ajudar, por favor?" at bounding box center [700, 169] width 1049 height 18
click at [1114, 545] on span at bounding box center [1120, 551] width 13 height 13
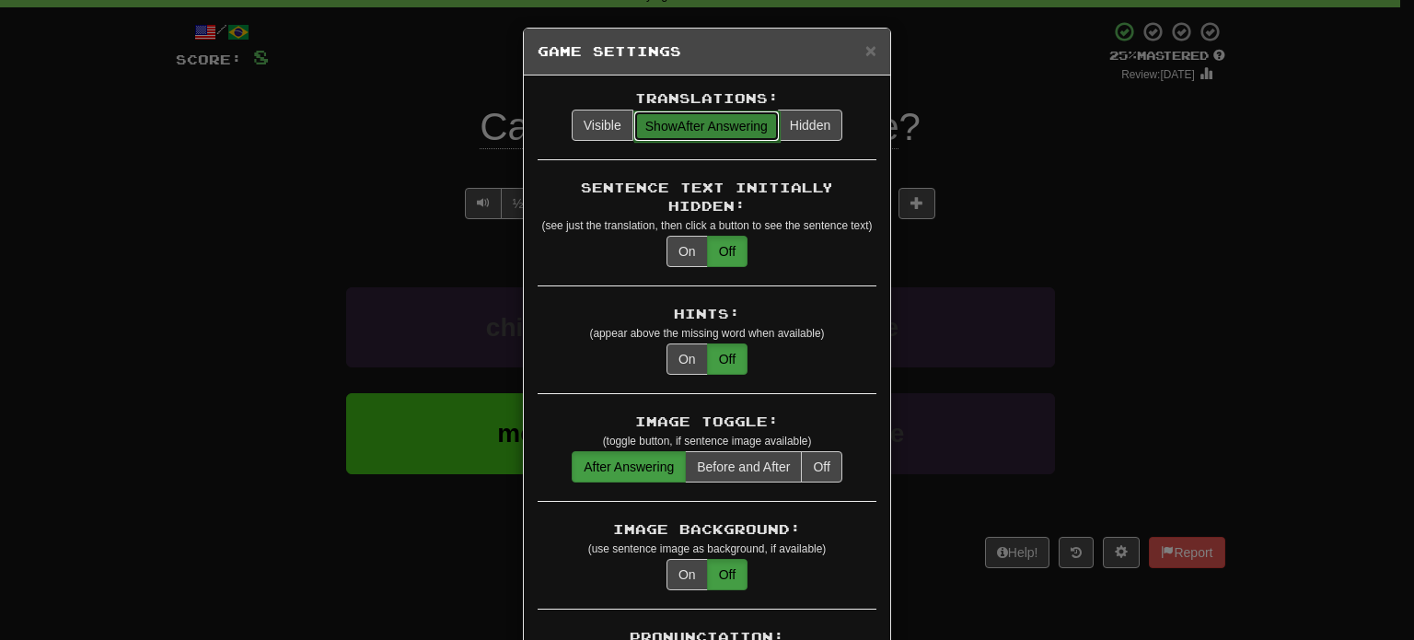
click at [677, 119] on span "Show After Answering" at bounding box center [706, 126] width 122 height 15
click at [865, 48] on span "×" at bounding box center [870, 50] width 11 height 21
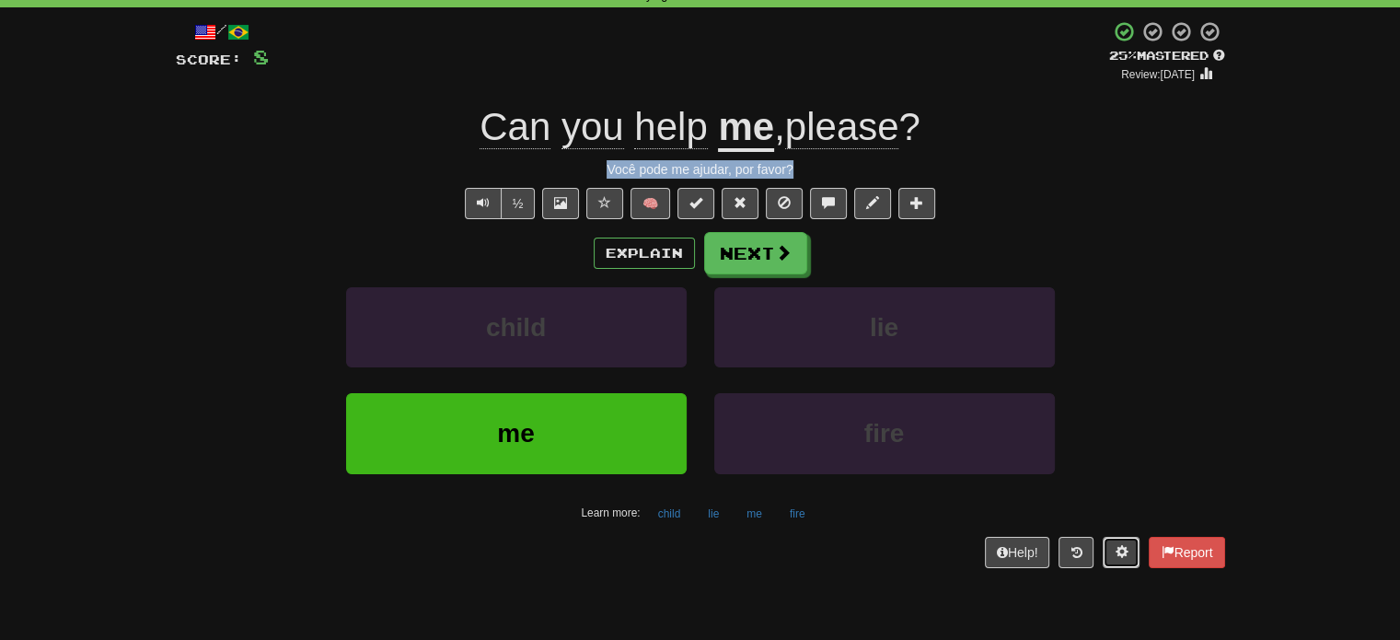
click at [1125, 552] on button at bounding box center [1120, 552] width 37 height 31
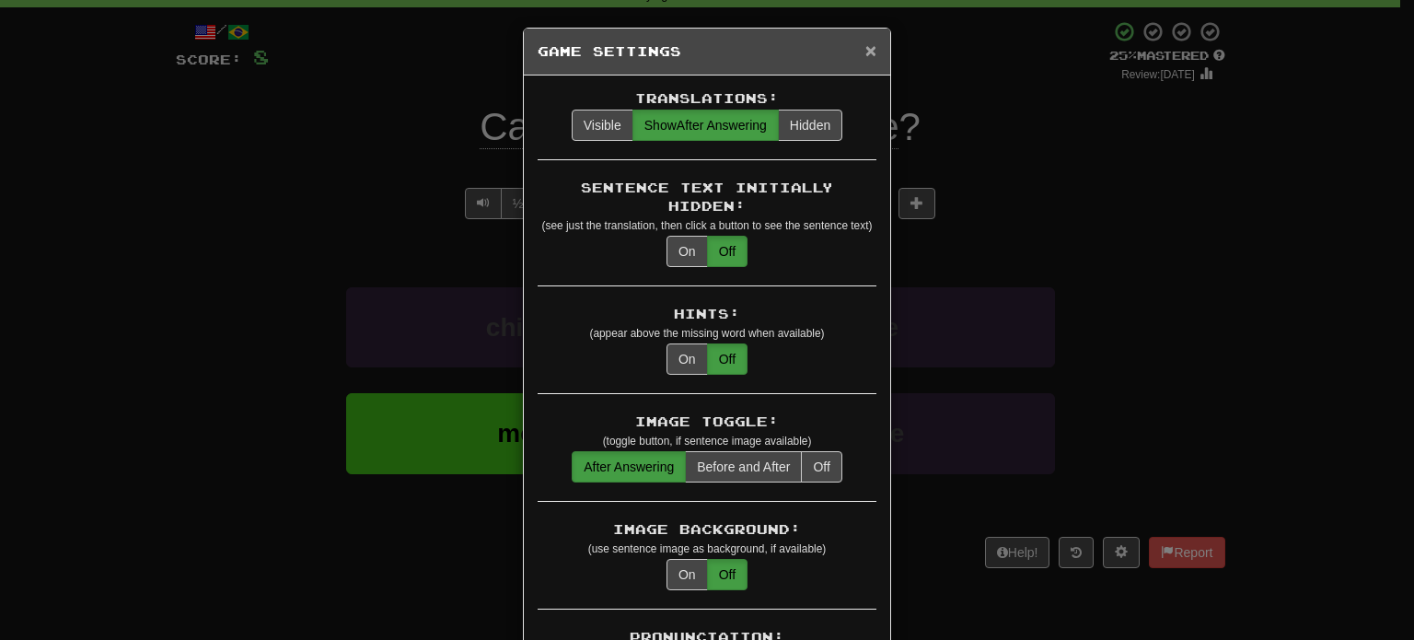
click at [865, 52] on span "×" at bounding box center [870, 50] width 11 height 21
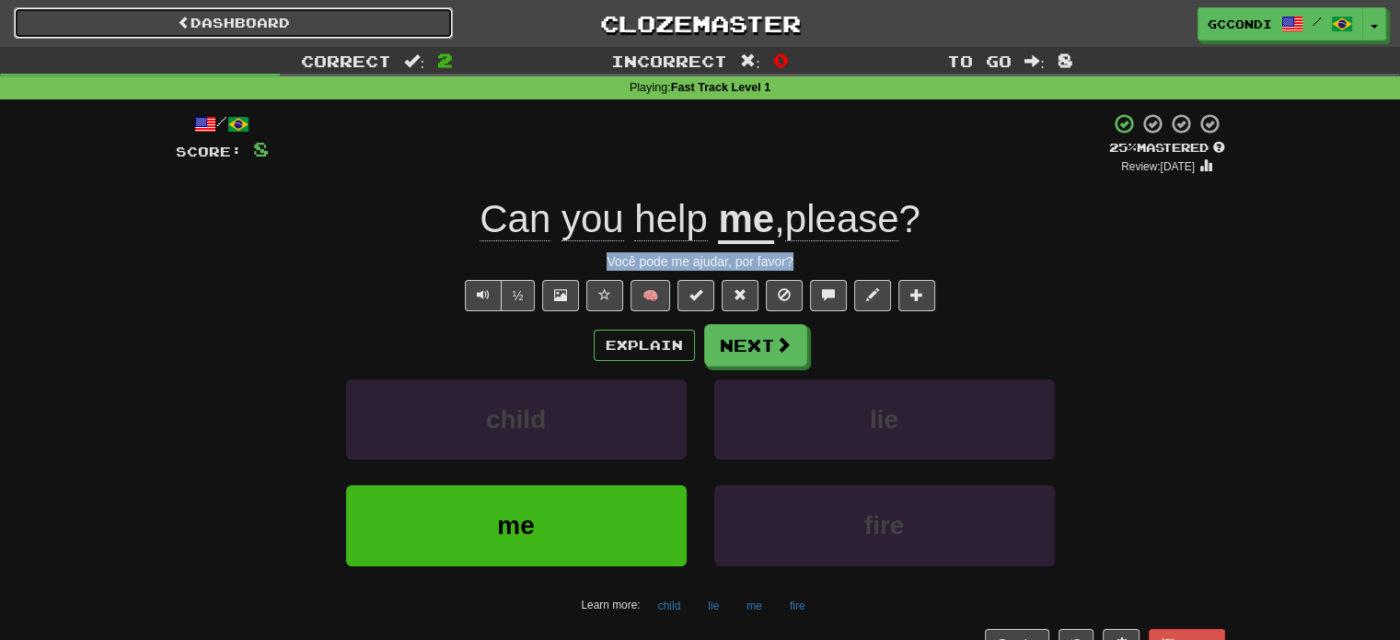
click at [261, 21] on link "Dashboard" at bounding box center [233, 22] width 439 height 31
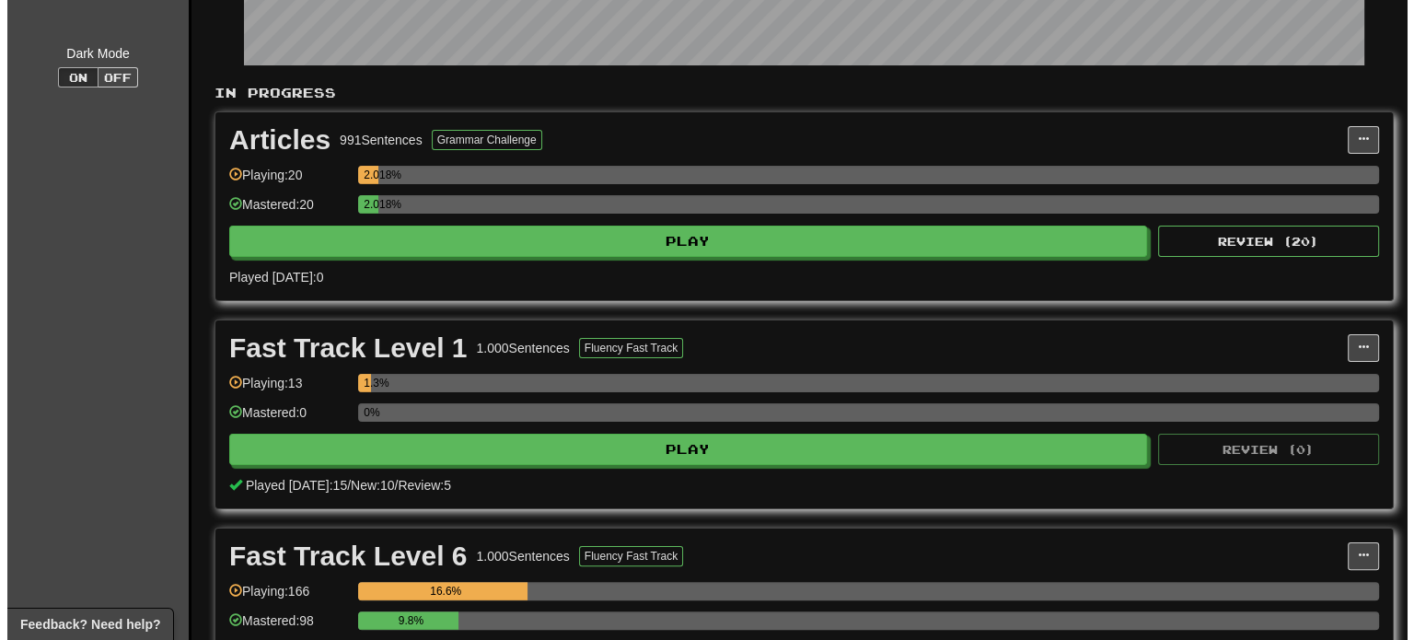
scroll to position [368, 0]
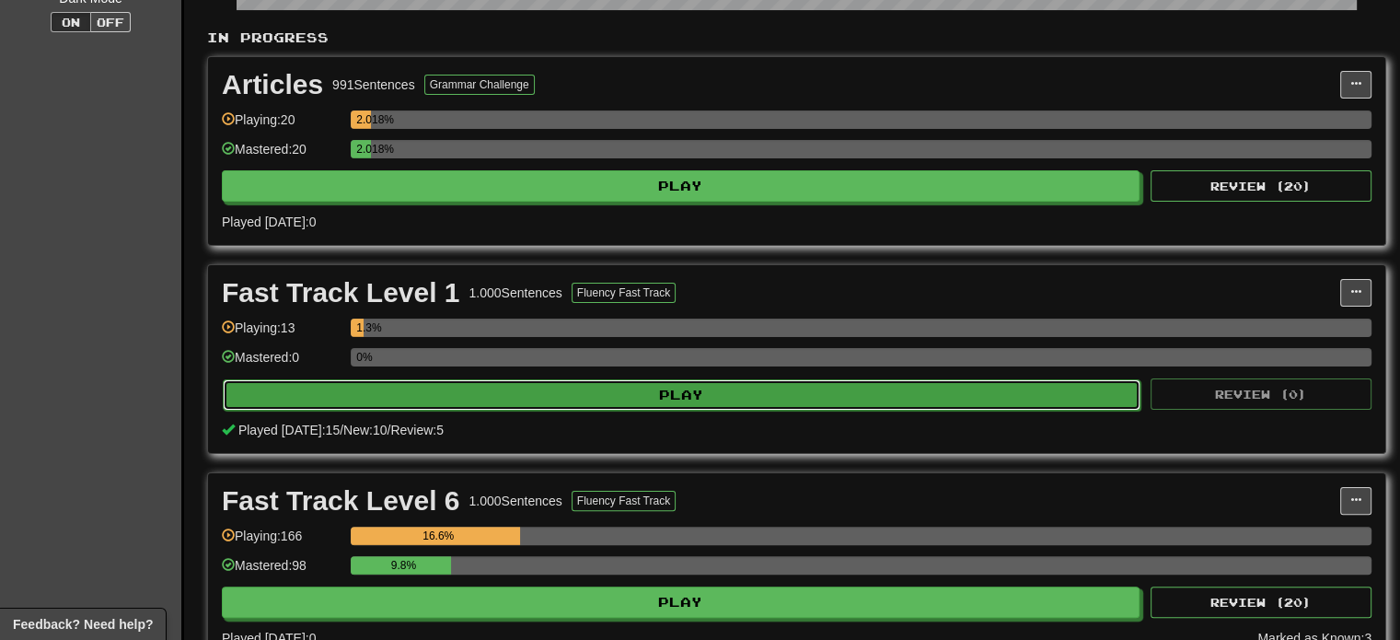
click at [649, 395] on button "Play" at bounding box center [681, 394] width 917 height 31
select select "**"
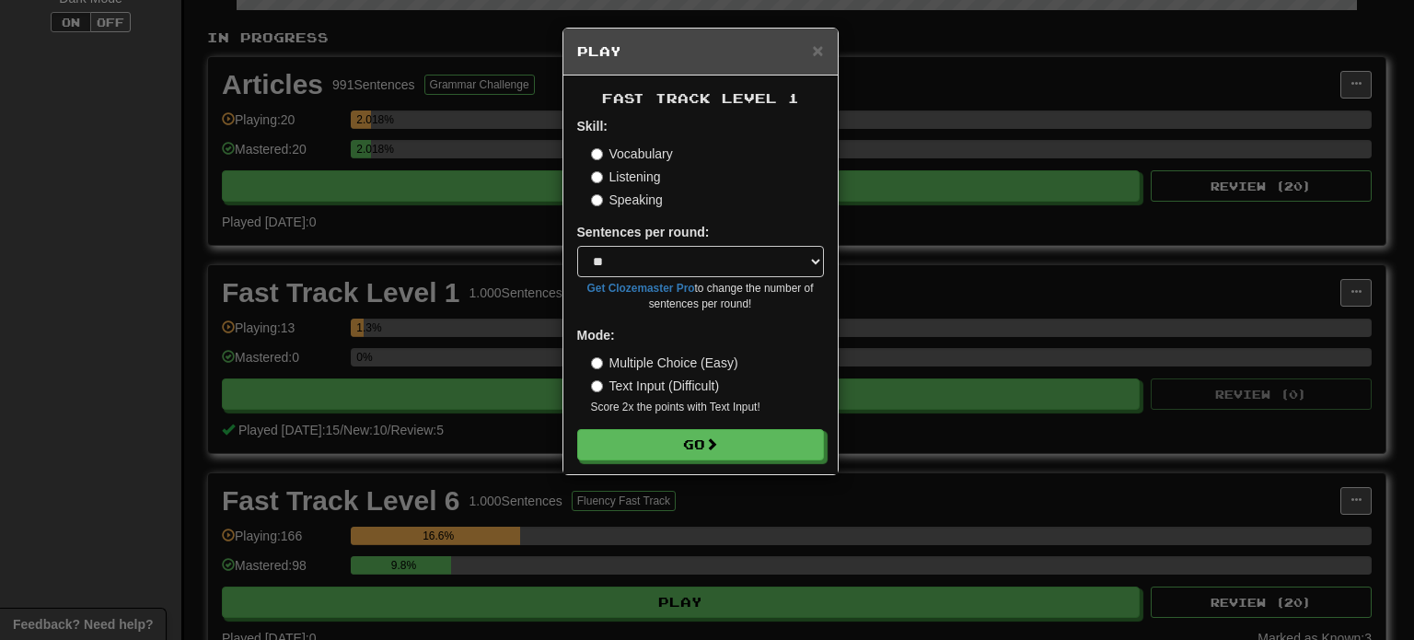
click at [602, 179] on label "Listening" at bounding box center [626, 176] width 70 height 18
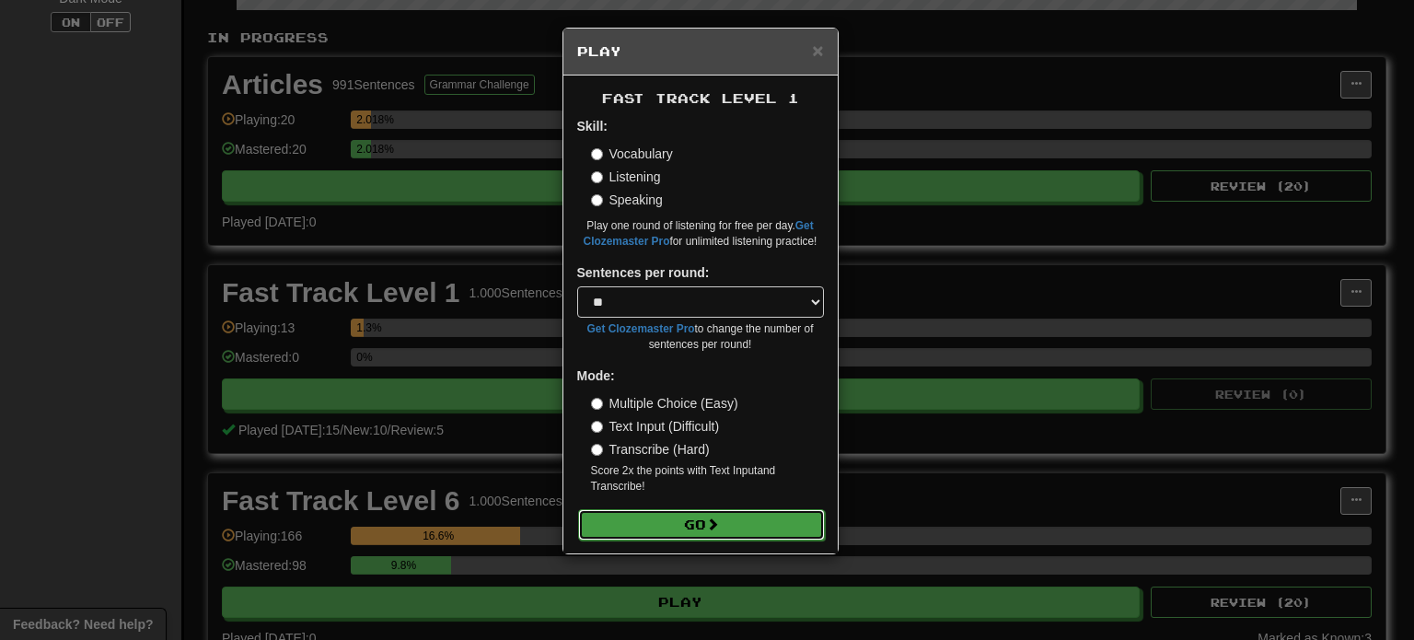
click at [698, 525] on button "Go" at bounding box center [701, 524] width 247 height 31
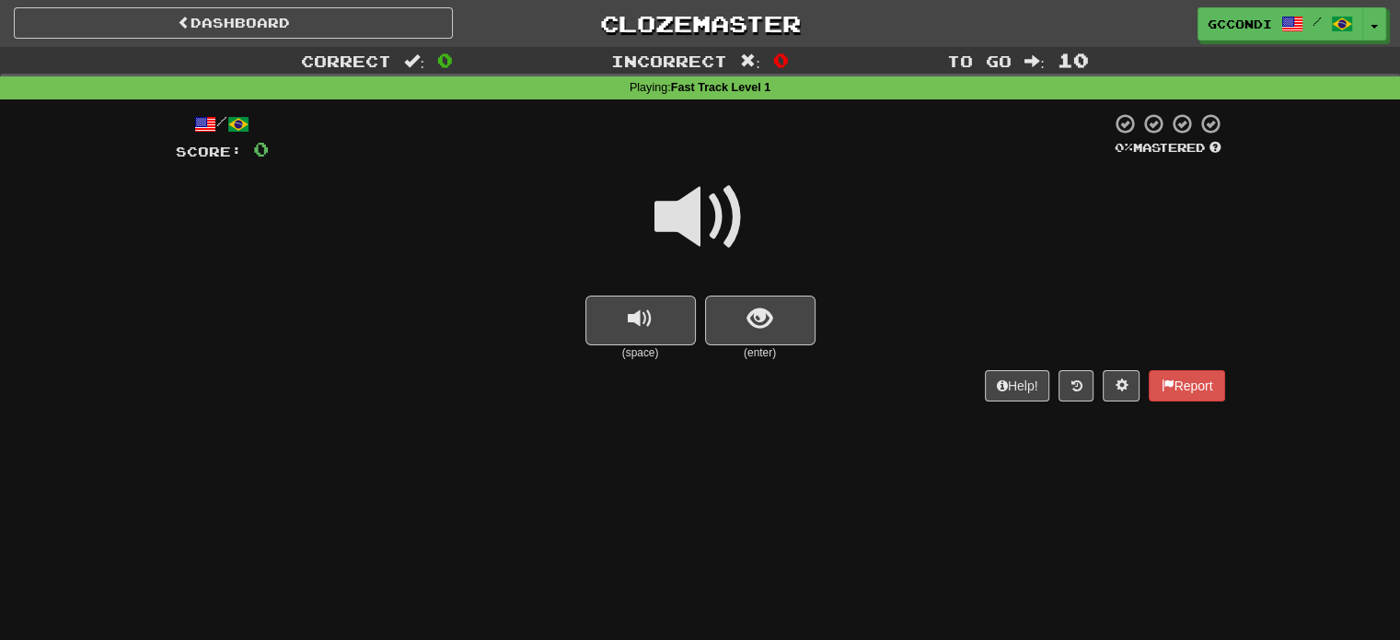
click at [693, 203] on span at bounding box center [700, 217] width 92 height 92
click at [756, 319] on span "show sentence" at bounding box center [759, 318] width 25 height 25
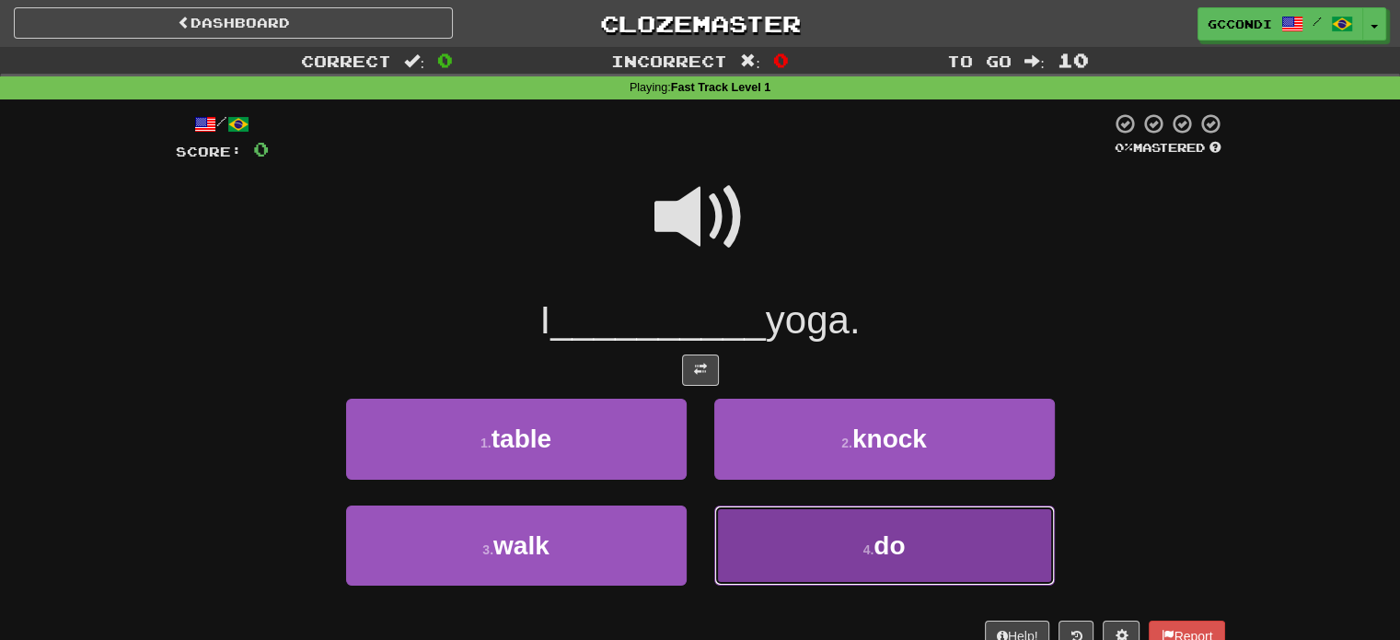
click at [839, 535] on button "4 . do" at bounding box center [884, 545] width 340 height 80
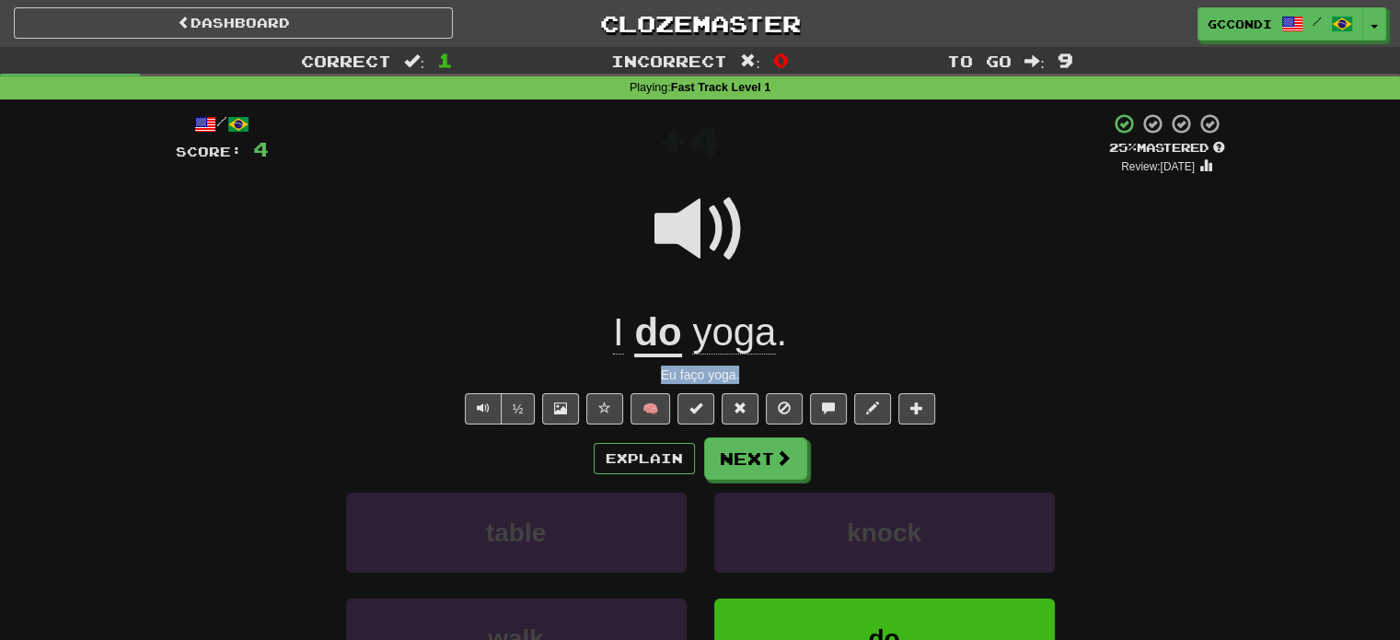
drag, startPoint x: 656, startPoint y: 377, endPoint x: 740, endPoint y: 372, distance: 83.9
click at [740, 372] on div "Eu faço yoga." at bounding box center [700, 374] width 1049 height 18
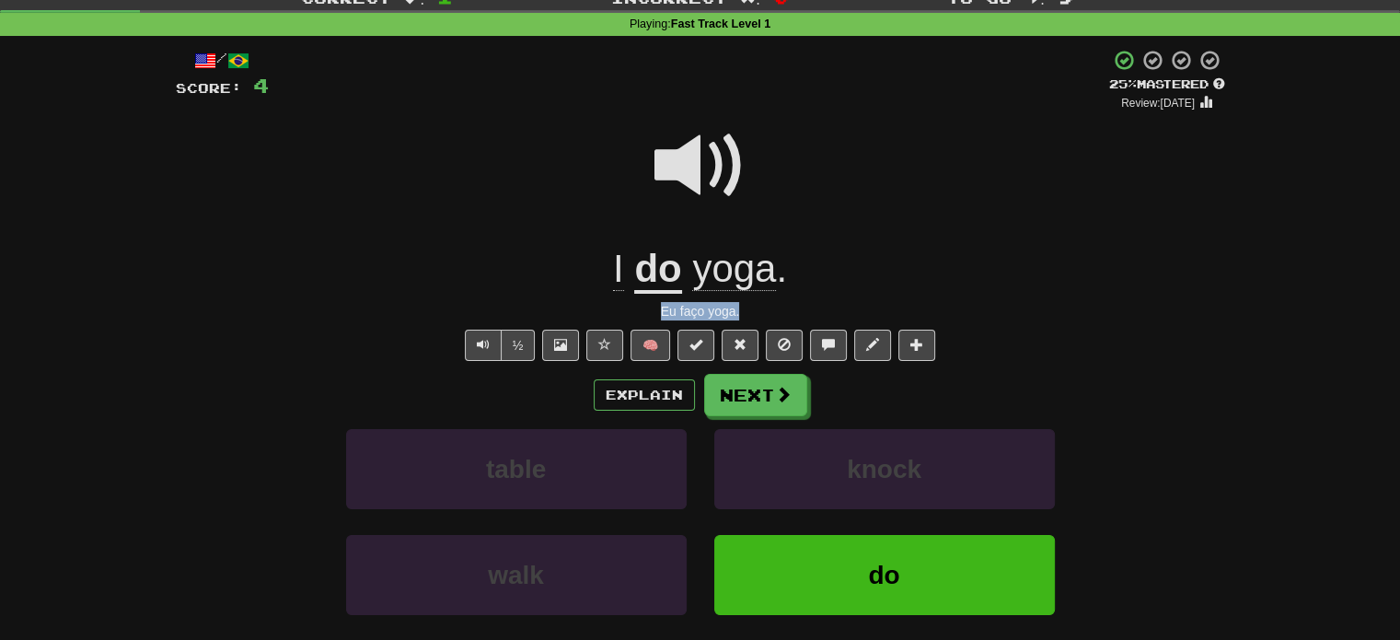
scroll to position [92, 0]
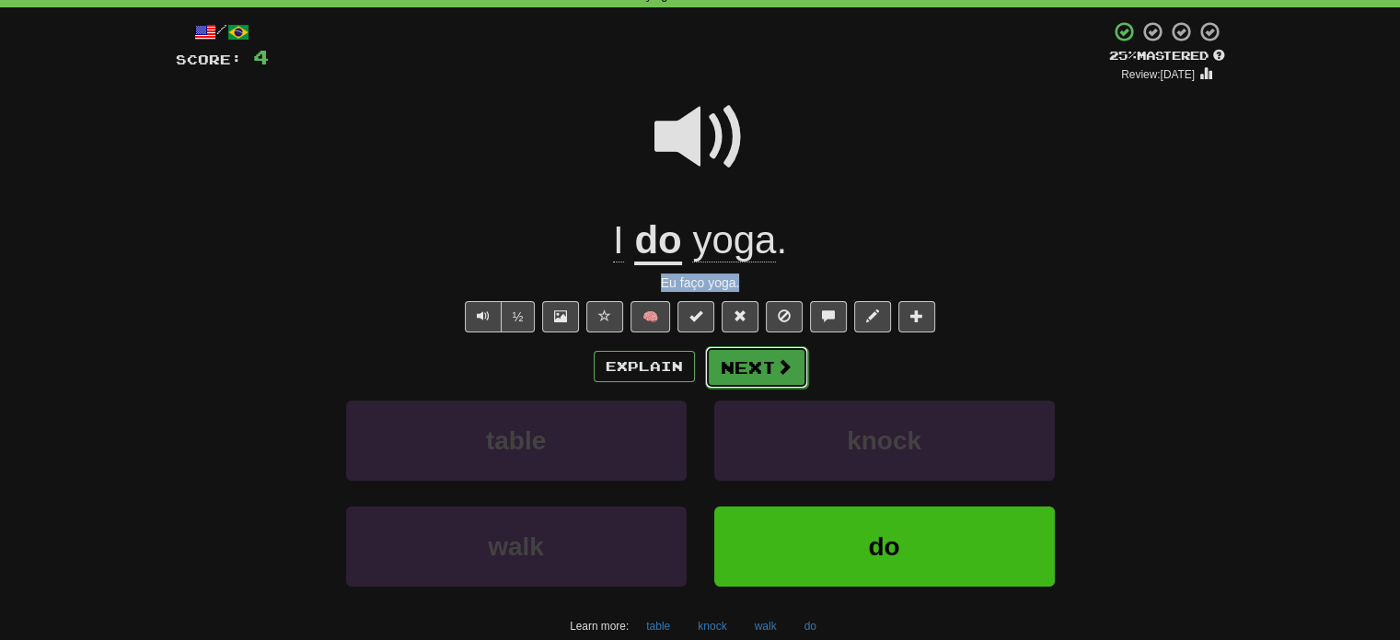
click at [720, 370] on button "Next" at bounding box center [756, 367] width 103 height 42
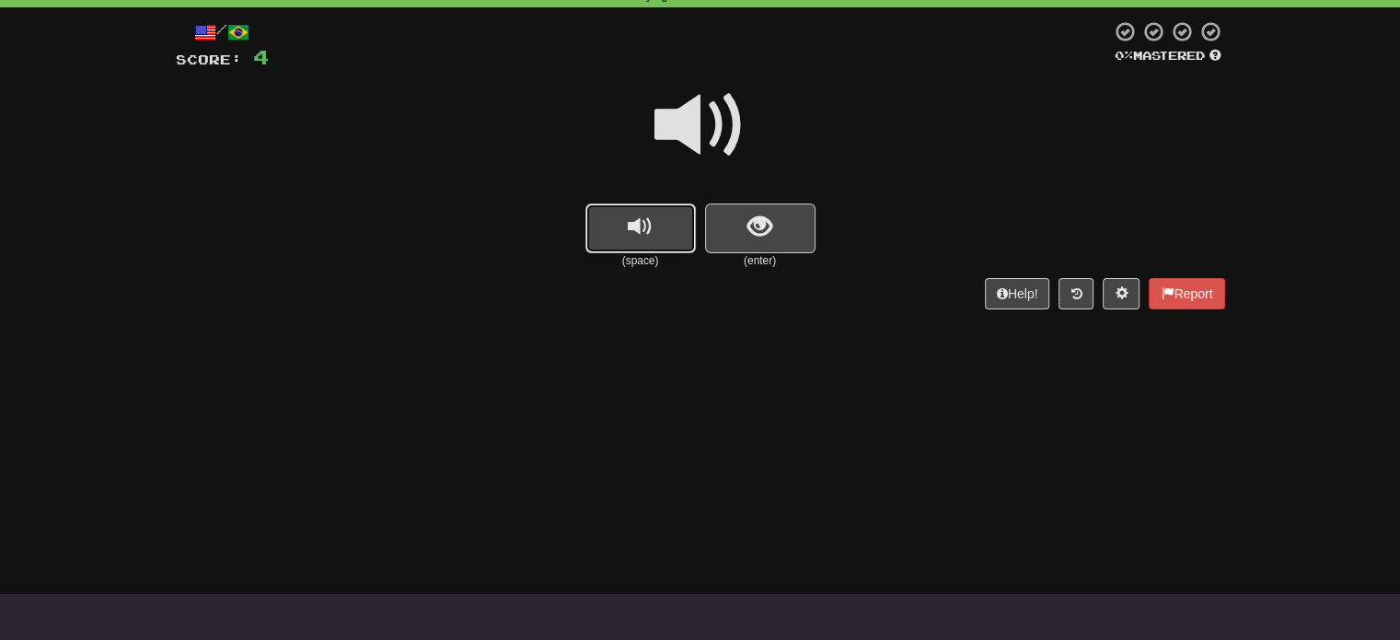
click at [626, 232] on button "replay audio" at bounding box center [640, 228] width 110 height 50
click at [729, 225] on button "show sentence" at bounding box center [760, 228] width 110 height 50
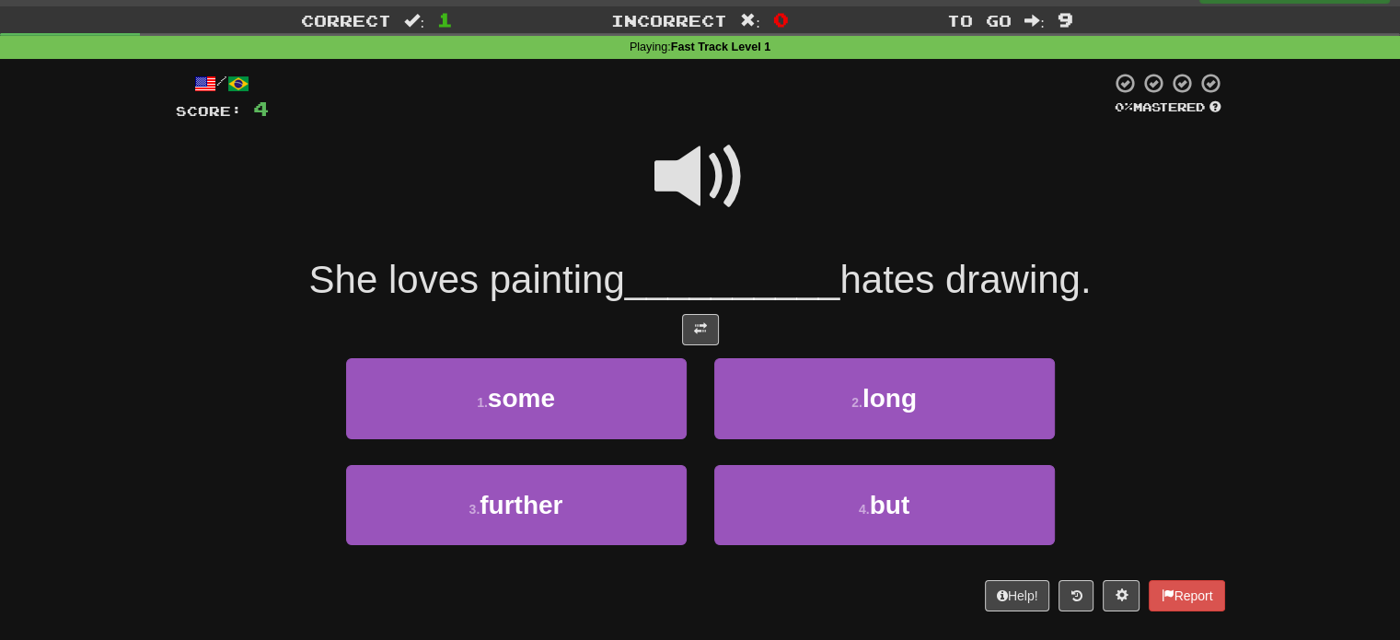
scroll to position [0, 0]
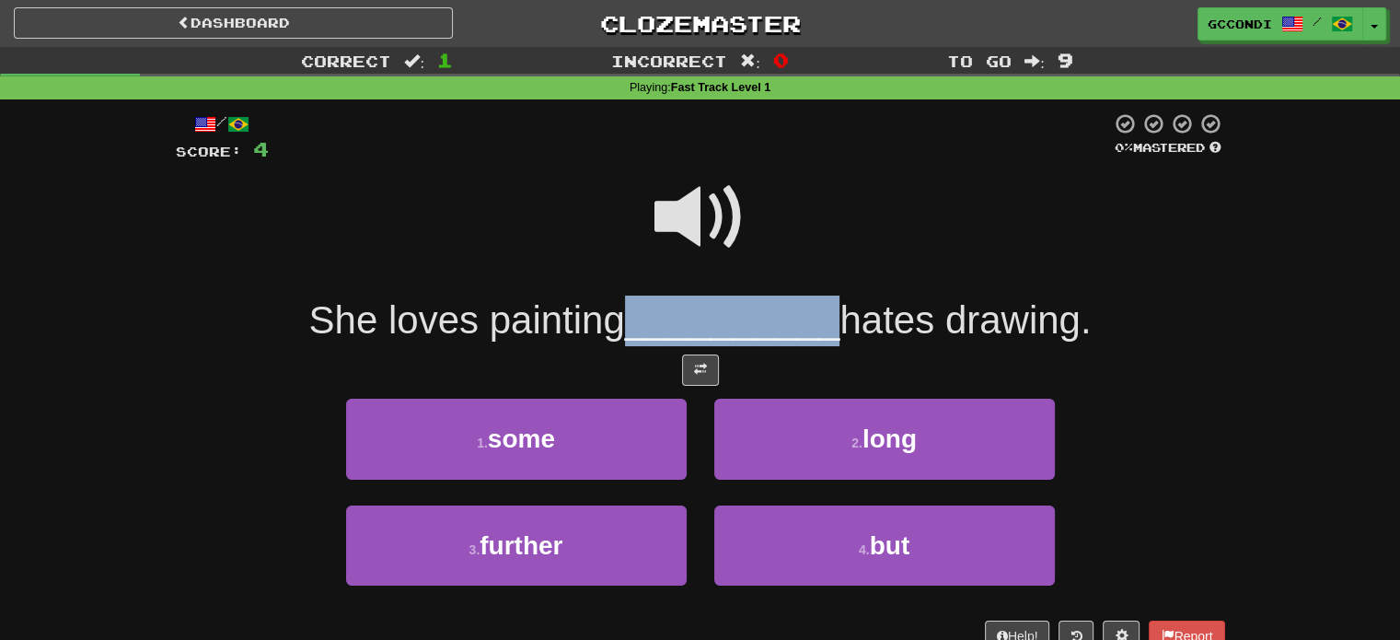
drag, startPoint x: 628, startPoint y: 334, endPoint x: 833, endPoint y: 316, distance: 206.0
click at [833, 316] on span "__________" at bounding box center [732, 319] width 215 height 43
click at [276, 12] on link "Dashboard" at bounding box center [233, 22] width 439 height 31
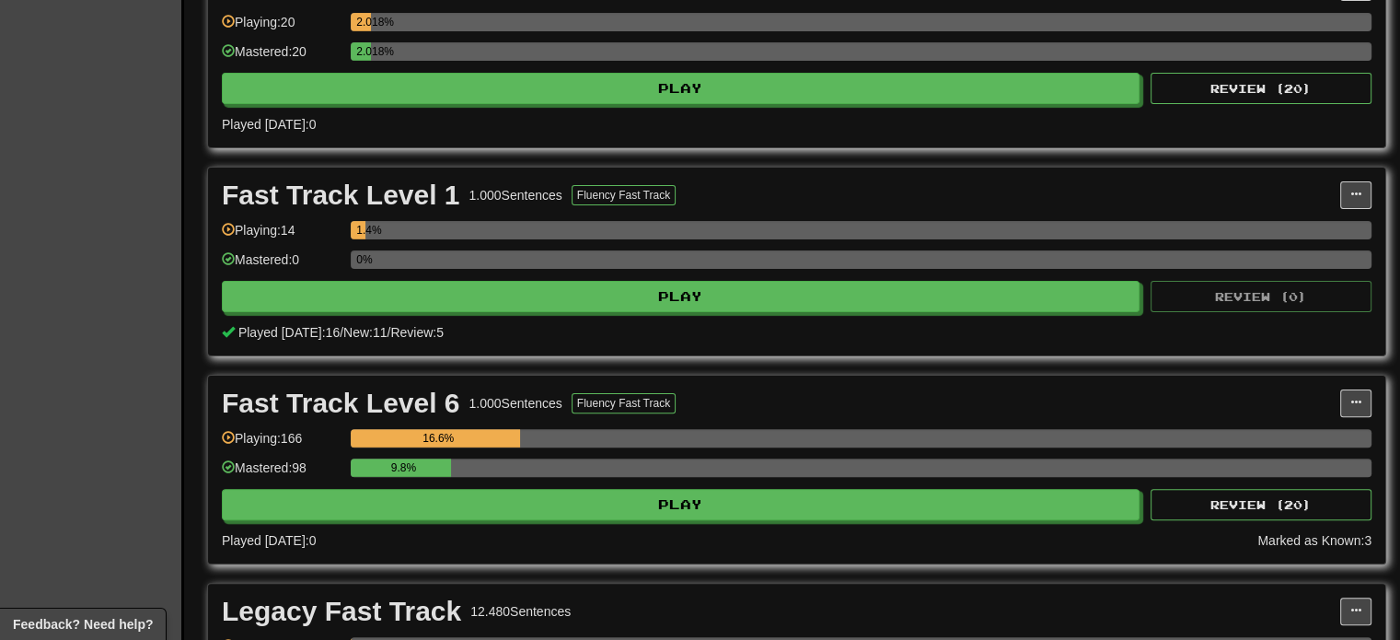
scroll to position [368, 0]
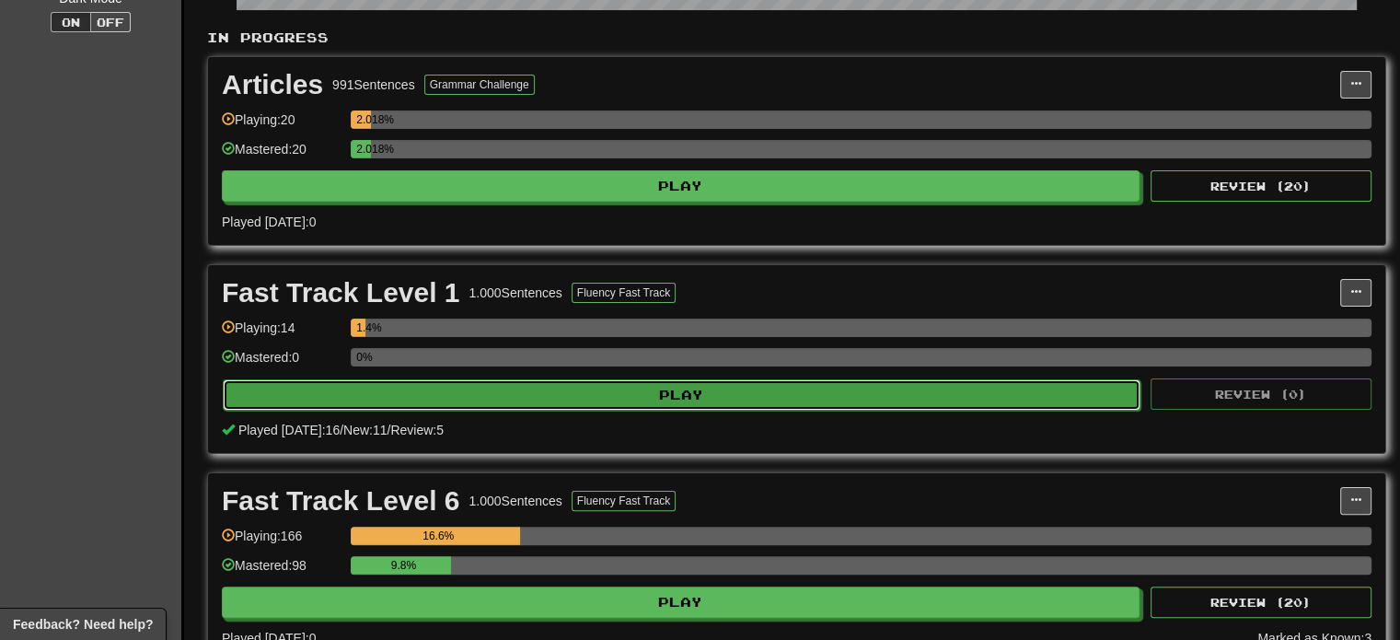
click at [671, 389] on button "Play" at bounding box center [681, 394] width 917 height 31
select select "**"
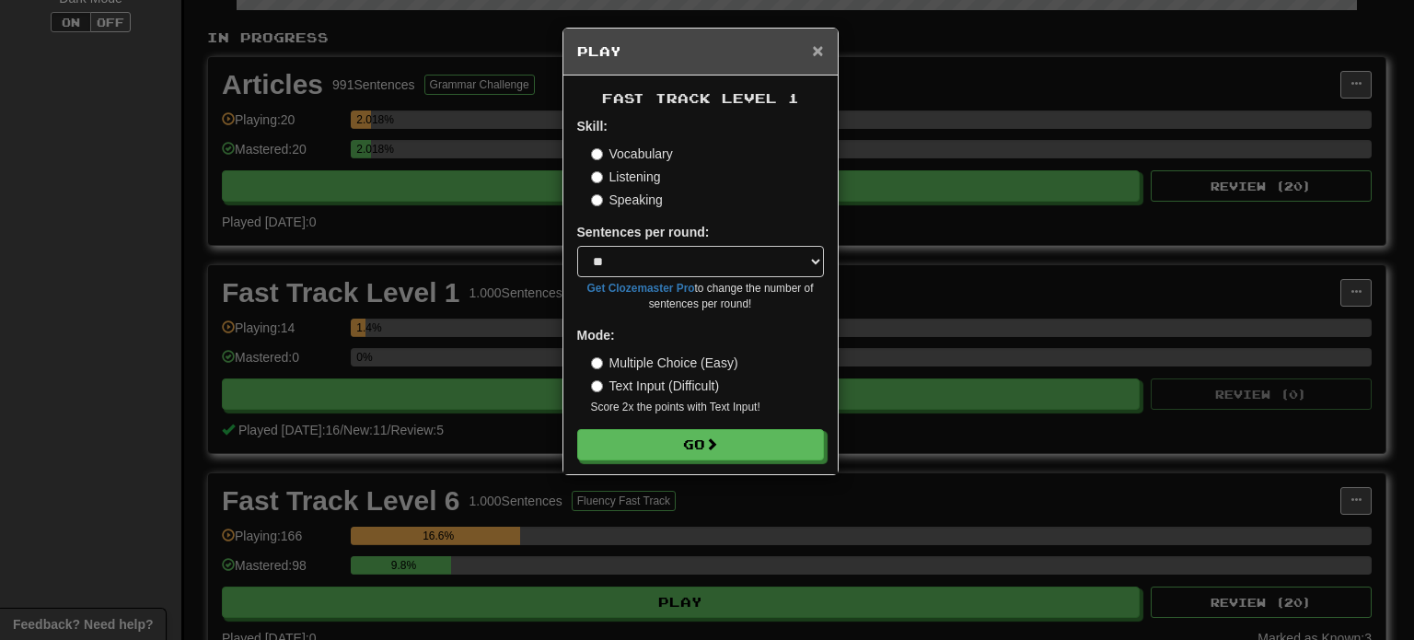
click at [814, 53] on span "×" at bounding box center [817, 50] width 11 height 21
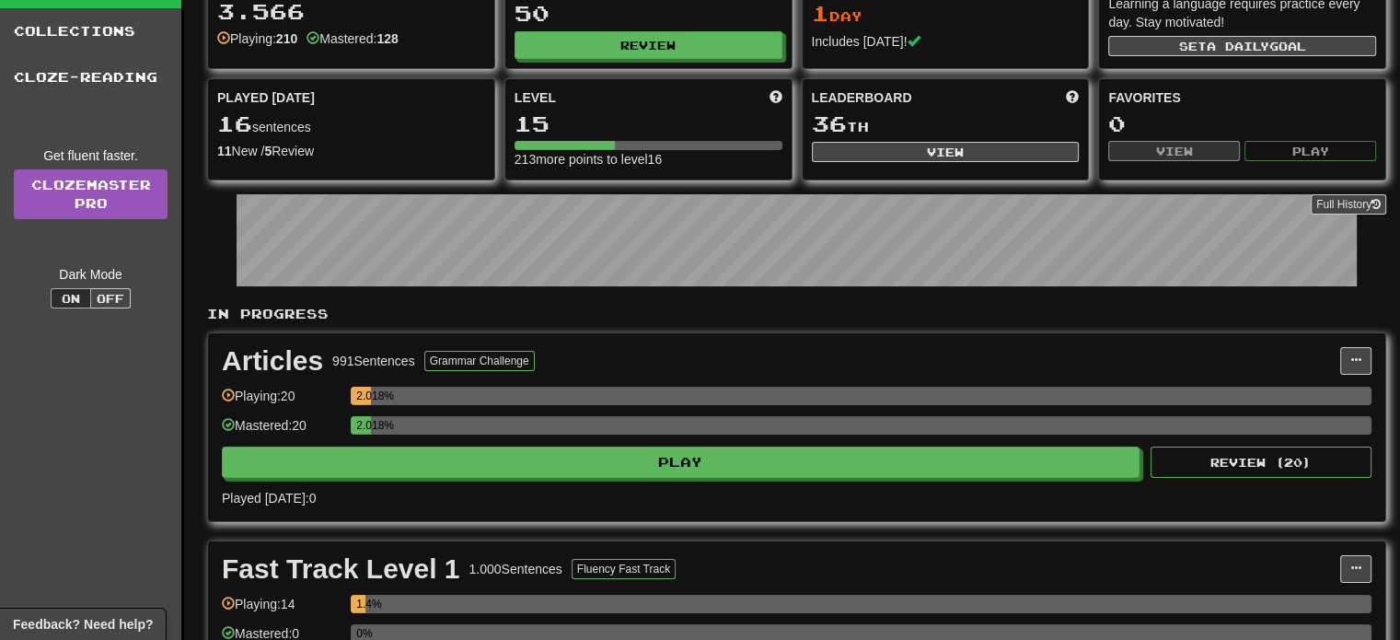
scroll to position [0, 0]
